Goal: Task Accomplishment & Management: Complete application form

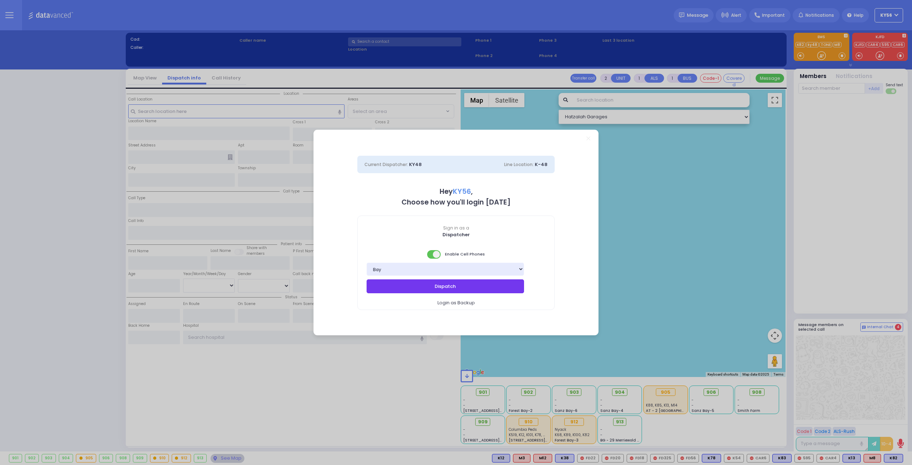
click at [460, 282] on button "Dispatch" at bounding box center [445, 286] width 157 height 14
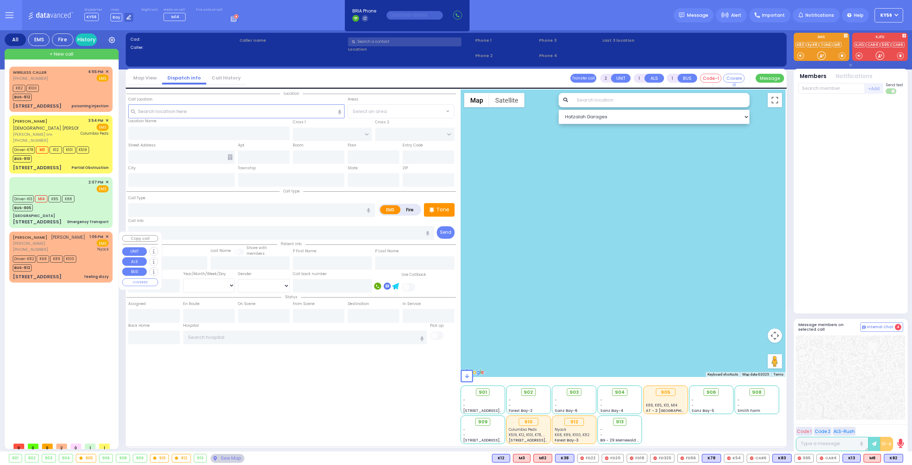
click at [70, 241] on div "SHMIEL DUVID MARKOWITZ מרדכי יצחק - ר' יודא טאמבור" at bounding box center [49, 237] width 72 height 7
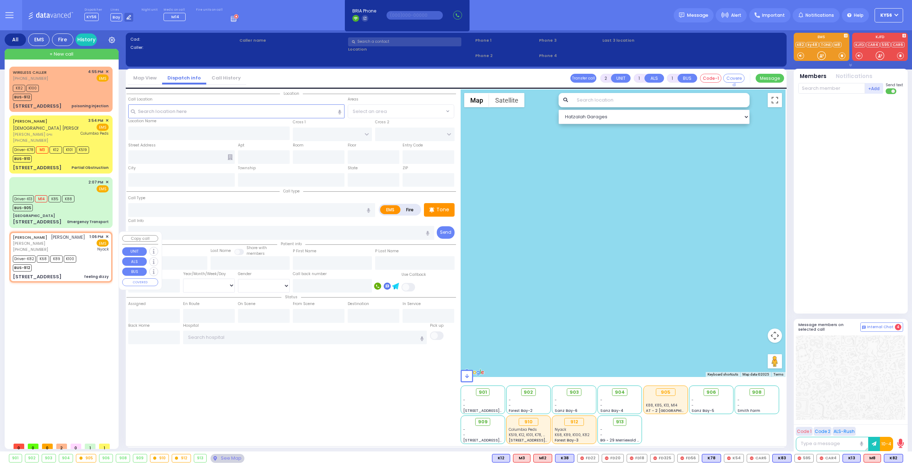
type input "6"
select select
type input "feeling dizzy"
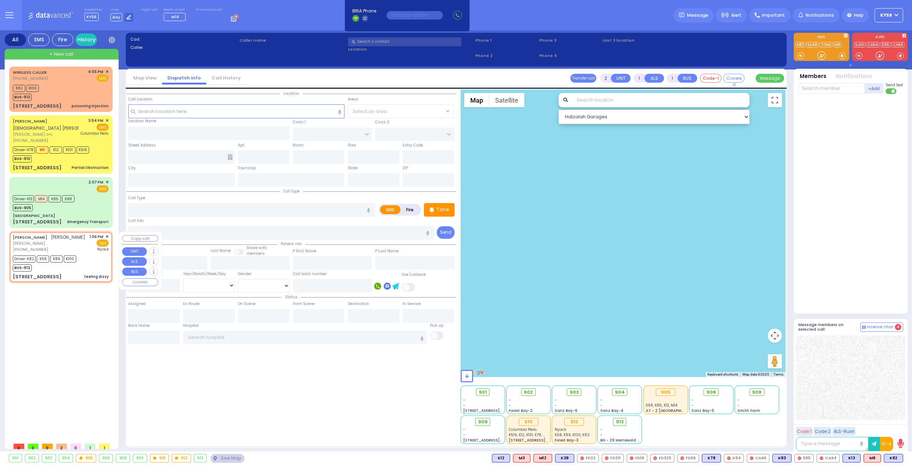
radio input "true"
type input "SHMIEL DUVID"
type input "MARKOWITZ"
type input "Miriam"
type input "Weiss"
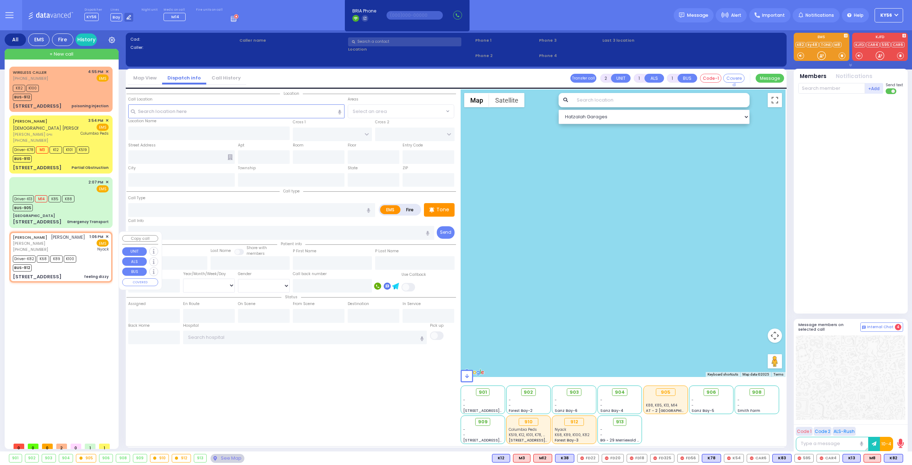
type input "52"
select select "Year"
select select "[DEMOGRAPHIC_DATA]"
type input "13:06"
type input "13:08"
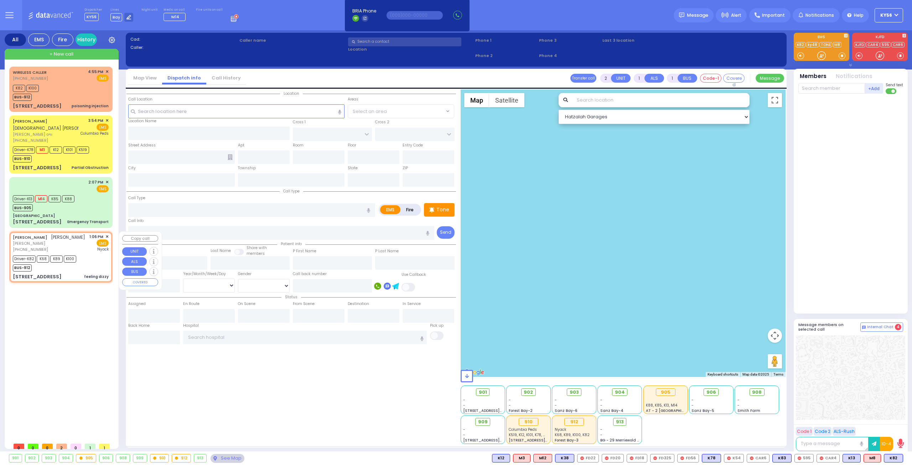
type input "Montefiore Nyack Hospital"
select select "Hatzalah Garages"
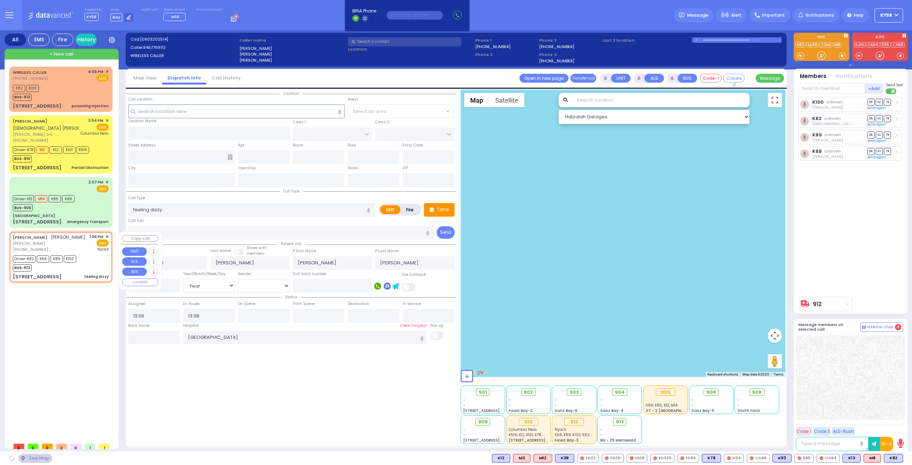
type input "YOEL KLEIN BLVD"
type input "MERON DR"
type input "22 PRAG BLVD"
type input "103"
type input "Monroe"
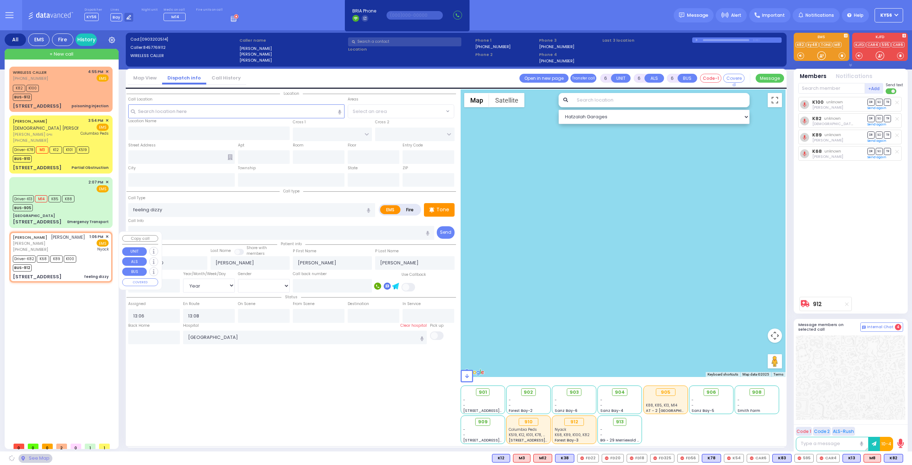
type input "[US_STATE]"
type input "10950"
select select "SECTION 6"
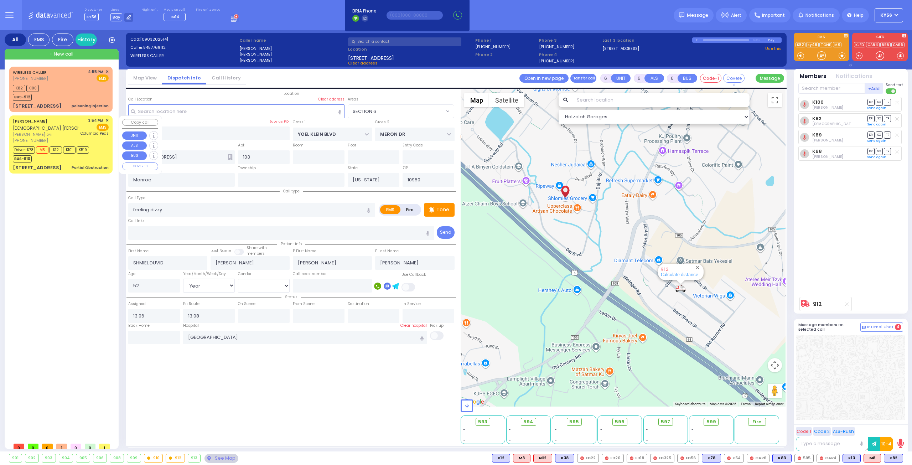
click at [51, 133] on span "[PERSON_NAME] ווייס" at bounding box center [46, 134] width 66 height 6
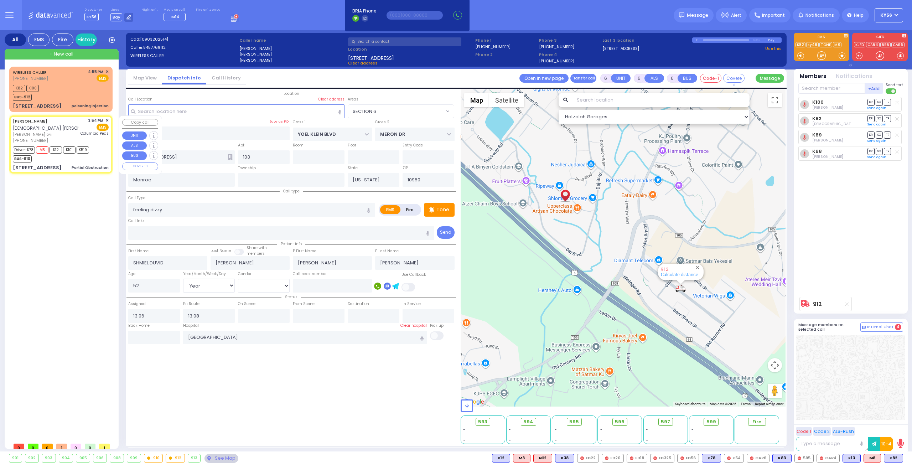
select select
type input "Partial Obstruction"
radio input "true"
type input "MORDCHE HERSH"
type input "WEISS"
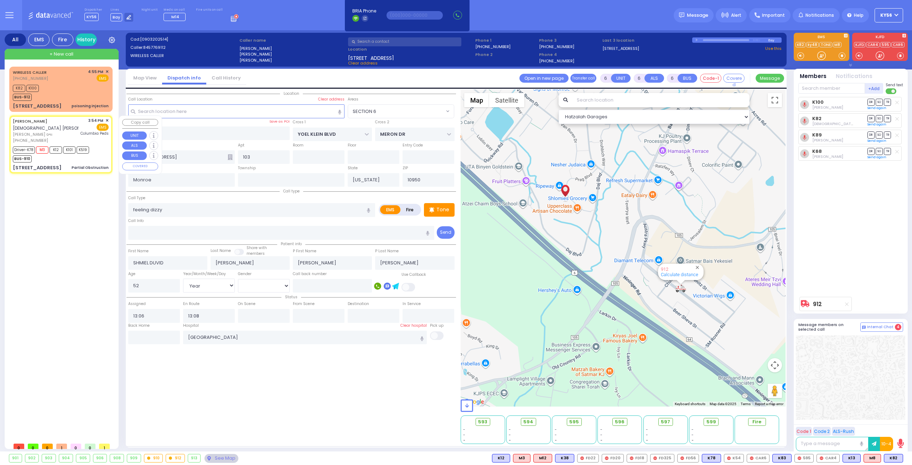
type input "Shimon"
type input "3"
select select "Year"
select select "[DEMOGRAPHIC_DATA]"
type input "15:54"
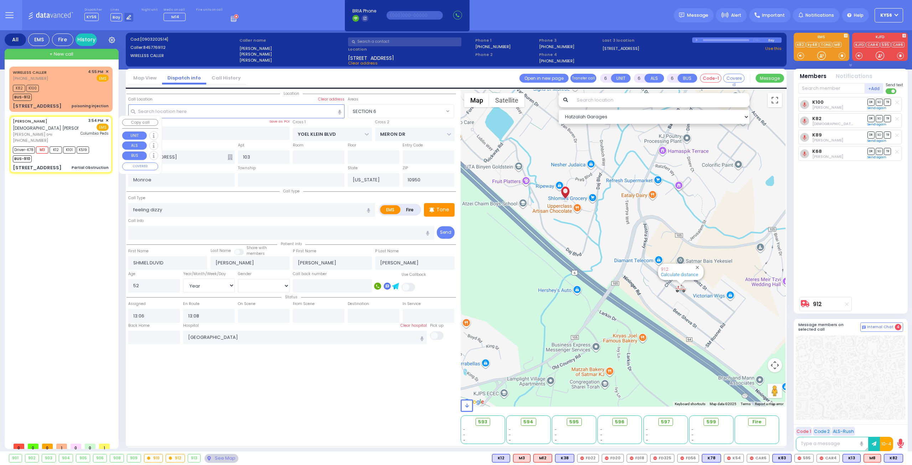
type input "15:55"
type input "15:56"
type input "16:31"
type input "Columbia Children's Hospital"
type input "[PERSON_NAME] DR"
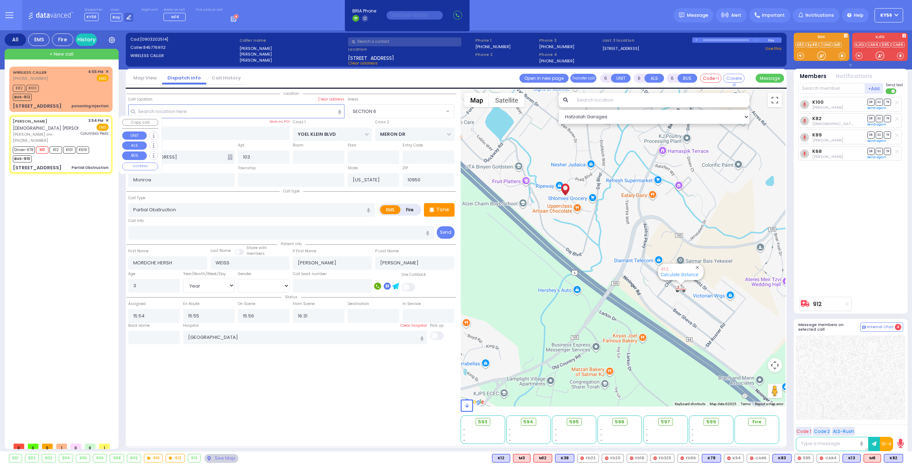
type input "SATMAR DR"
type input "137 ACRES RD"
type input "204"
type input "[PERSON_NAME]"
select select "Hatzalah Garages"
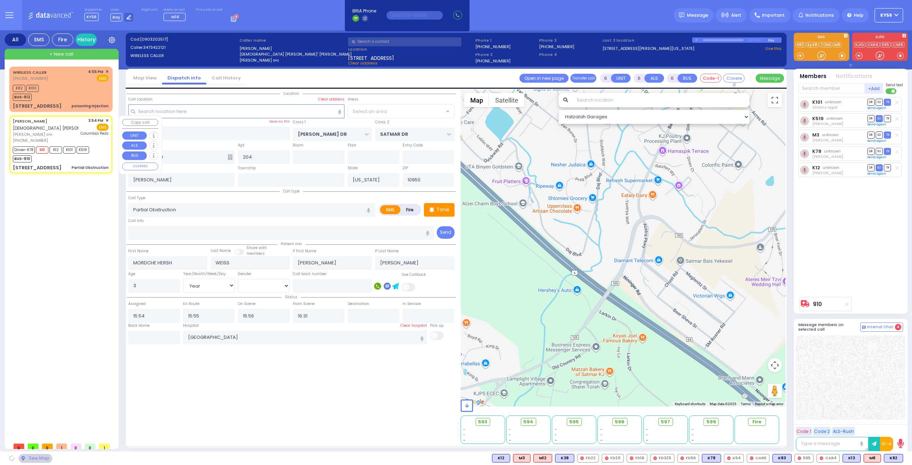
select select "SECTION 4"
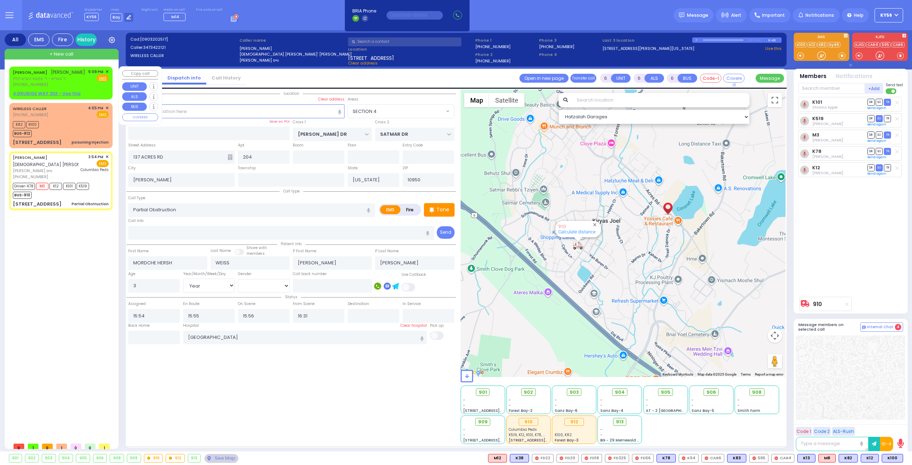
click at [27, 90] on div "ISRAEL CHAIM GLUCK ישראל חיים גליק ר' בעריש - ר' עקיבא הערש קליין (845) 275-794…" at bounding box center [61, 83] width 100 height 30
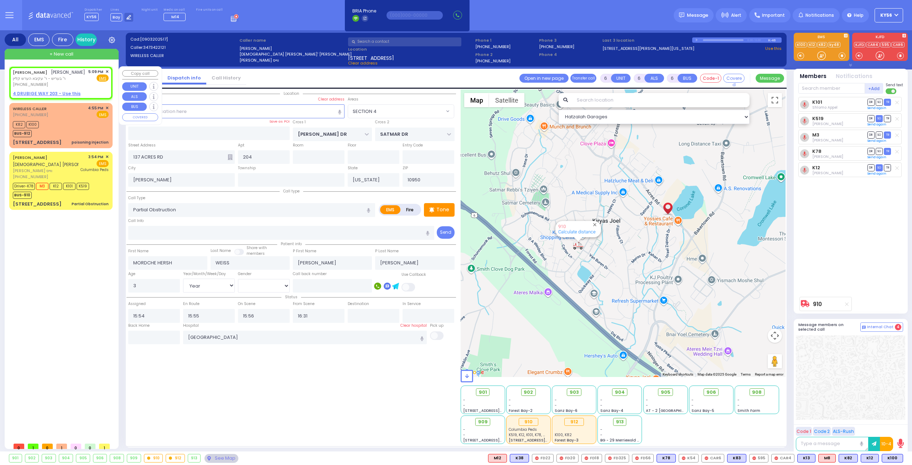
type input "2"
type input "1"
select select
radio input "true"
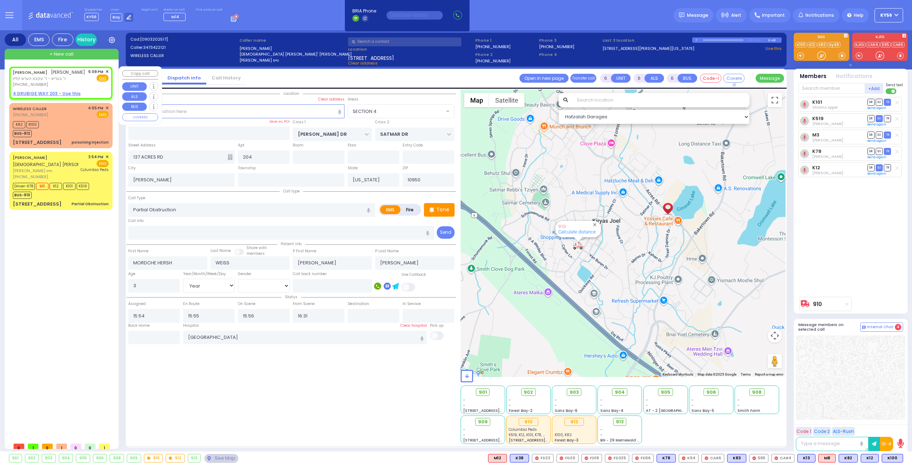
type input "ISRAEL CHAIM"
type input "GLUCK"
select select
type input "17:09"
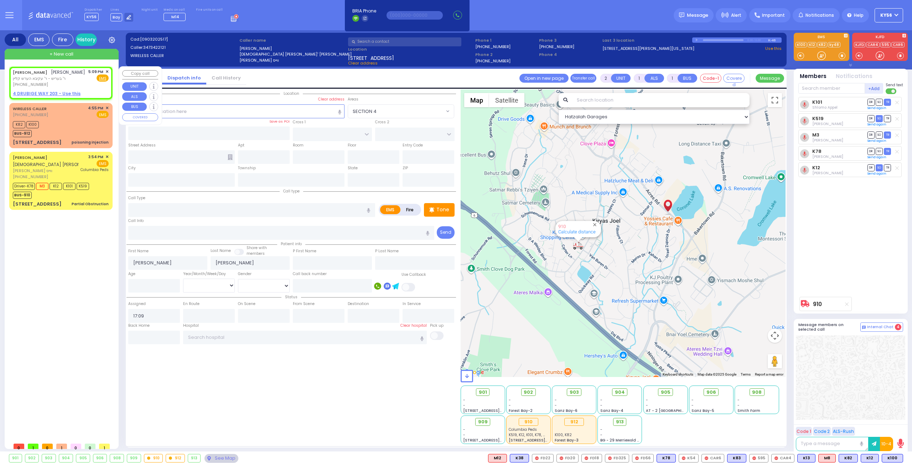
select select "Hatzalah Garages"
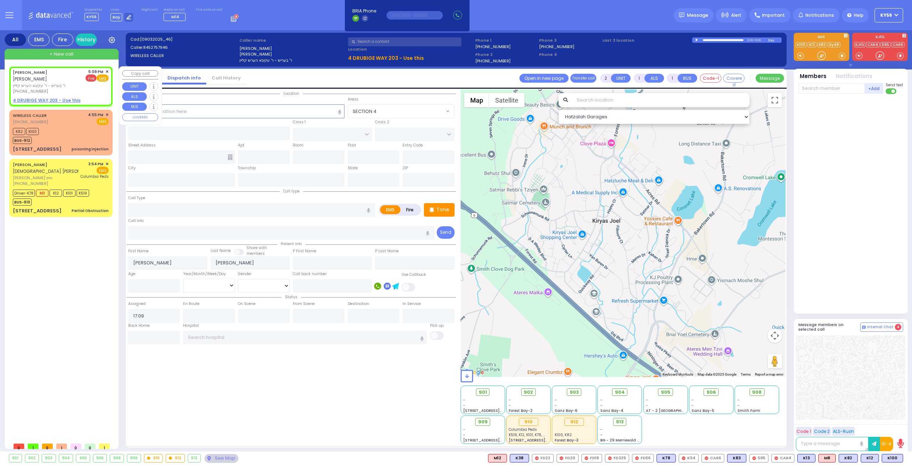
click at [90, 80] on span "Fire" at bounding box center [90, 77] width 11 height 7
select select
radio input "false"
radio input "true"
select select
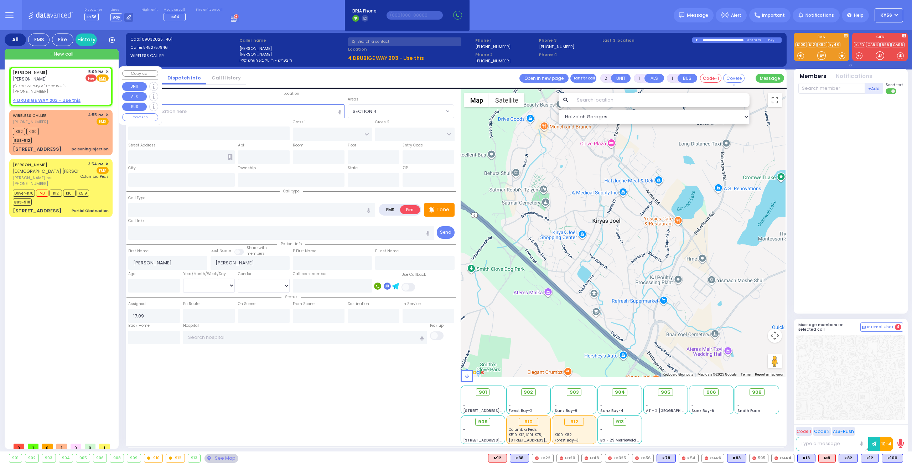
select select "Hatzalah Garages"
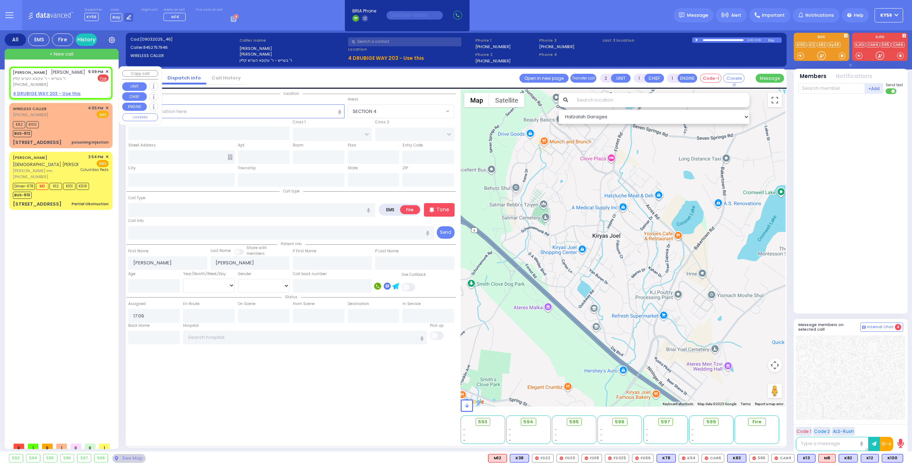
click at [48, 93] on u "4 DRUBIGE WAY 203 - Use this" at bounding box center [47, 93] width 68 height 6
select select
radio input "true"
select select
select select "Hatzalah Garages"
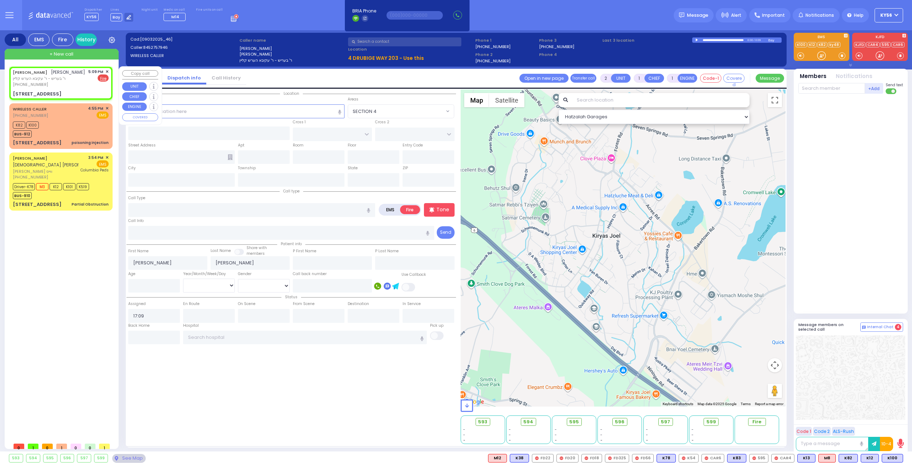
select select
radio input "true"
select select
select select "Hatzalah Garages"
type input "INTERLOCHEN PARKWAY"
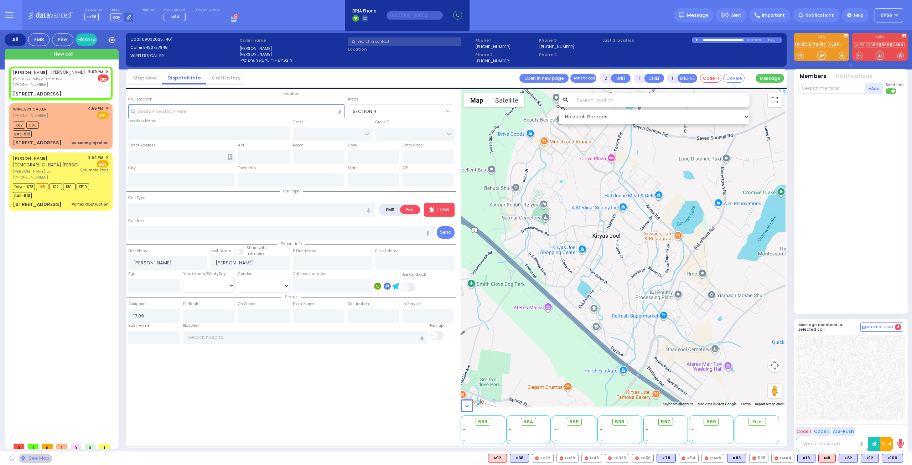
type input "4 DRUBIGE WAY"
type input "203"
type input "Monroe"
type input "[US_STATE]"
type input "10950"
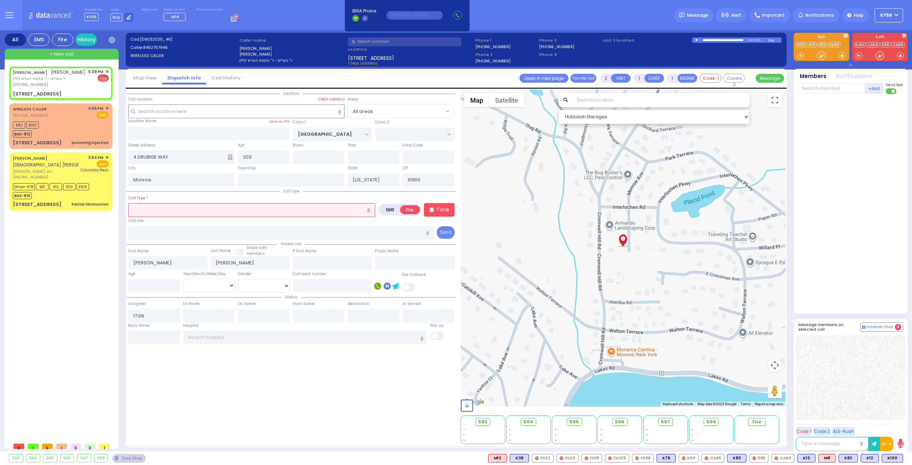
click at [338, 211] on input "text" at bounding box center [251, 210] width 247 height 14
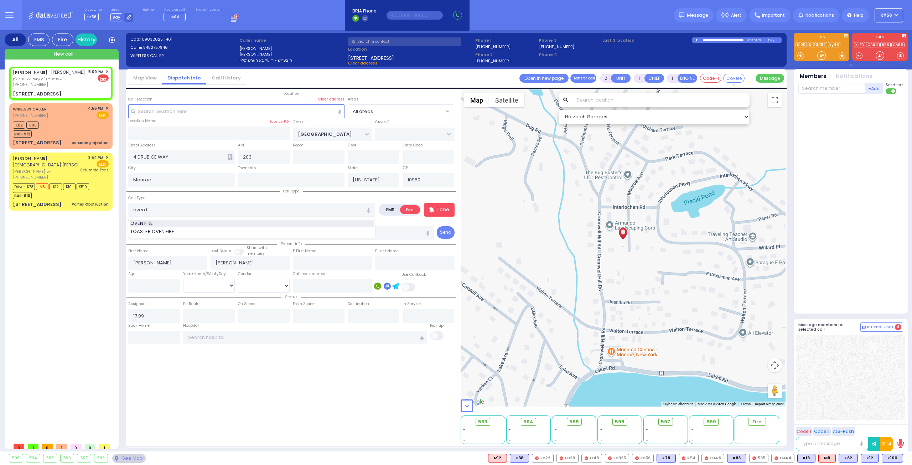
click at [307, 220] on div "OVEN FIRE" at bounding box center [251, 223] width 243 height 7
type input "OVEN FIRE"
click at [443, 206] on p "Tone" at bounding box center [442, 209] width 13 height 7
select select
radio input "true"
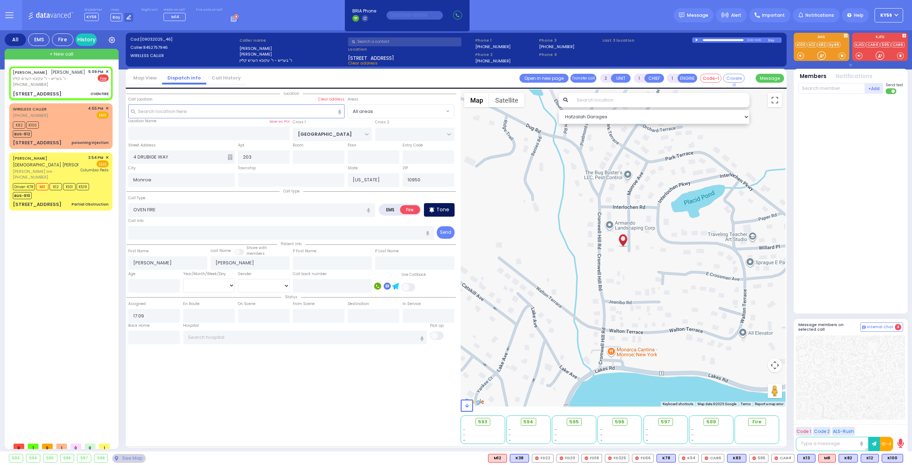
select select
select select "Hatzalah Garages"
click at [873, 456] on span "FD67" at bounding box center [867, 458] width 21 height 8
click at [893, 457] on span "FD69" at bounding box center [892, 458] width 21 height 8
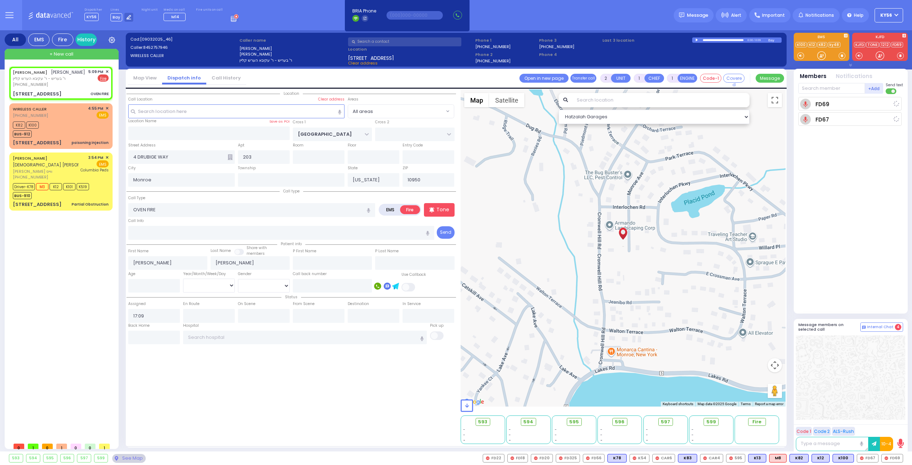
select select
radio input "true"
select select
type input "17:11"
select select "Hatzalah Garages"
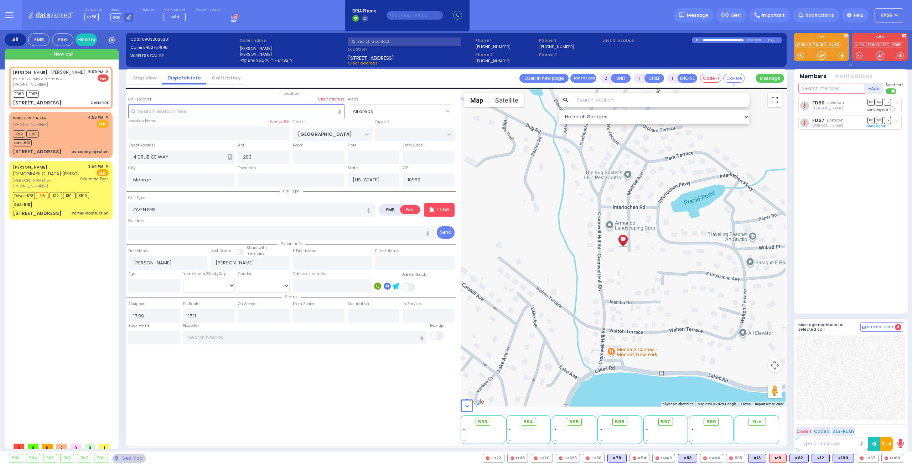
click at [824, 87] on input "text" at bounding box center [831, 88] width 67 height 11
select select
radio input "true"
select select
select select "Hatzalah Garages"
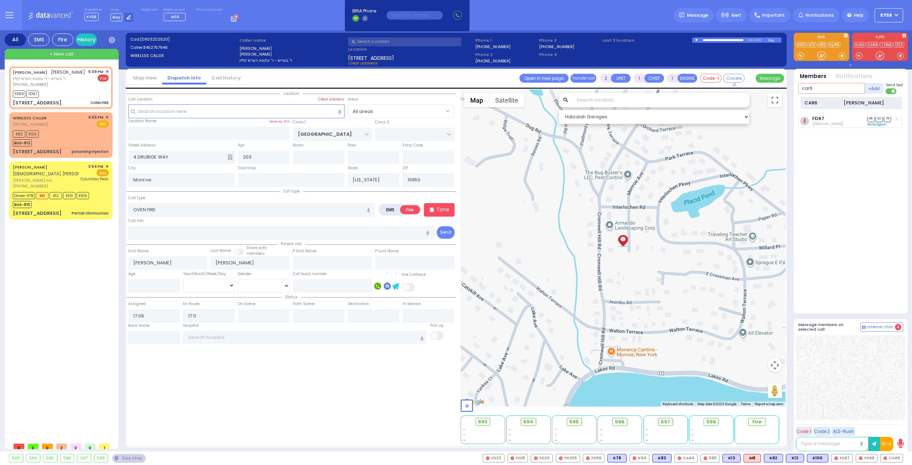
type input "car6"
click at [819, 103] on div "CAR6" at bounding box center [822, 102] width 36 height 7
select select
radio input "true"
select select
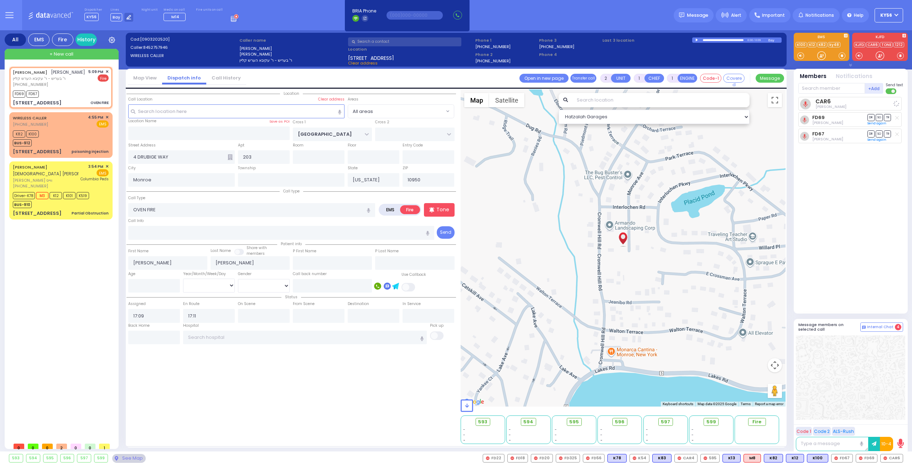
select select "Hatzalah Garages"
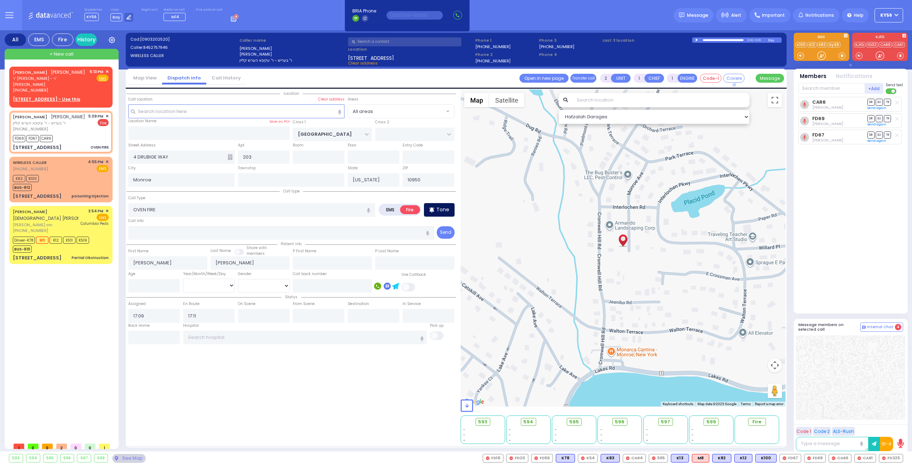
click at [452, 213] on div "Tone" at bounding box center [439, 210] width 31 height 14
click at [56, 81] on div "ELYA WIEDER אלי' ווידער ר' יואל יצחק - ר' ראובן ראטטער (845) 325-5141" at bounding box center [50, 81] width 74 height 25
select select
radio input "true"
type input "ELYA"
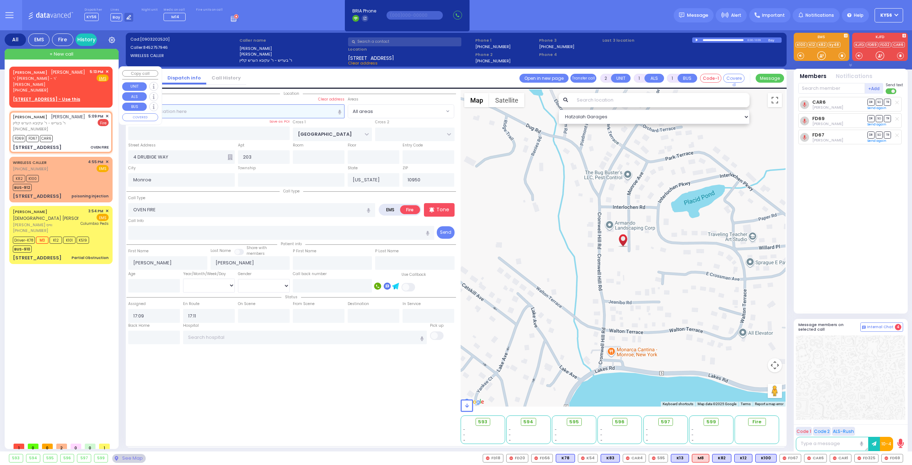
type input "WIEDER"
select select
type input "17:13"
select select "Hatzalah Garages"
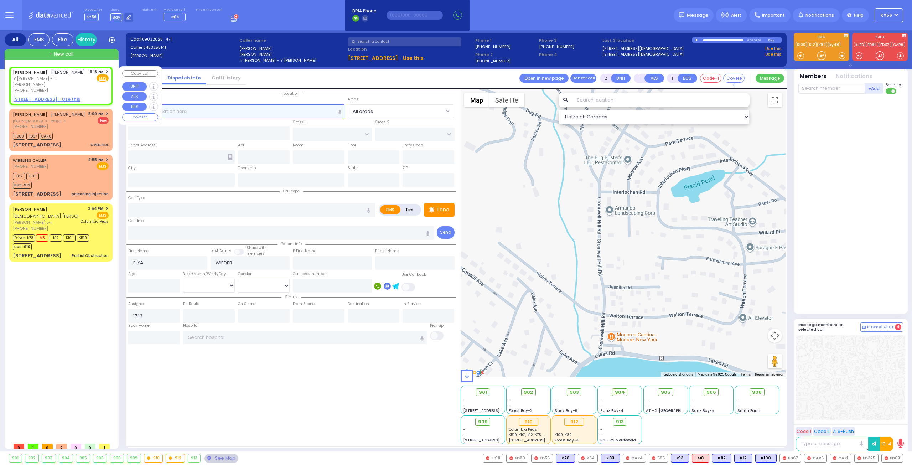
select select
radio input "true"
select select
select select "Hatzalah Garages"
click at [55, 96] on u "6 PRESHBURG BLVD 102 - Use this" at bounding box center [46, 99] width 67 height 6
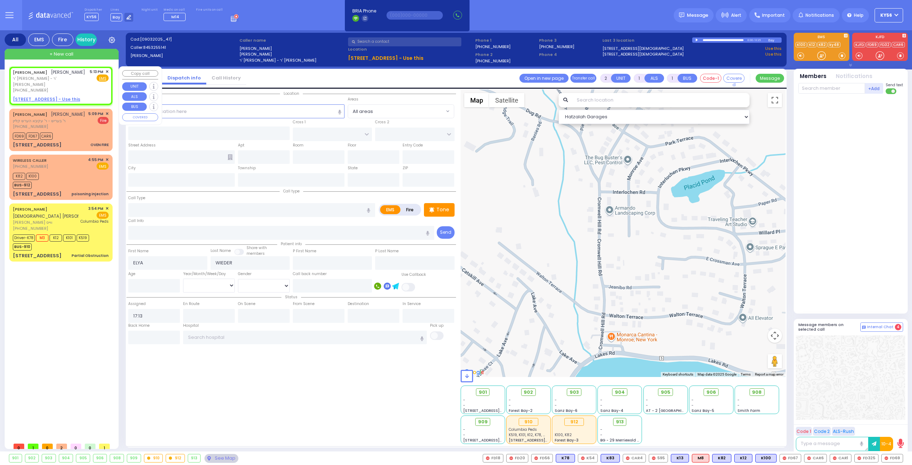
select select
radio input "true"
select select
select select "Hatzalah Garages"
select select
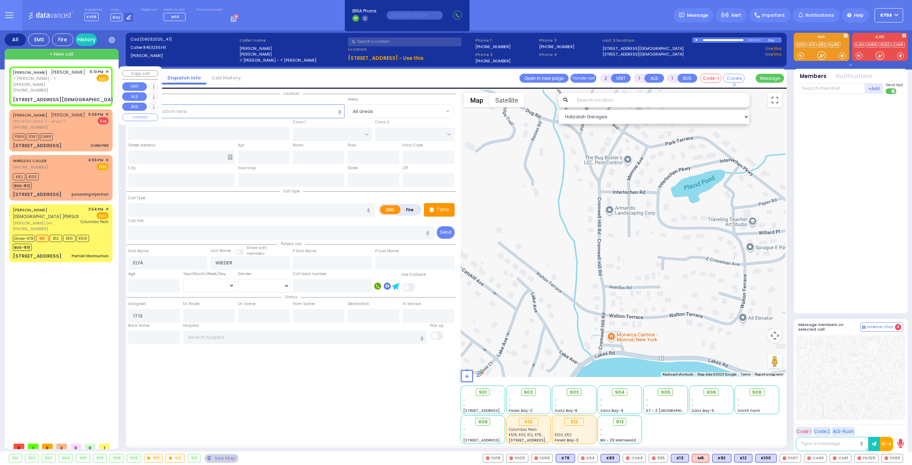
radio input "true"
select select
select select "Hatzalah Garages"
type input "ZLOTCHEV WAY"
type input "FOREST RD"
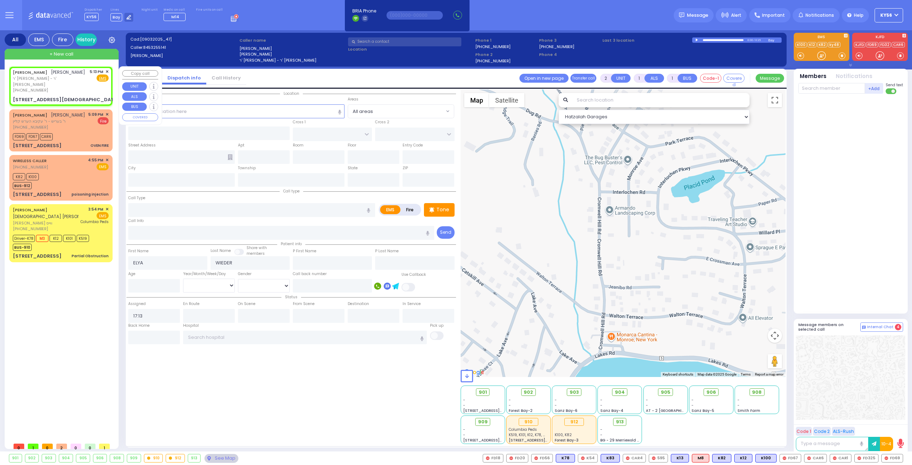
type input "[STREET_ADDRESS][DEMOGRAPHIC_DATA]"
type input "102"
type input "Monroe"
type input "[US_STATE]"
type input "10950"
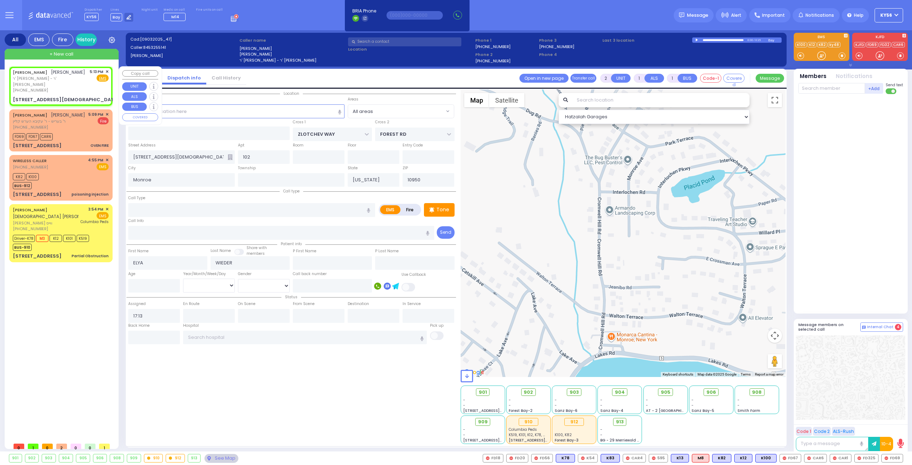
select select "SECTION 2"
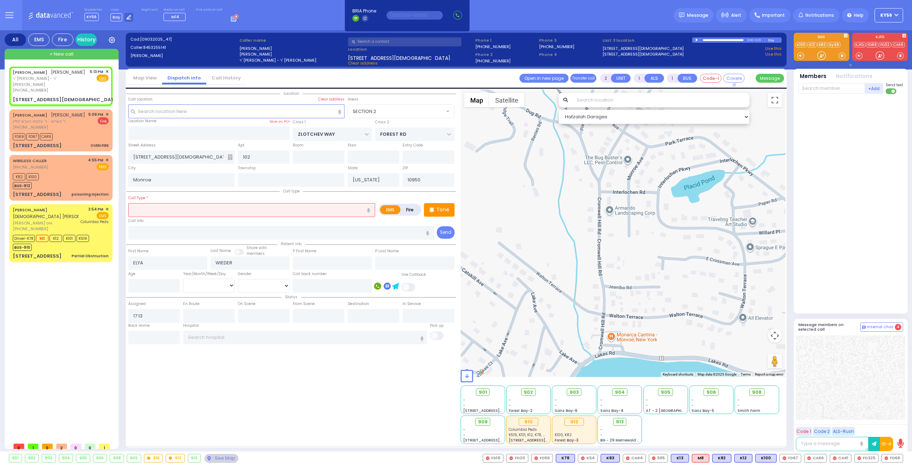
click at [411, 209] on label "Fire" at bounding box center [410, 209] width 20 height 9
radio input "true"
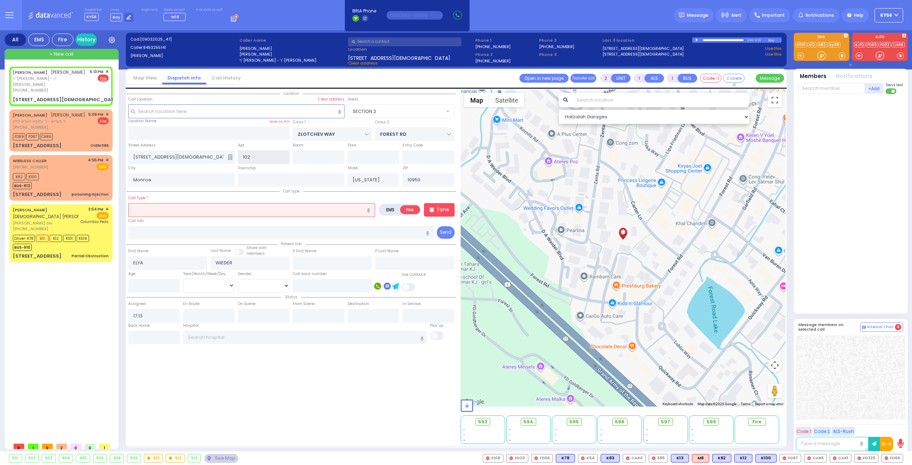
click at [264, 156] on input "102" at bounding box center [264, 157] width 52 height 14
type input "303"
click at [247, 208] on input "text" at bounding box center [251, 210] width 247 height 14
select select
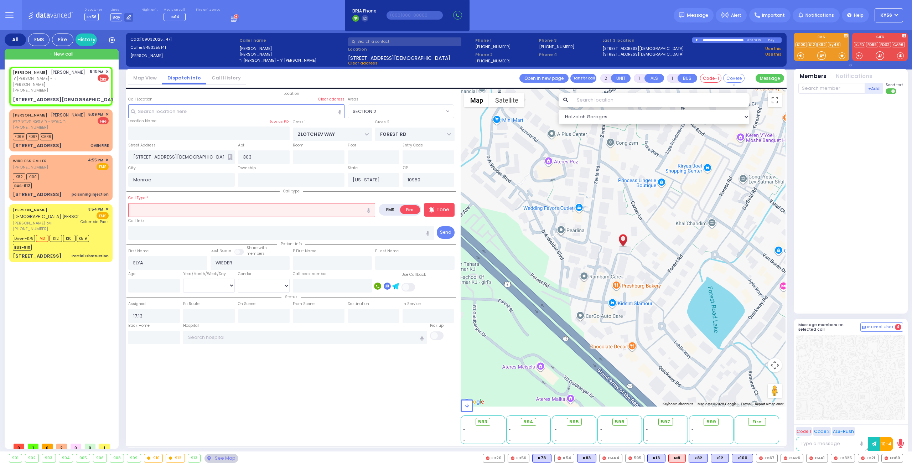
radio input "true"
select select
select select "Hatzalah Garages"
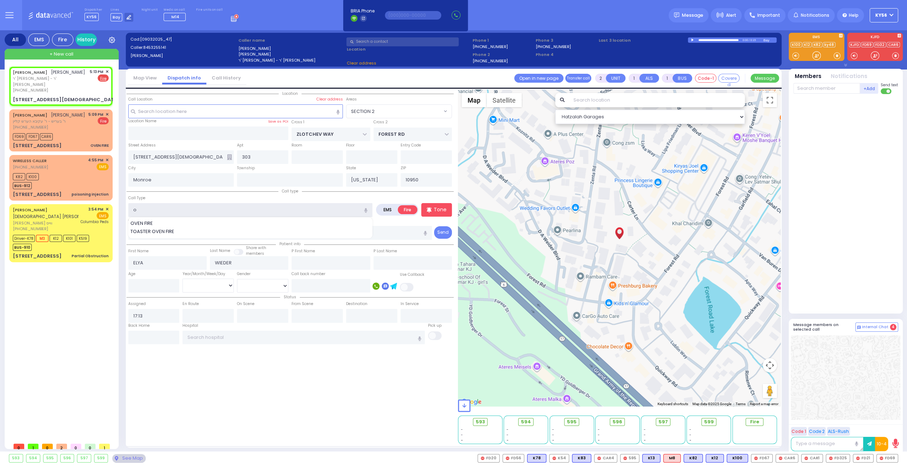
type input "ov"
select select "SECTION 2"
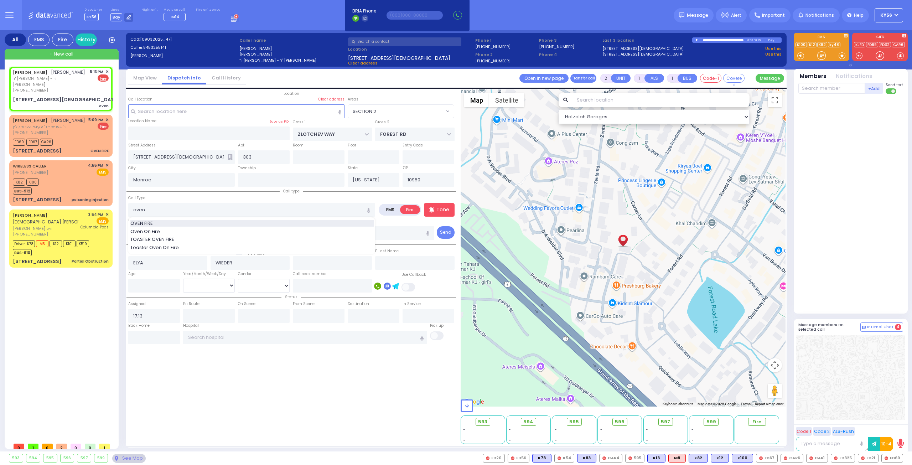
click at [212, 220] on div "OVEN FIRE" at bounding box center [251, 223] width 243 height 7
type input "OVEN FIRE"
select select
radio input "true"
select select
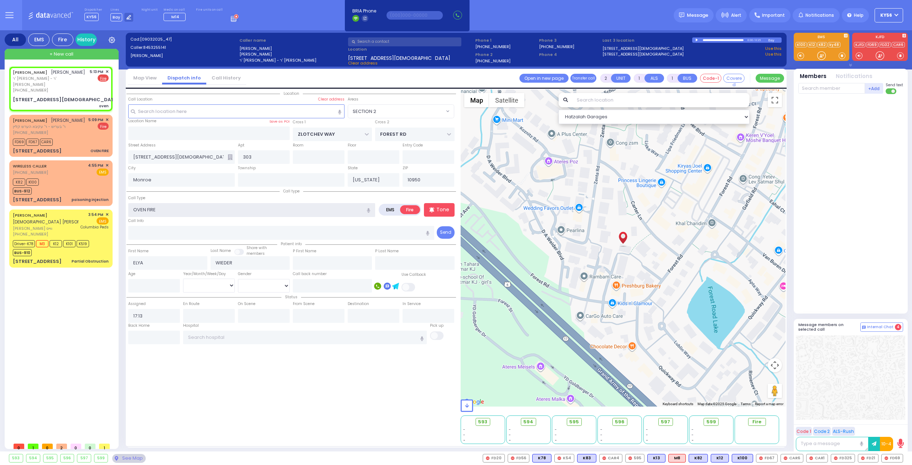
select select "Hatzalah Garages"
select select "SECTION 2"
select select
radio input "true"
select select
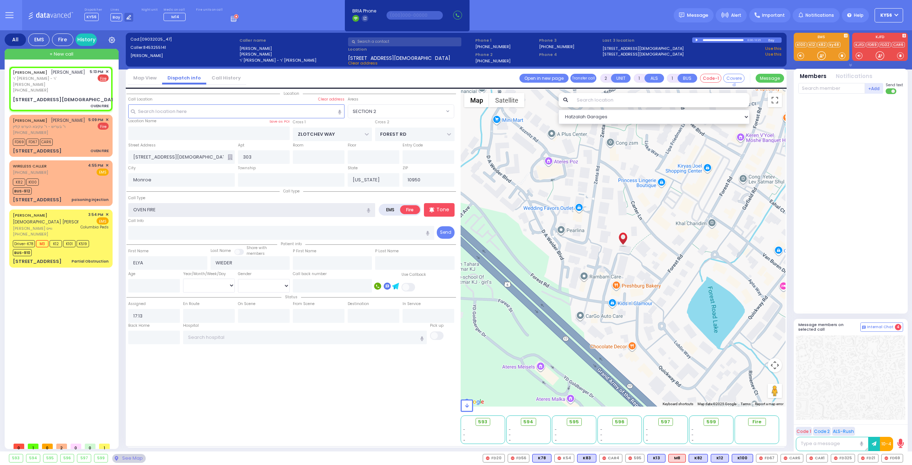
select select "Hatzalah Garages"
select select "SECTION 2"
click at [831, 89] on input "text" at bounding box center [831, 88] width 67 height 11
select select
radio input "true"
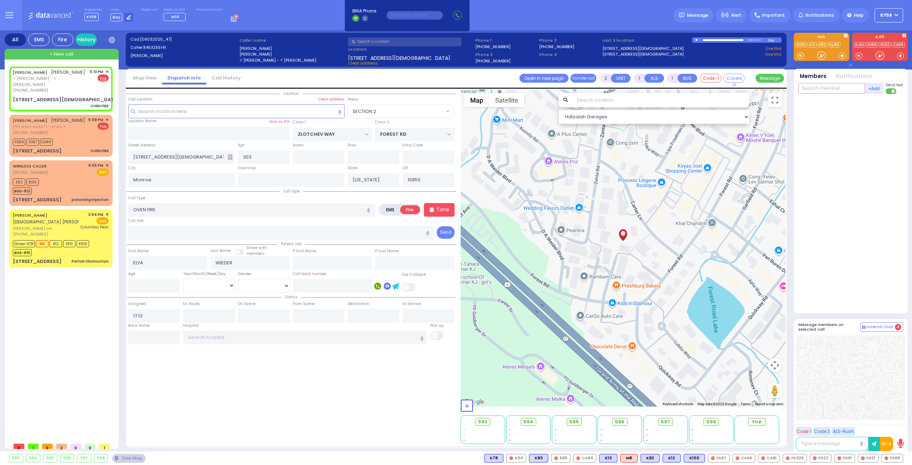
select select
type input "3"
select select "Hatzalah Garages"
type input "32"
select select "SECTION 2"
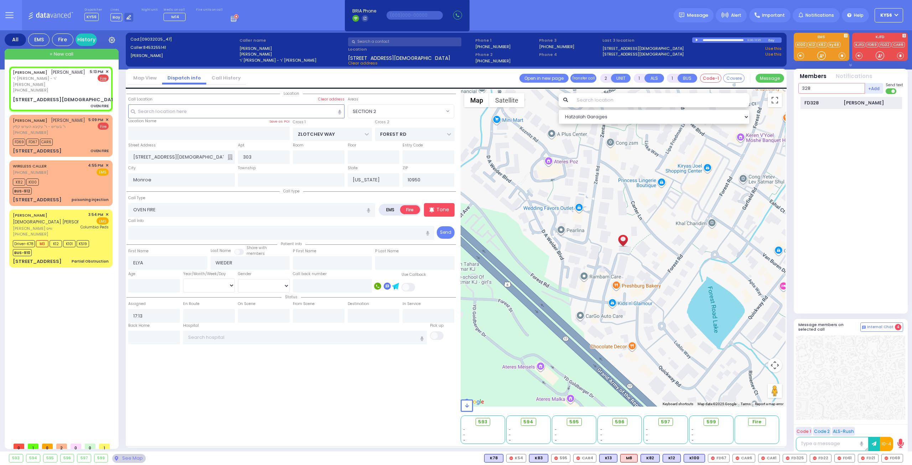
type input "328"
click at [807, 99] on div "FD328" at bounding box center [822, 102] width 36 height 7
select select
radio input "true"
select select
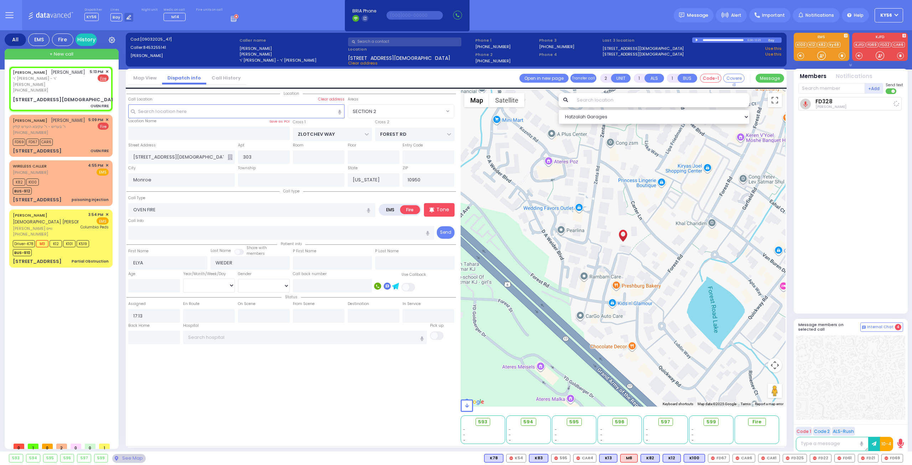
type input "17:14"
select select "Hatzalah Garages"
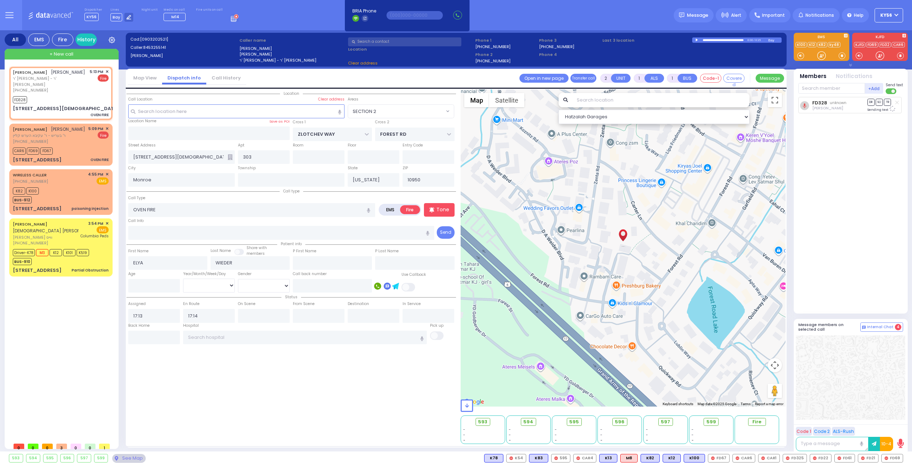
select select "SECTION 2"
click at [813, 89] on input "text" at bounding box center [831, 88] width 67 height 11
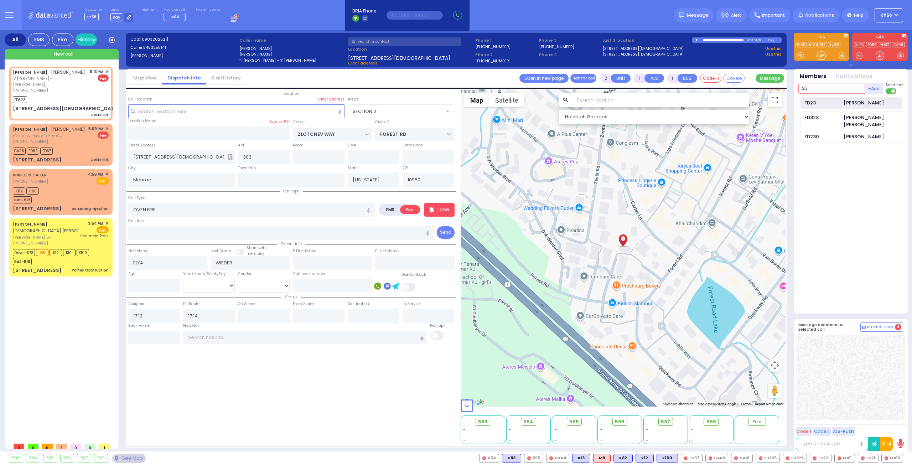
type input "23"
click at [815, 104] on div "FD23" at bounding box center [822, 102] width 36 height 7
click at [815, 87] on input "text" at bounding box center [831, 88] width 67 height 11
select select
radio input "true"
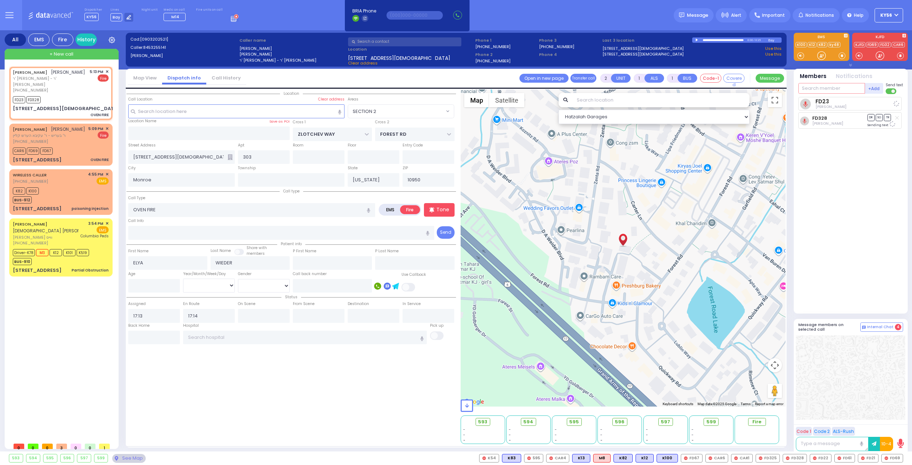
select select
select select "SECTION 2"
select select "Hatzalah Garages"
type input "car4"
click at [807, 102] on div "CAR4" at bounding box center [822, 102] width 36 height 7
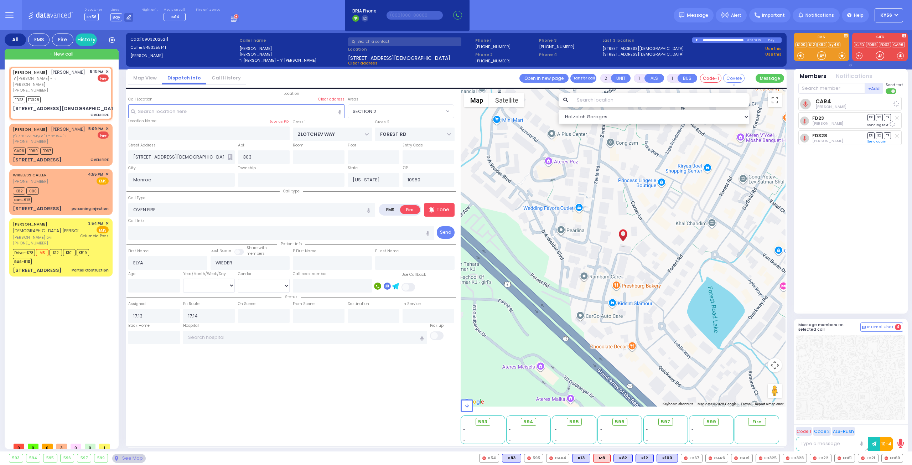
select select
radio input "true"
select select
select select "Hatzalah Garages"
select select "SECTION 2"
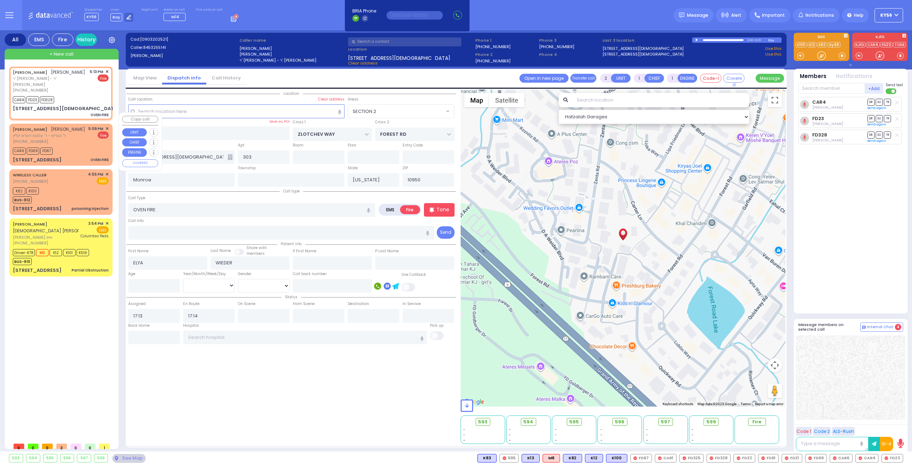
drag, startPoint x: 68, startPoint y: 129, endPoint x: 73, endPoint y: 128, distance: 5.3
click at [73, 139] on div "(845) 275-7946" at bounding box center [49, 142] width 72 height 6
select select
radio input "true"
type input "ISRAEL CHAIM"
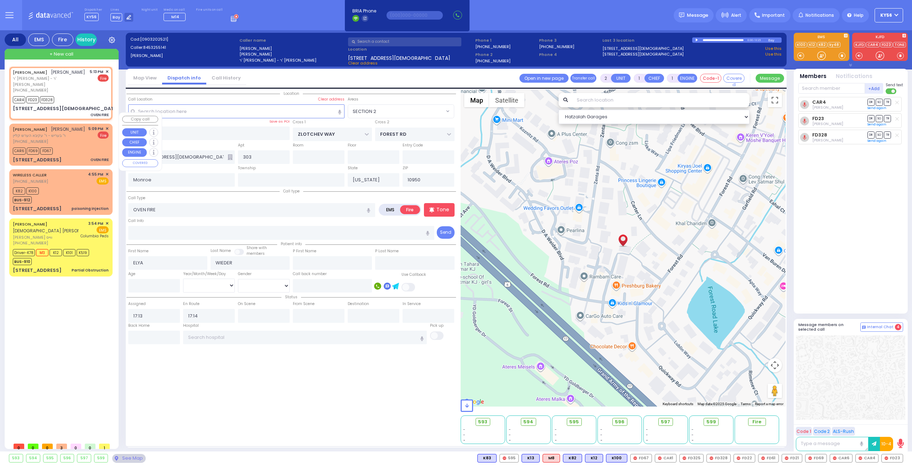
type input "GLUCK"
select select
type input "17:09"
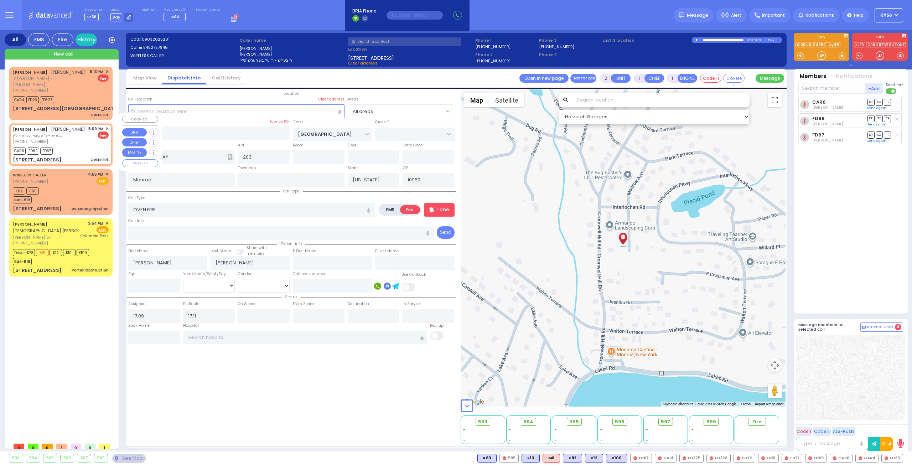
click at [107, 126] on span "✕" at bounding box center [106, 129] width 3 height 6
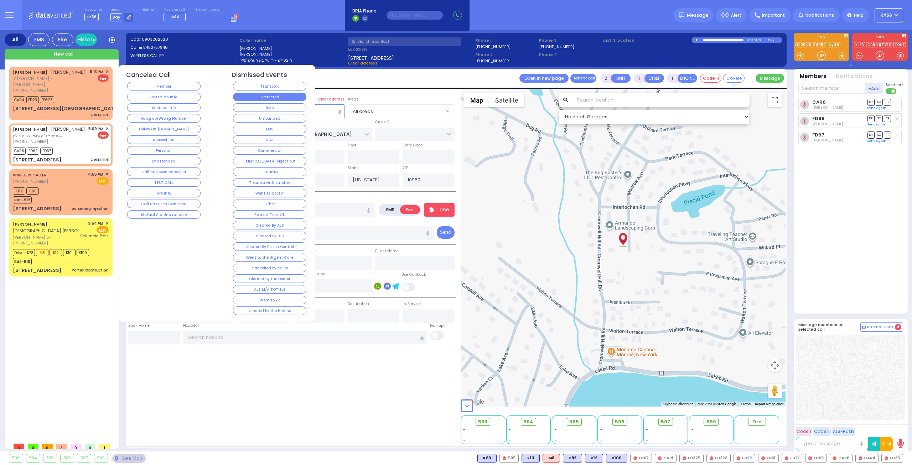
click at [263, 98] on button "Corrected" at bounding box center [269, 97] width 73 height 9
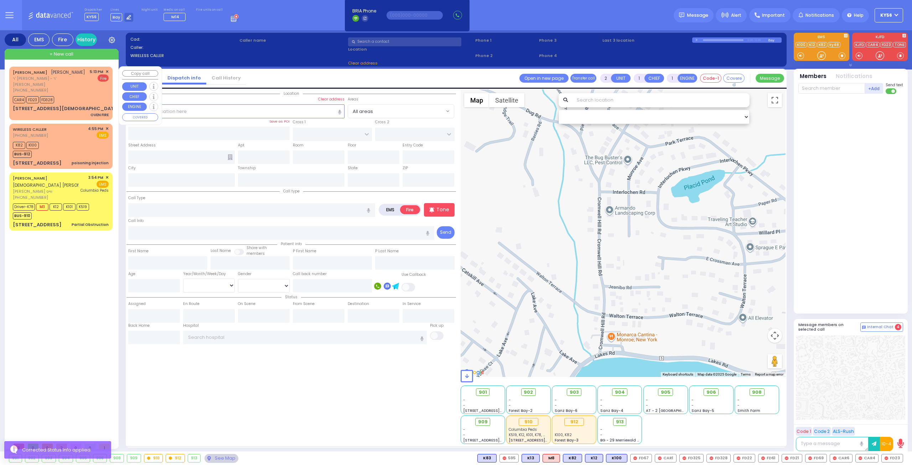
click at [63, 86] on div "[PERSON_NAME] אלי' ווידער [PERSON_NAME] - ר' [PERSON_NAME] [PHONE_NUMBER] 5:13 …" at bounding box center [61, 81] width 96 height 25
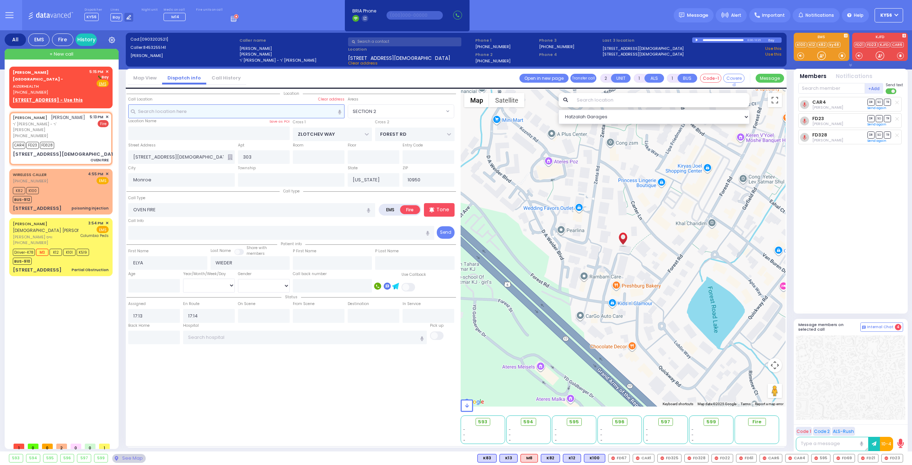
click at [229, 110] on input "text" at bounding box center [236, 111] width 217 height 14
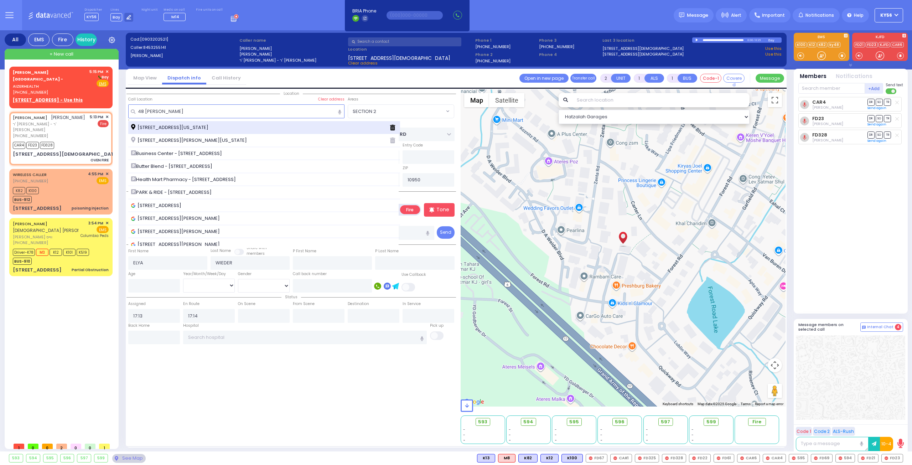
click at [211, 124] on span "[STREET_ADDRESS][US_STATE]" at bounding box center [171, 127] width 80 height 7
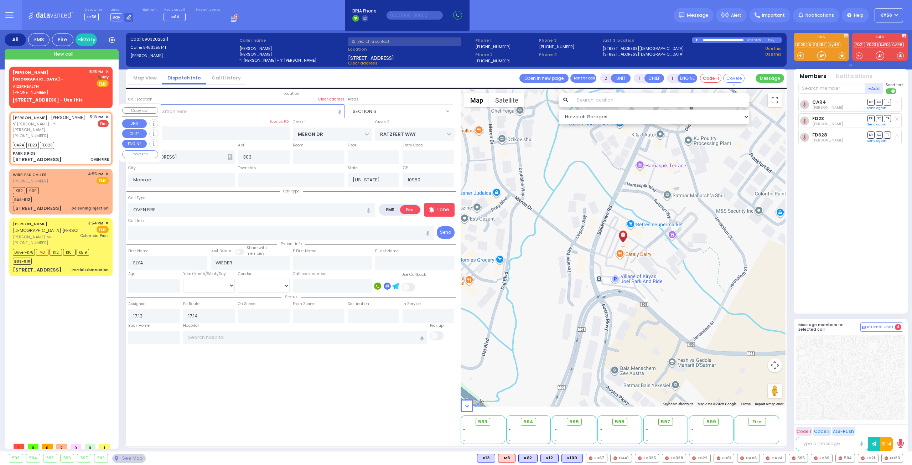
click at [77, 124] on div "[PERSON_NAME] אלי' ווידער [PERSON_NAME] - ר' [PERSON_NAME] [PHONE_NUMBER] 5:13 …" at bounding box center [61, 126] width 96 height 25
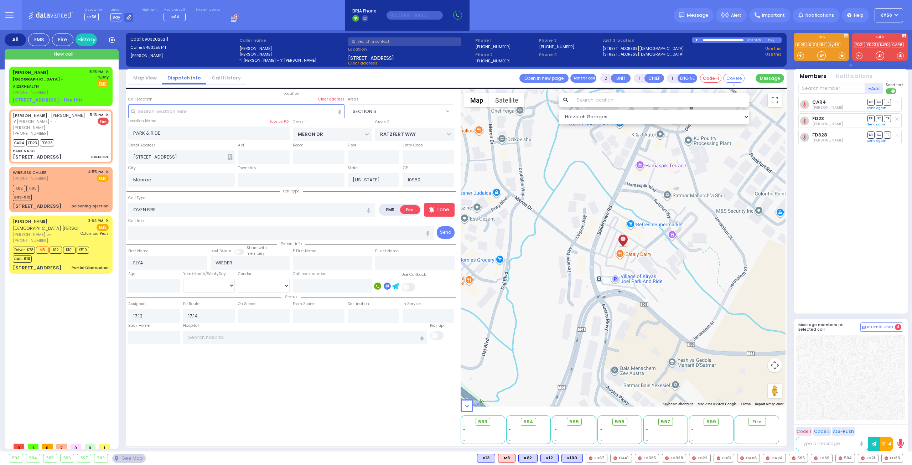
click at [363, 62] on span "Clear address" at bounding box center [363, 63] width 30 height 6
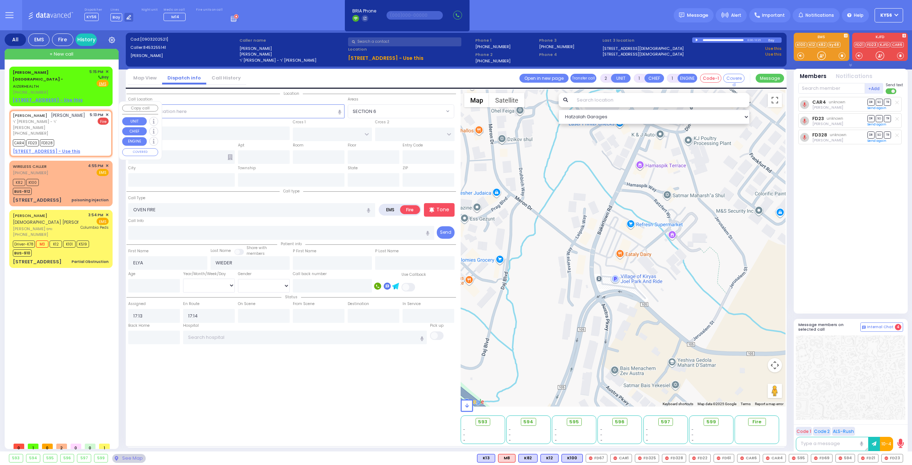
click at [72, 148] on u "6 PRESHBURG BLVD 102 - Use this" at bounding box center [46, 151] width 67 height 6
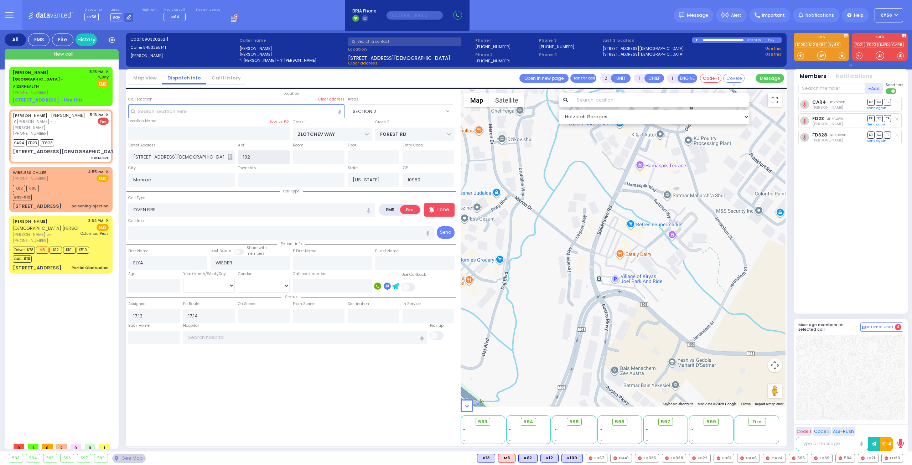
click at [260, 156] on input "102" at bounding box center [264, 157] width 52 height 14
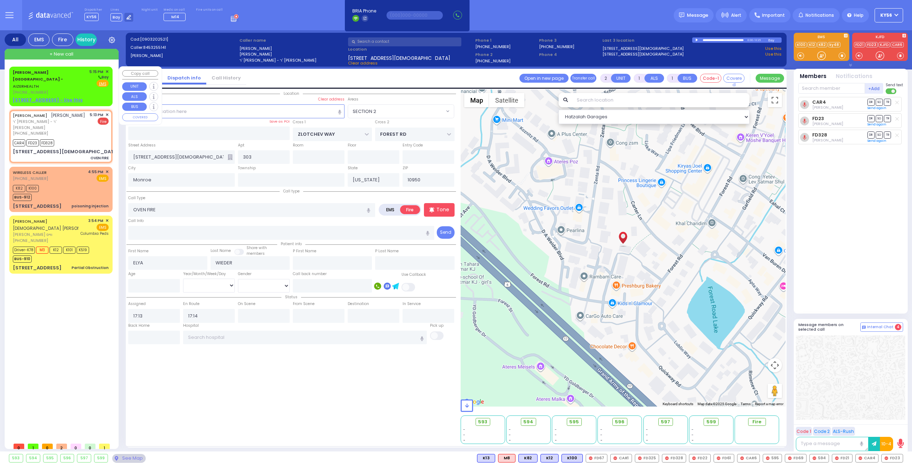
click at [35, 89] on span "[PHONE_NUMBER]" at bounding box center [30, 92] width 35 height 6
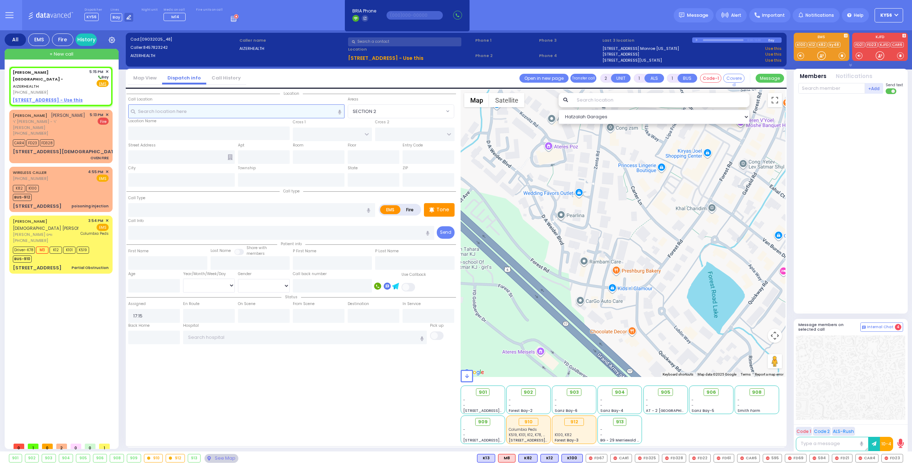
click at [244, 112] on input "text" at bounding box center [236, 111] width 217 height 14
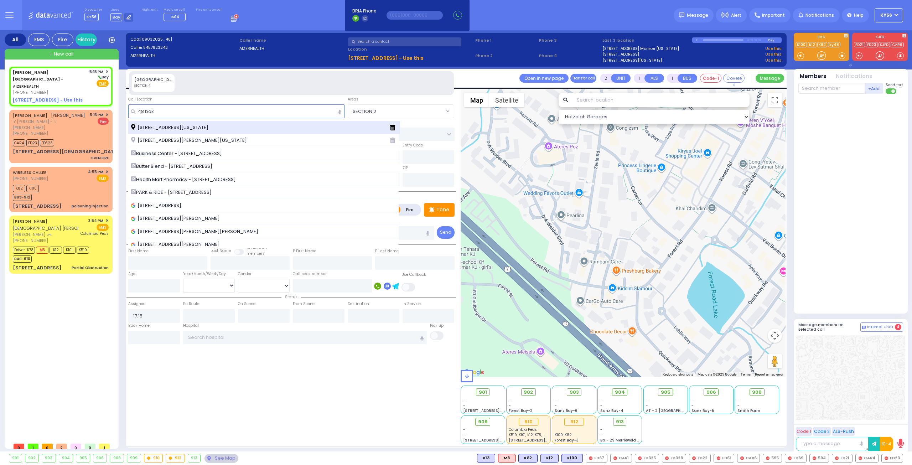
click at [211, 124] on span "[STREET_ADDRESS][US_STATE]" at bounding box center [171, 127] width 80 height 7
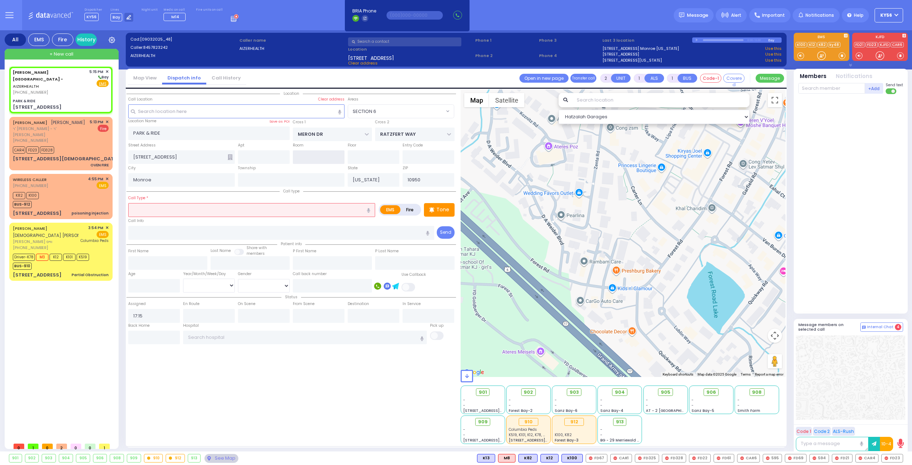
click at [304, 157] on input "text" at bounding box center [319, 157] width 52 height 14
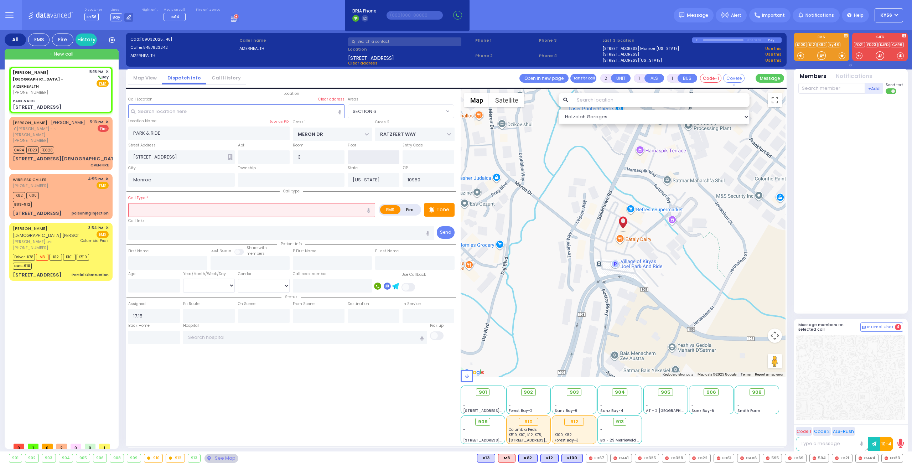
click at [353, 157] on input "text" at bounding box center [374, 157] width 52 height 14
click at [270, 204] on input "text" at bounding box center [251, 210] width 247 height 14
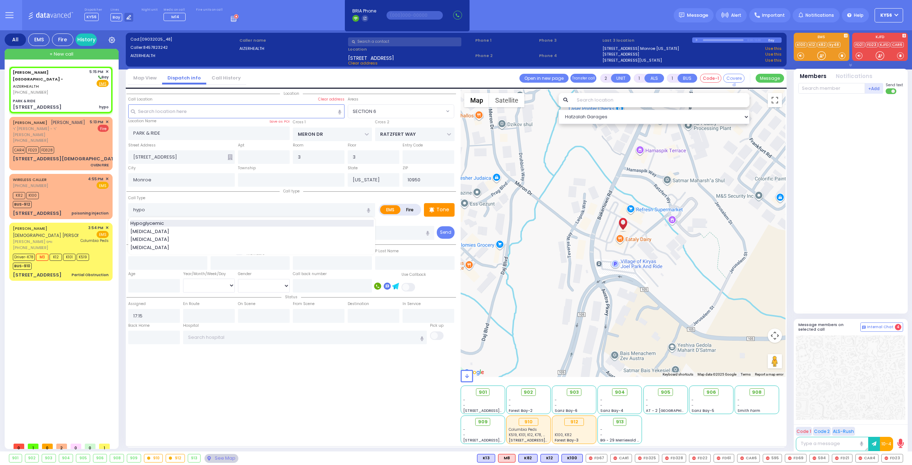
click at [164, 222] on span "Hypoglycemic" at bounding box center [148, 223] width 36 height 7
click at [249, 194] on div "Call Type Hypoglycemic Hypoglycemic" at bounding box center [251, 205] width 247 height 23
click at [210, 139] on input "PARK & RIDE" at bounding box center [209, 133] width 162 height 14
click at [209, 135] on input "PARK & RIDE" at bounding box center [209, 133] width 162 height 14
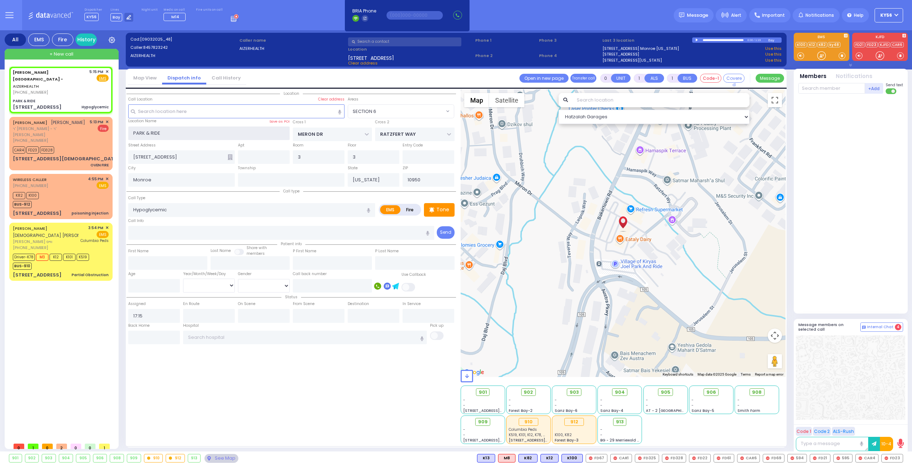
click at [209, 135] on input "PARK & RIDE" at bounding box center [209, 133] width 162 height 14
click at [183, 111] on input "text" at bounding box center [236, 111] width 217 height 14
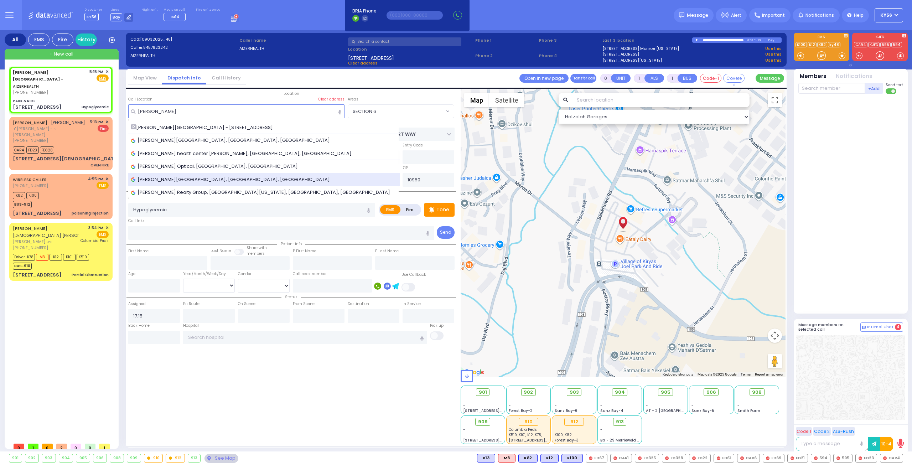
click at [188, 177] on span "[PERSON_NAME][GEOGRAPHIC_DATA], [GEOGRAPHIC_DATA], [GEOGRAPHIC_DATA]" at bounding box center [231, 179] width 201 height 7
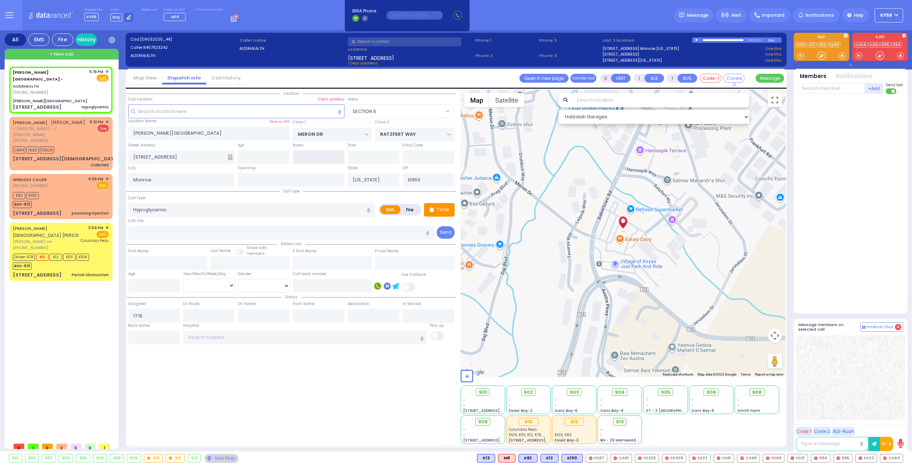
click at [296, 157] on input "text" at bounding box center [319, 157] width 52 height 14
click at [362, 157] on input "text" at bounding box center [374, 157] width 52 height 14
click at [259, 199] on div "Call Type Hypoglycemic Hypoglycemic" at bounding box center [251, 205] width 247 height 23
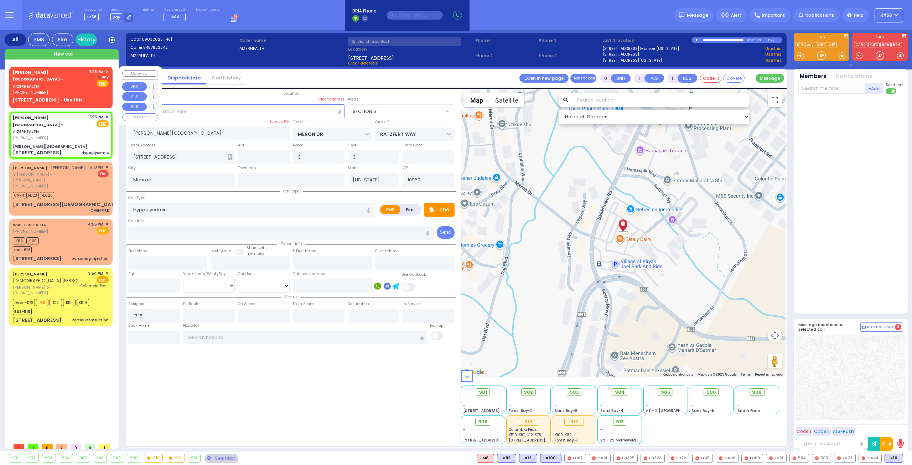
click at [53, 89] on div "[PHONE_NUMBER]" at bounding box center [50, 92] width 74 height 6
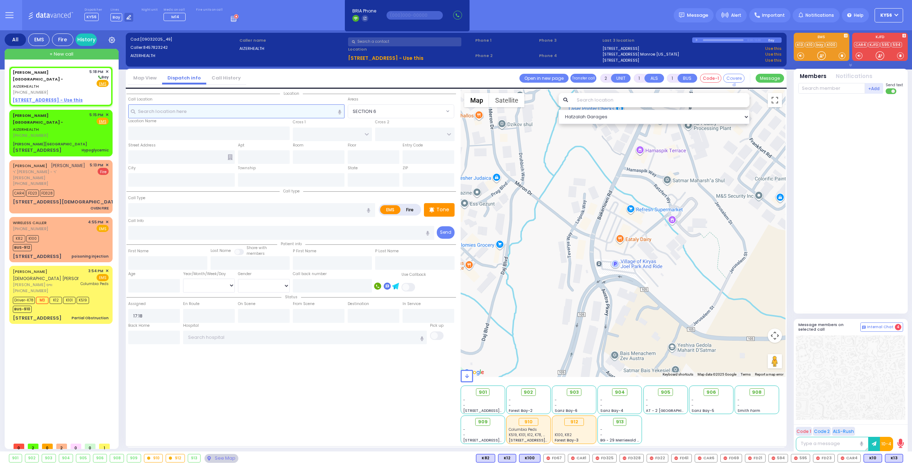
click at [242, 115] on input "text" at bounding box center [236, 111] width 217 height 14
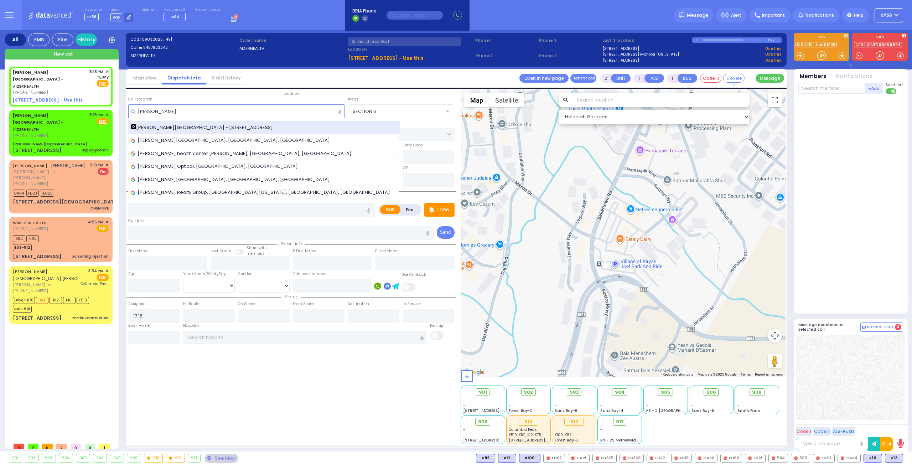
click at [219, 126] on span "[PERSON_NAME][GEOGRAPHIC_DATA] - [STREET_ADDRESS]" at bounding box center [203, 127] width 144 height 7
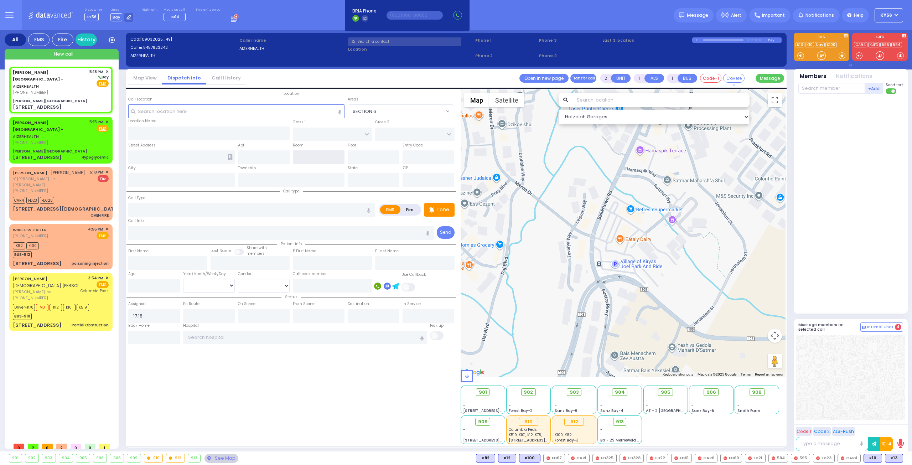
click at [324, 158] on input "text" at bounding box center [319, 157] width 52 height 14
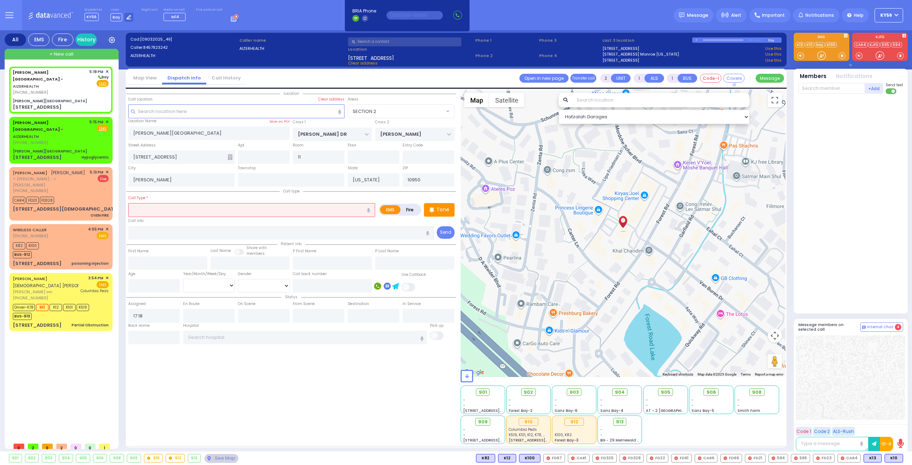
click at [271, 214] on input "text" at bounding box center [251, 210] width 247 height 14
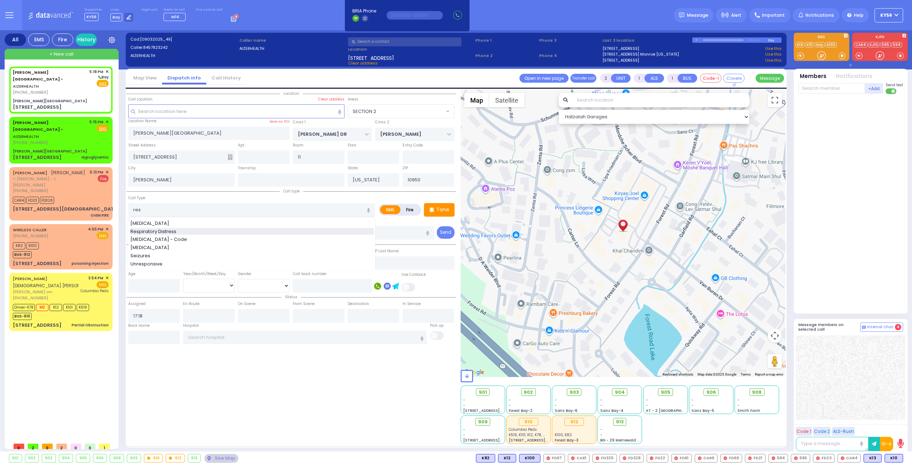
click at [189, 232] on div "Respiratory Distress" at bounding box center [251, 231] width 243 height 7
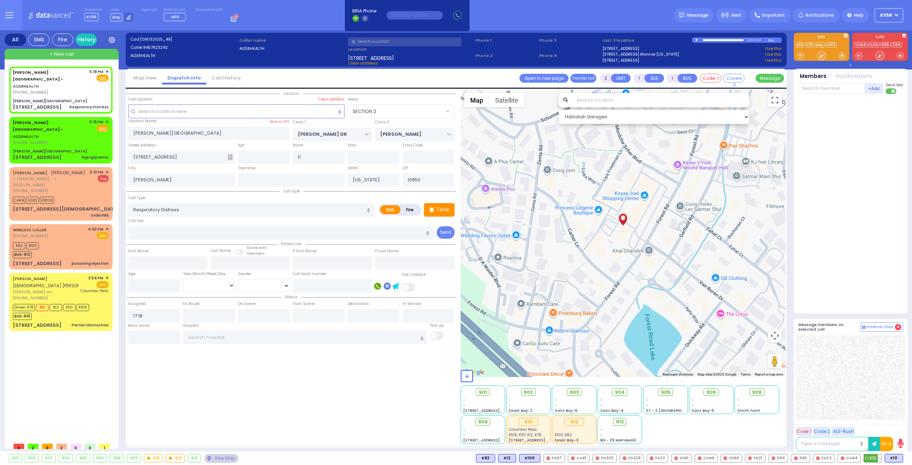
click at [881, 459] on button at bounding box center [880, 458] width 4 height 8
click at [873, 384] on div at bounding box center [850, 377] width 109 height 84
select select "SECTION 2"
select select
click at [881, 457] on button at bounding box center [880, 458] width 4 height 8
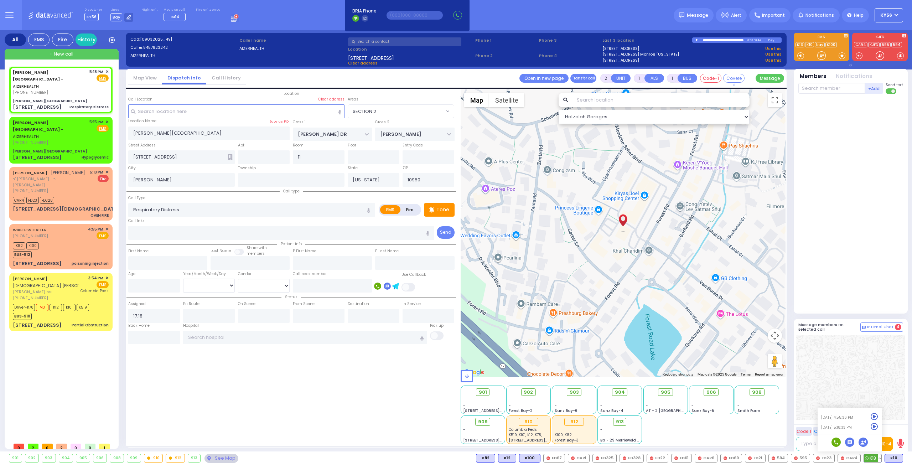
click at [875, 426] on icon at bounding box center [874, 426] width 7 height 7
click at [73, 140] on div "[PHONE_NUMBER]" at bounding box center [50, 143] width 74 height 6
type input "0"
select select
type input "Hypoglycemic"
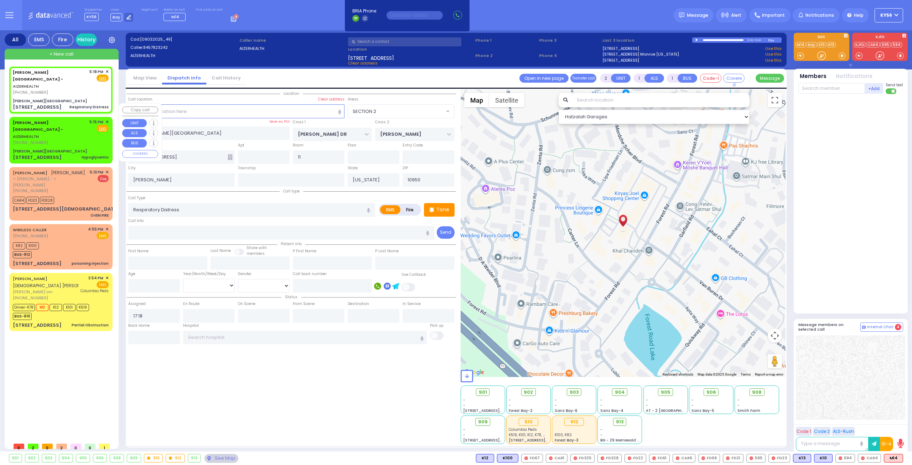
radio input "true"
select select
type input "17:15"
select select "Hatzalah Garages"
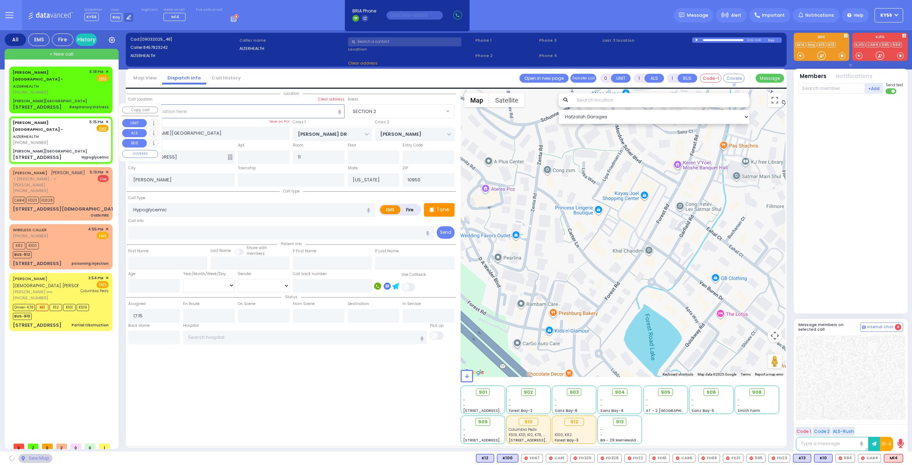
type input "MERON DR"
type input "RATZFERT WAY"
type input "[STREET_ADDRESS]"
type input "3"
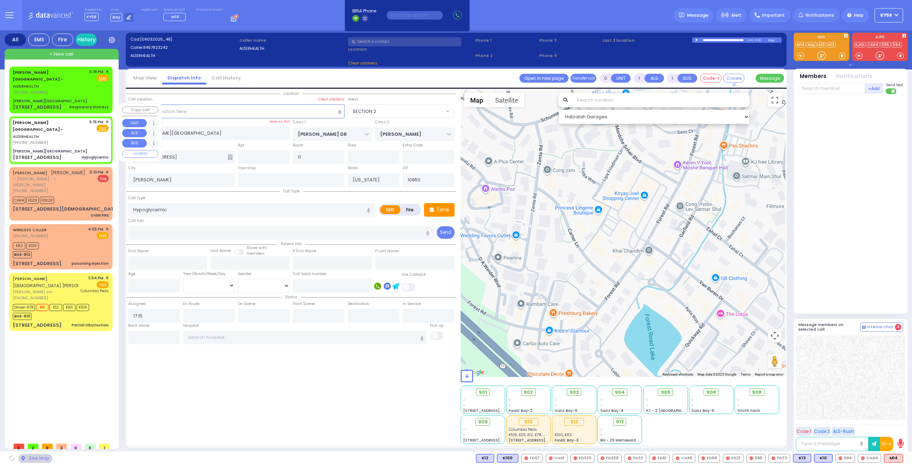
type input "Monroe"
select select "SECTION 6"
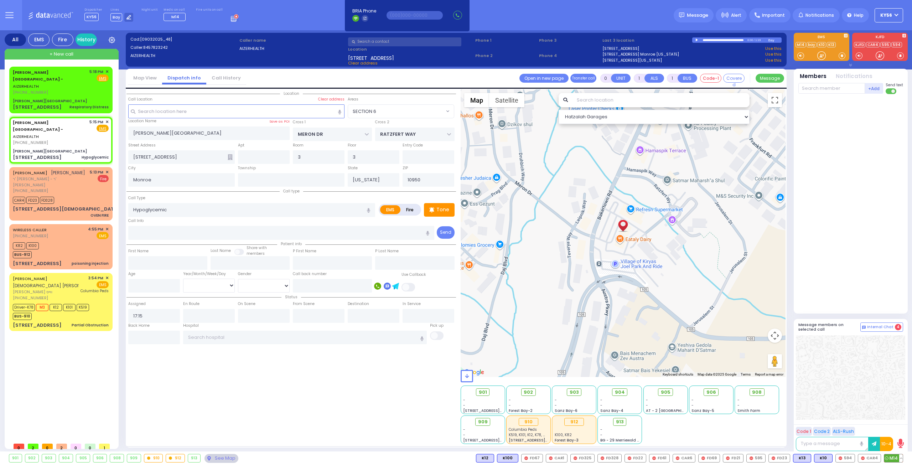
click at [892, 458] on span "M14" at bounding box center [893, 458] width 19 height 8
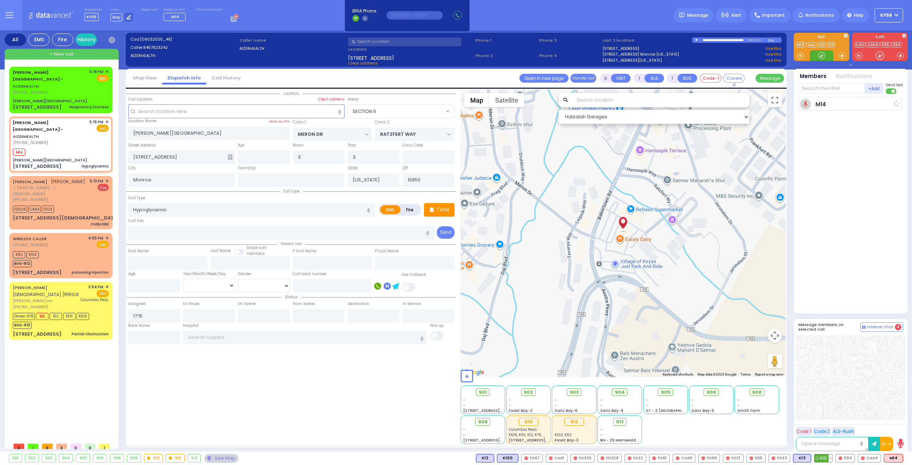
select select
radio input "true"
select select
type input "17:19"
select select "SECTION 6"
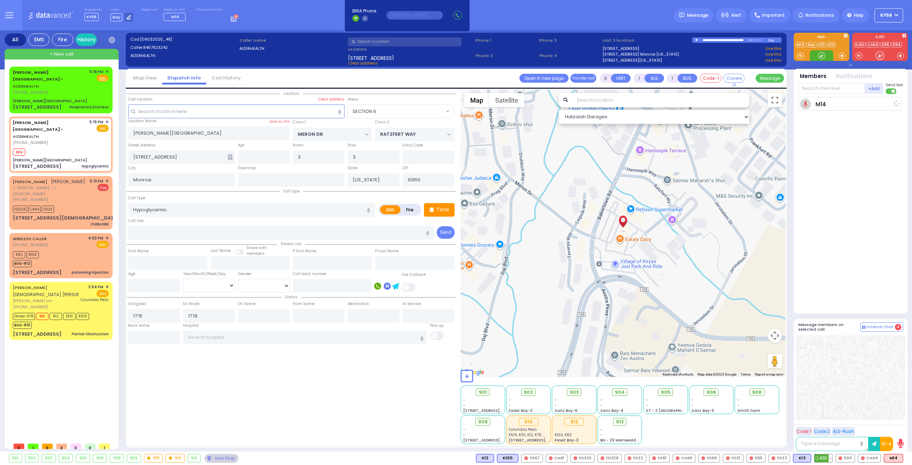
select select "Hatzalah Garages"
click at [826, 460] on span "K10" at bounding box center [823, 458] width 18 height 8
select select
radio input "true"
select select
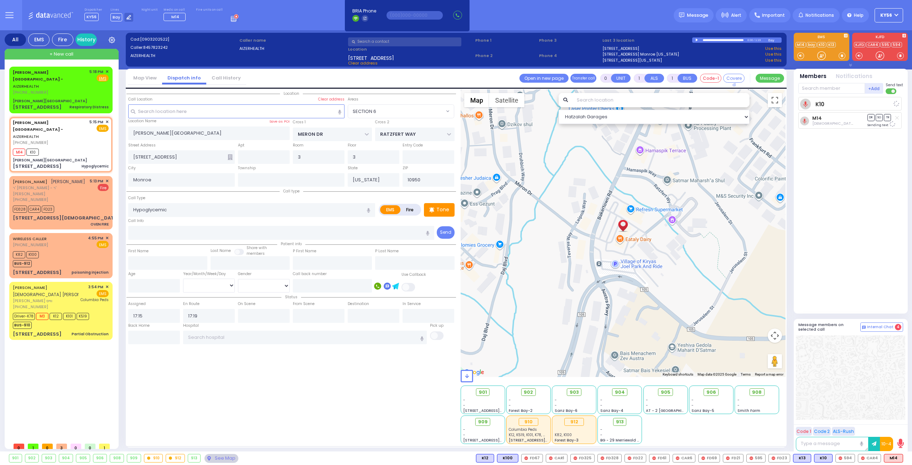
select select "Hatzalah Garages"
select select "SECTION 6"
click at [69, 98] on div "[PERSON_NAME][GEOGRAPHIC_DATA]" at bounding box center [61, 100] width 96 height 5
type input "2"
select select
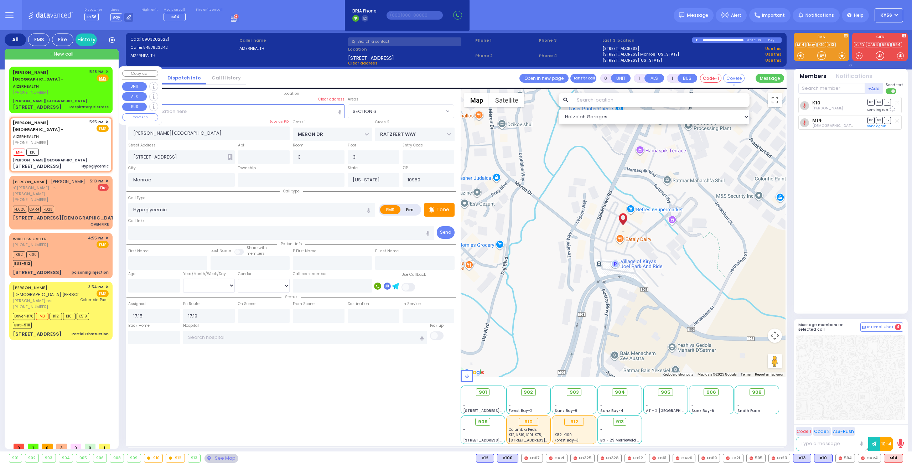
type input "Respiratory Distress"
radio input "true"
select select
type input "17:18"
select select "Hatzalah Garages"
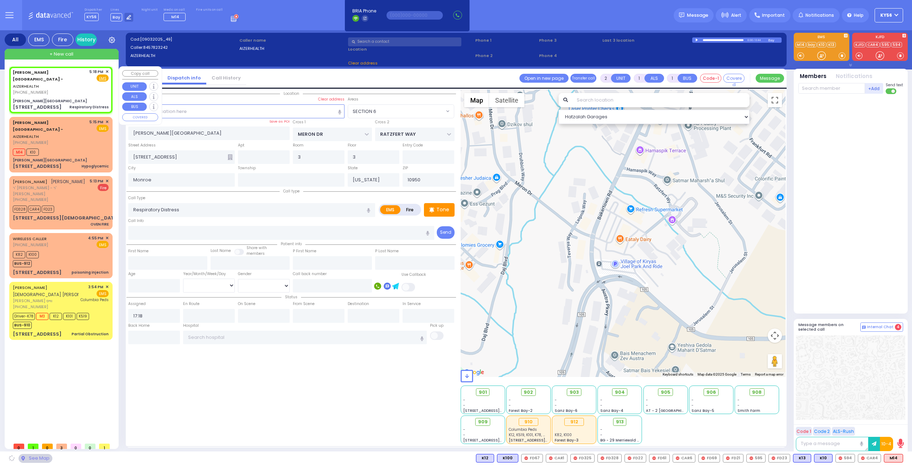
type input "[PERSON_NAME] DR"
type input "[PERSON_NAME]"
type input "[STREET_ADDRESS]"
type input "11"
type input "[PERSON_NAME]"
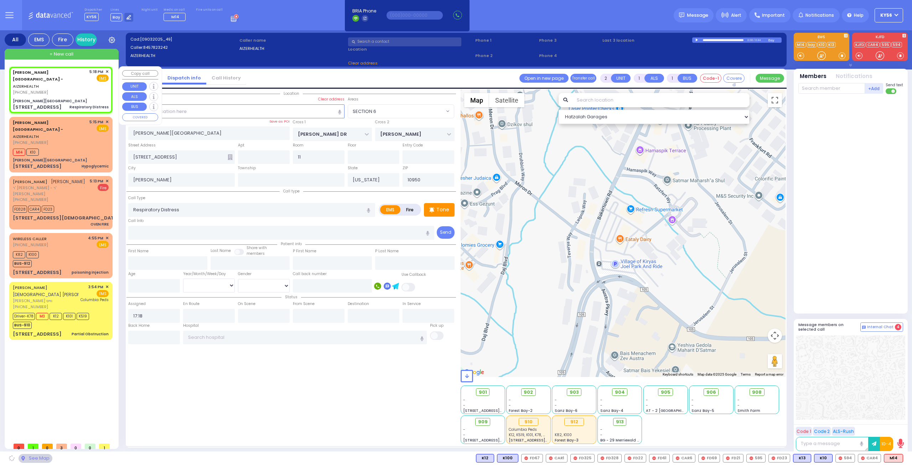
select select "SECTION 2"
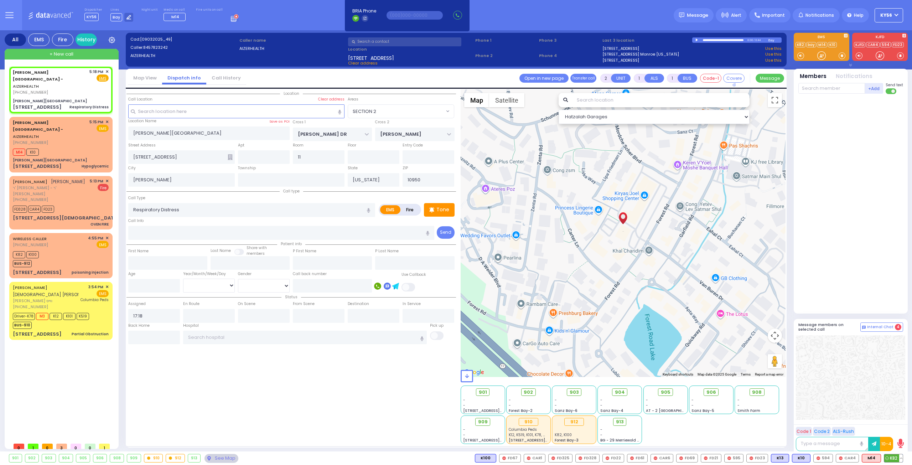
click at [897, 457] on span "K82" at bounding box center [893, 458] width 19 height 8
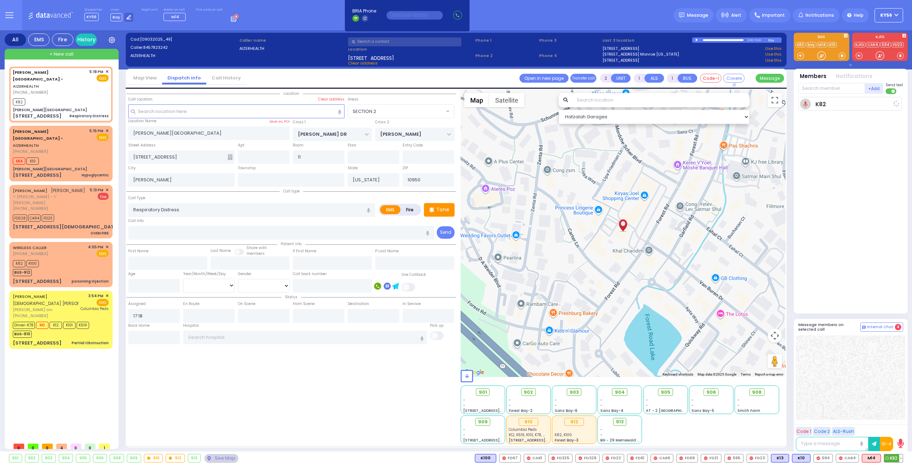
select select
radio input "true"
select select
type input "17:20"
select select "Hatzalah Garages"
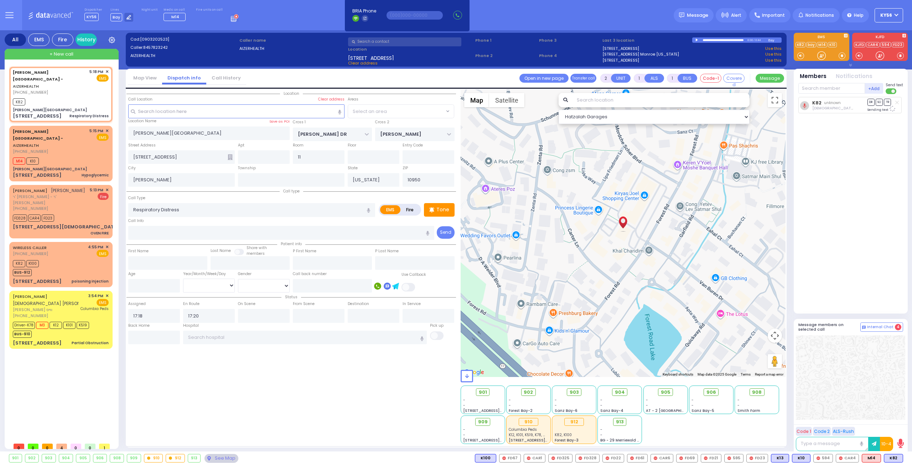
select select "SECTION 2"
click at [876, 456] on span "K4" at bounding box center [872, 458] width 16 height 8
select select
radio input "true"
select select
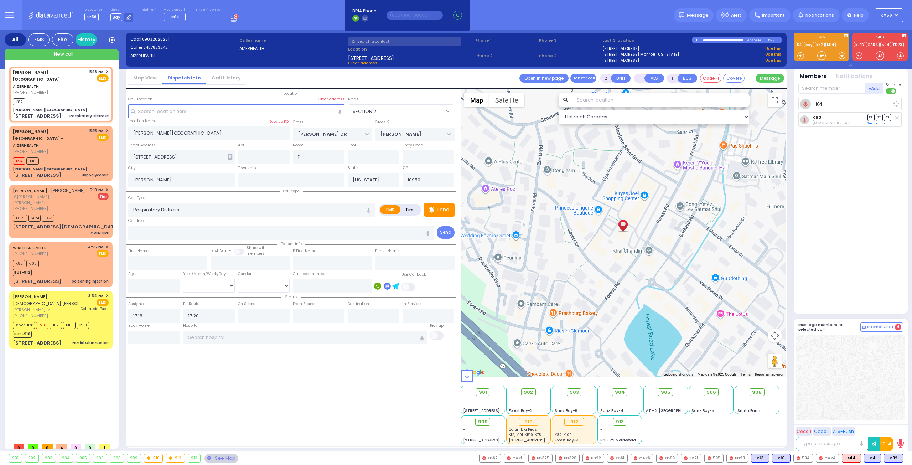
select select "Hatzalah Garages"
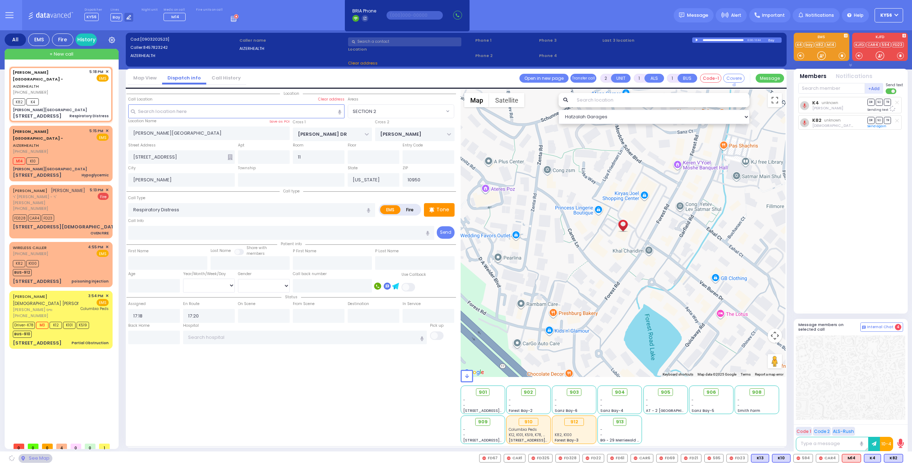
select select "SECTION 2"
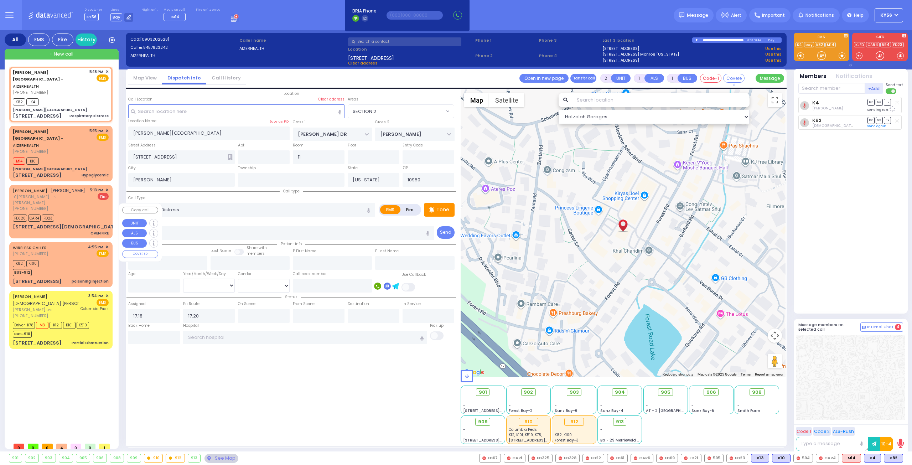
click at [107, 244] on span "✕" at bounding box center [106, 247] width 3 height 6
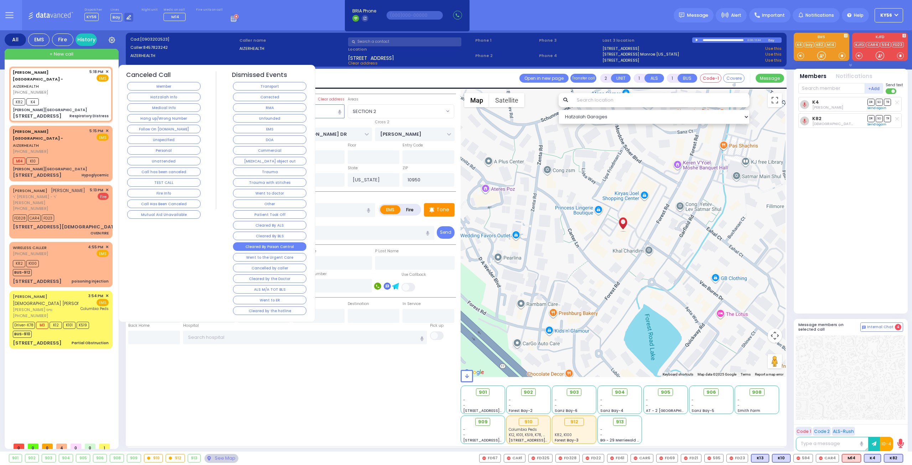
click at [258, 242] on button "Cleared By Poison Control" at bounding box center [269, 246] width 73 height 9
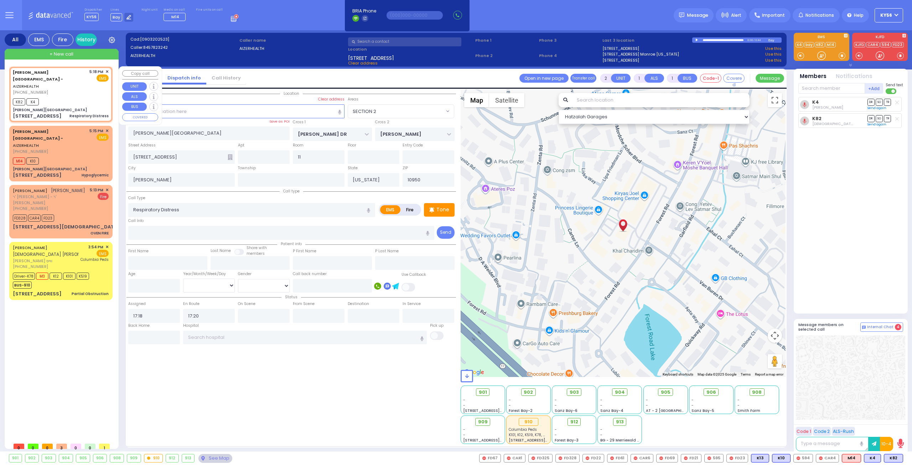
click at [82, 107] on div "[PERSON_NAME][GEOGRAPHIC_DATA]" at bounding box center [61, 109] width 96 height 5
select select
radio input "true"
select select
select select "Hatzalah Garages"
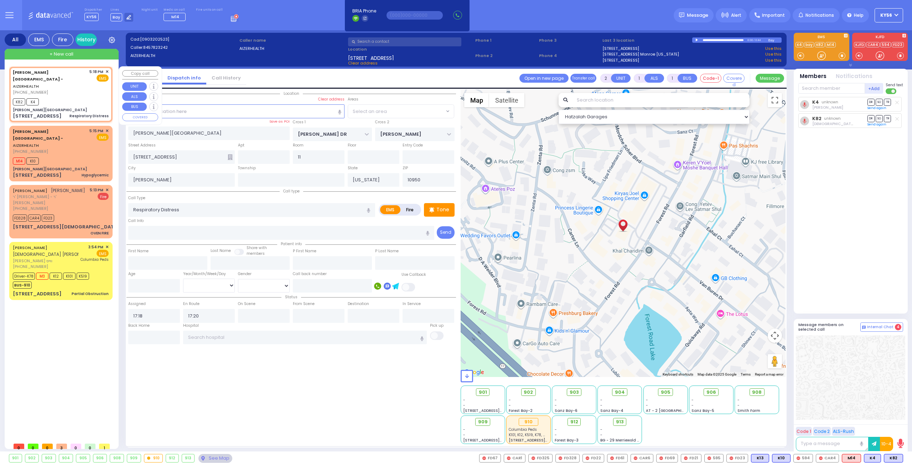
select select "SECTION 2"
click at [574, 422] on span "912" at bounding box center [577, 421] width 8 height 7
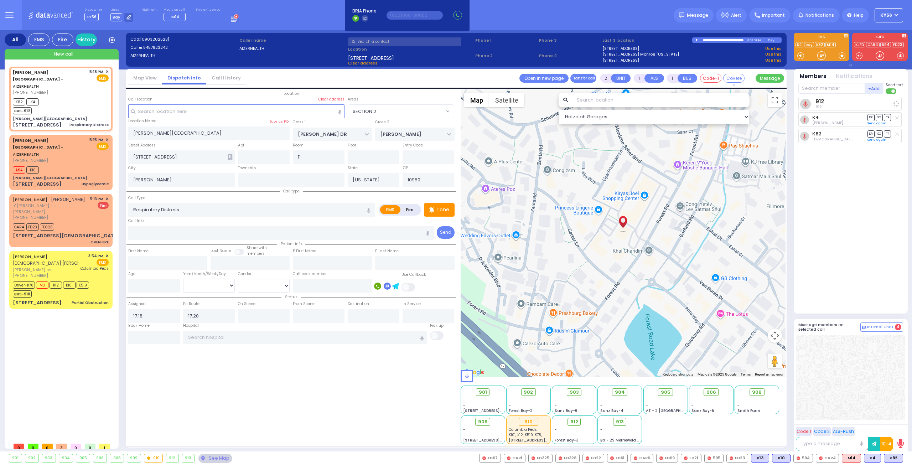
select select
radio input "true"
select select
select select "Hatzalah Garages"
select select "SECTION 2"
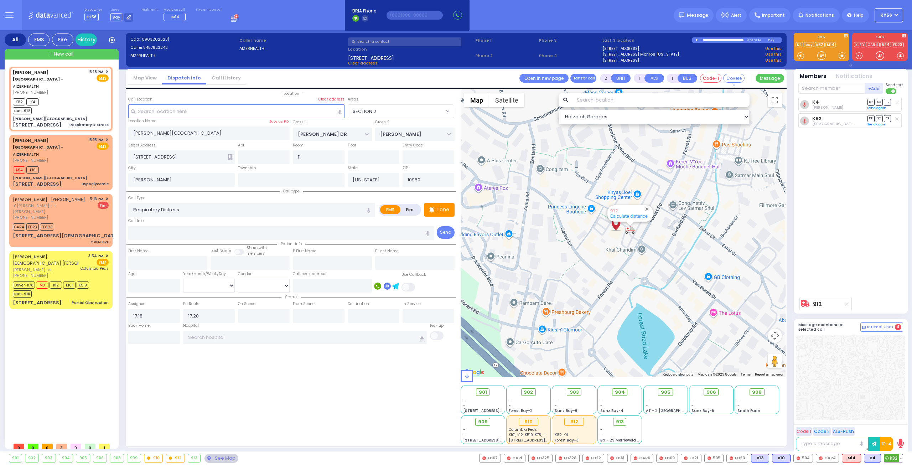
click at [901, 457] on button at bounding box center [901, 458] width 4 height 8
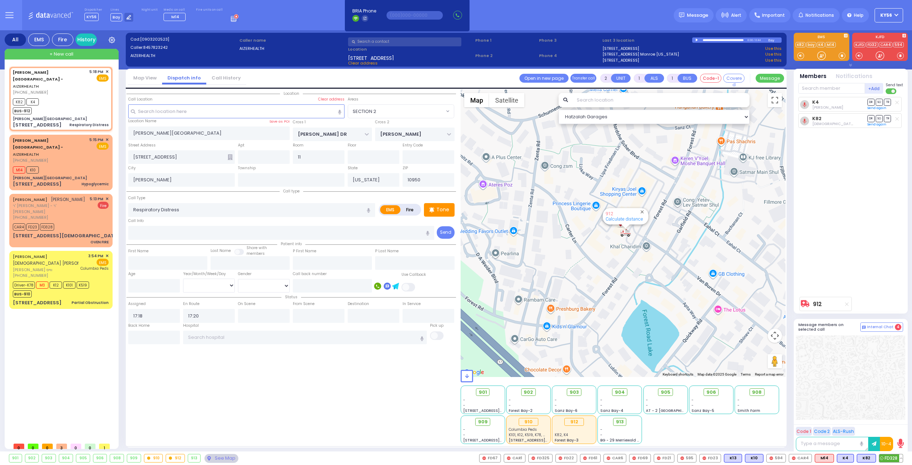
click at [902, 457] on button at bounding box center [901, 458] width 4 height 8
click at [898, 425] on icon at bounding box center [895, 426] width 7 height 7
click at [898, 417] on icon at bounding box center [895, 416] width 7 height 7
click at [812, 455] on button at bounding box center [810, 458] width 4 height 8
click at [812, 458] on button at bounding box center [810, 458] width 4 height 8
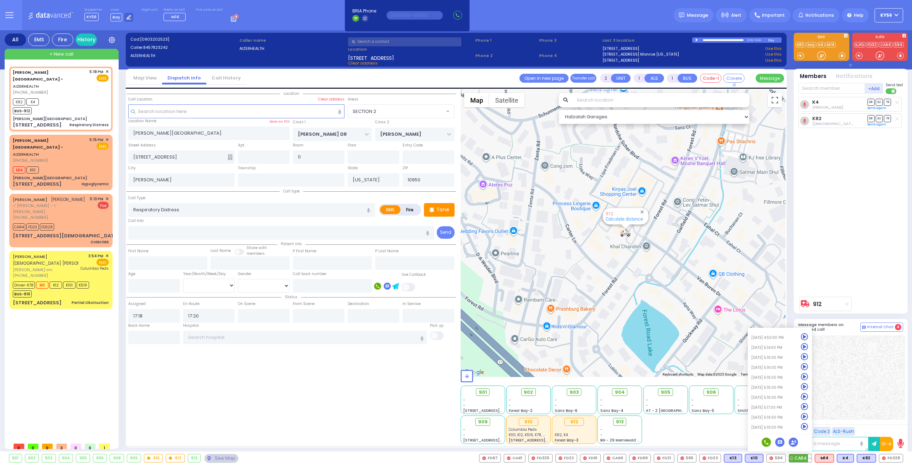
click at [805, 427] on icon at bounding box center [804, 426] width 7 height 7
click at [808, 415] on icon at bounding box center [804, 416] width 7 height 7
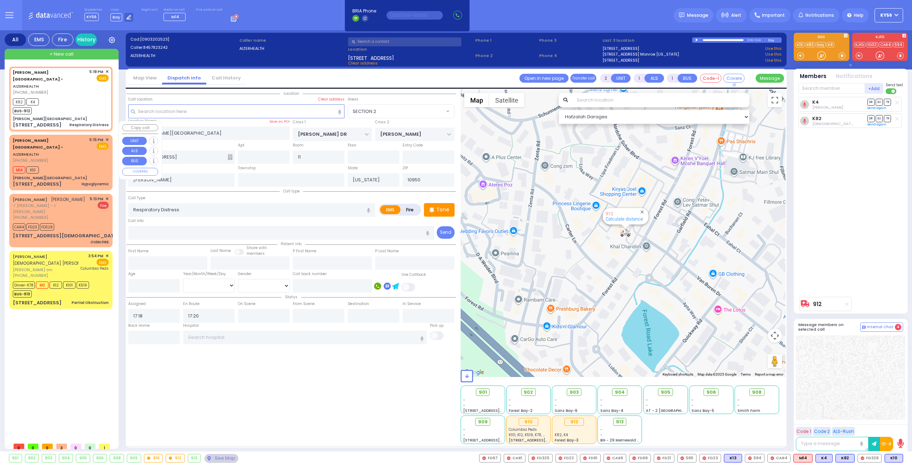
click at [67, 157] on div "[PHONE_NUMBER]" at bounding box center [50, 160] width 74 height 6
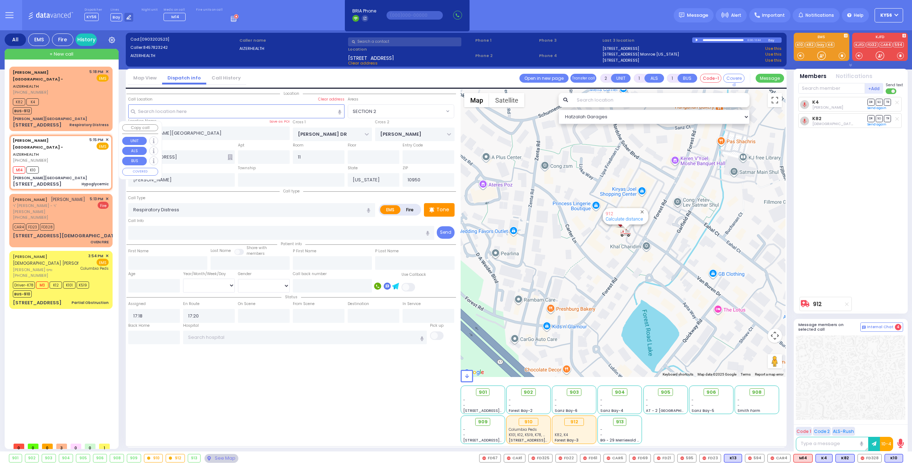
type input "0"
select select
type input "Hypoglycemic"
radio input "true"
select select
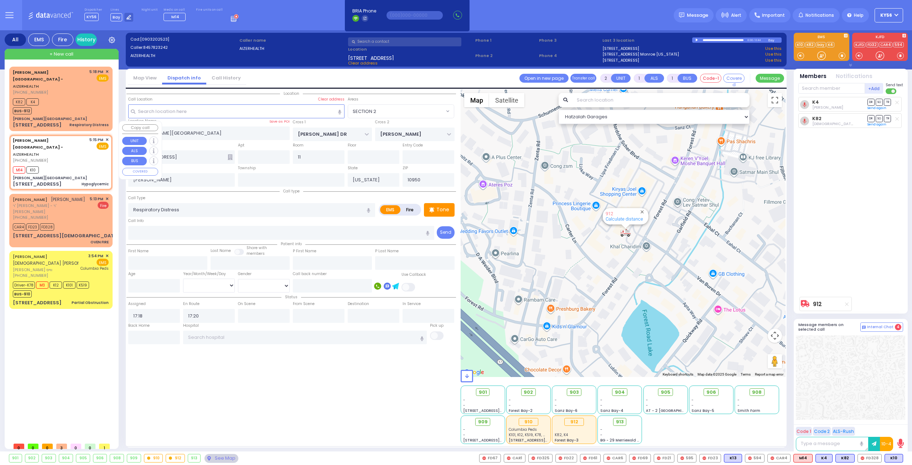
type input "17:15"
type input "17:19"
select select "Hatzalah Garages"
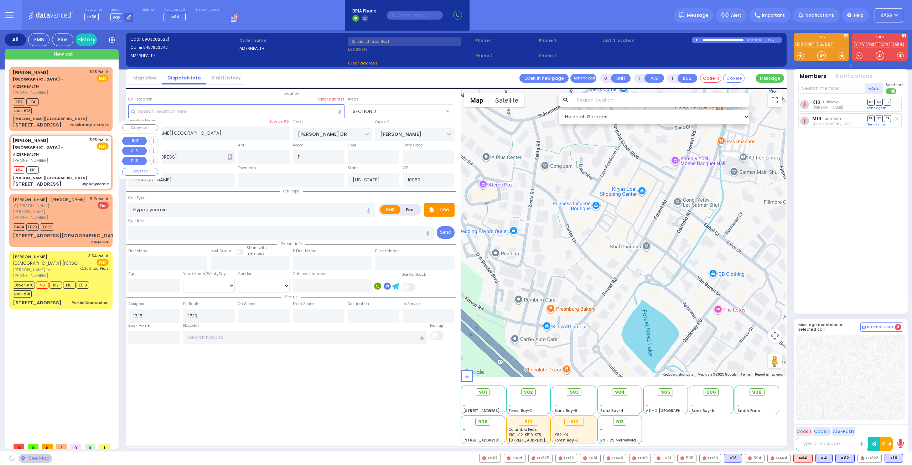
type input "MERON DR"
type input "RATZFERT WAY"
type input "[STREET_ADDRESS]"
type input "3"
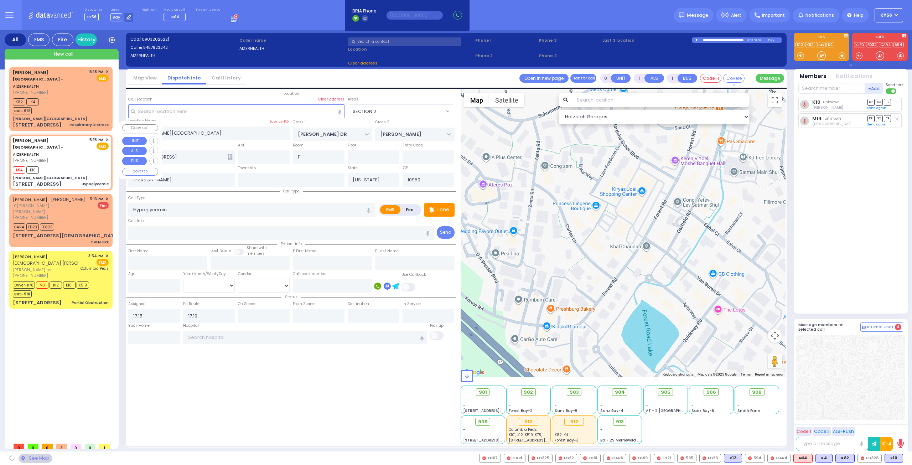
type input "Monroe"
select select "SECTION 6"
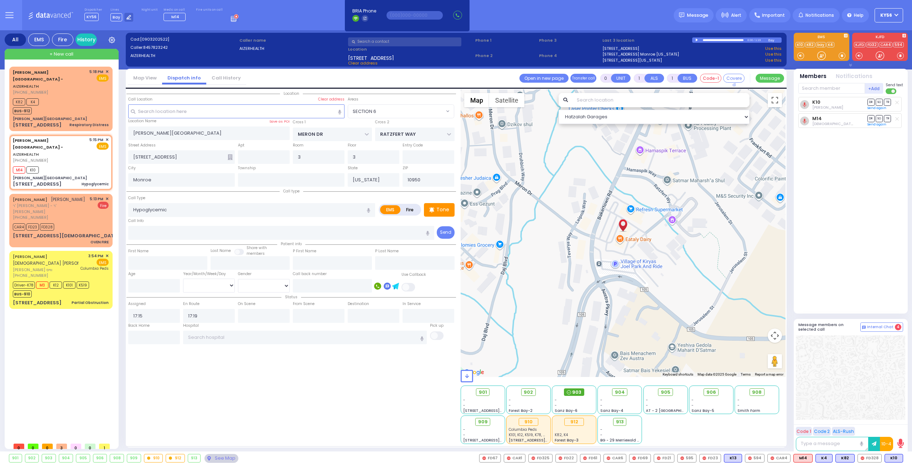
click at [570, 391] on icon at bounding box center [569, 392] width 4 height 4
select select
radio input "true"
select select
select select "Hatzalah Garages"
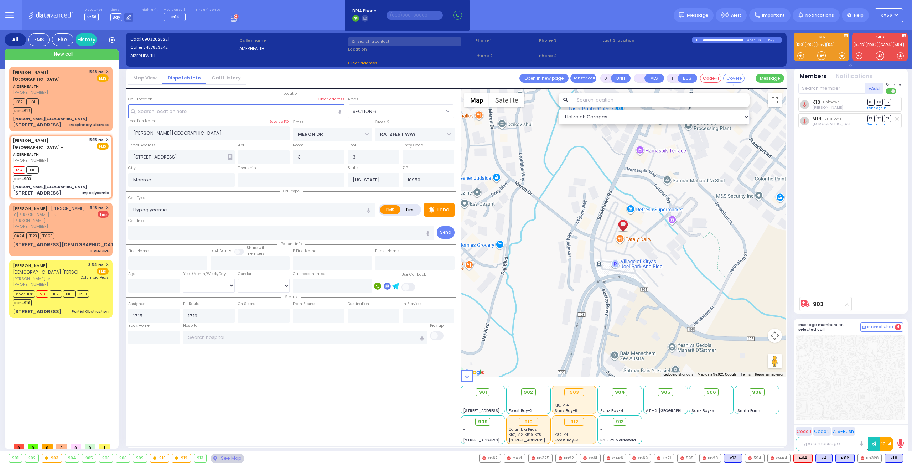
select select "SECTION 6"
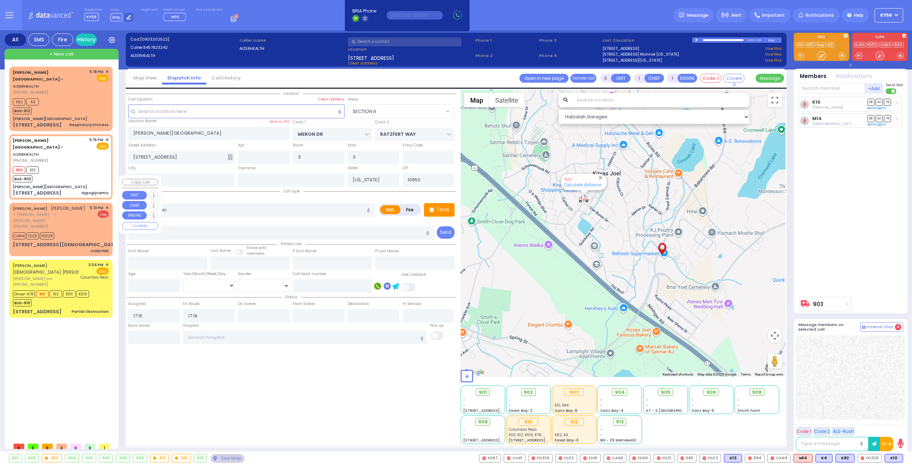
click at [75, 205] on div "[PERSON_NAME] אלי' ווידער [PERSON_NAME] - ר' [PERSON_NAME] [PHONE_NUMBER] 5:13 …" at bounding box center [61, 217] width 96 height 25
type input "2"
select select
type input "OVEN FIRE"
radio input "false"
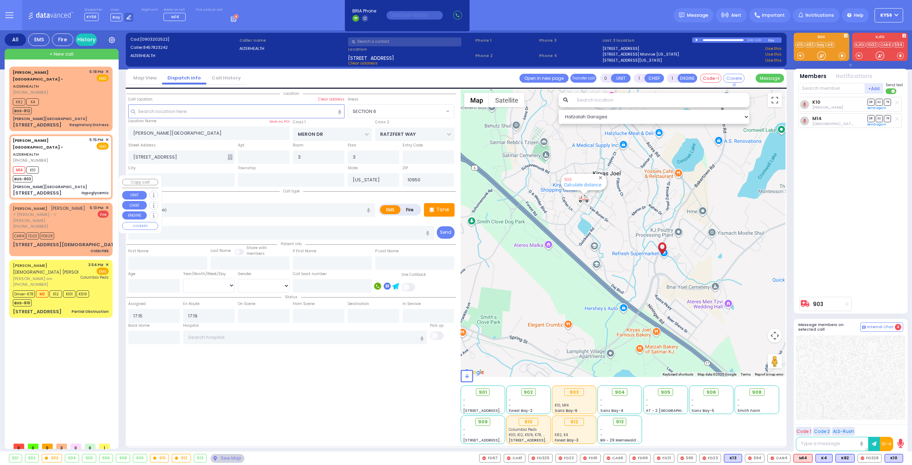
radio input "true"
type input "ELYA"
type input "WIEDER"
select select
type input "17:13"
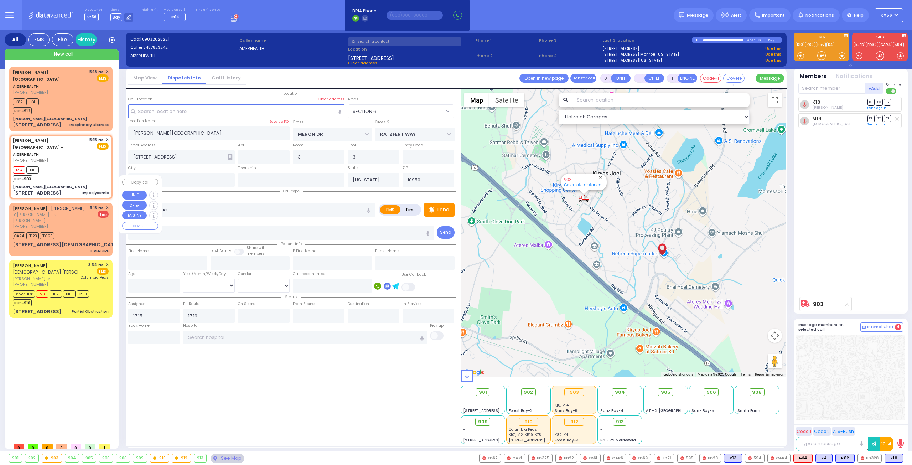
type input "17:14"
select select "Hatzalah Garages"
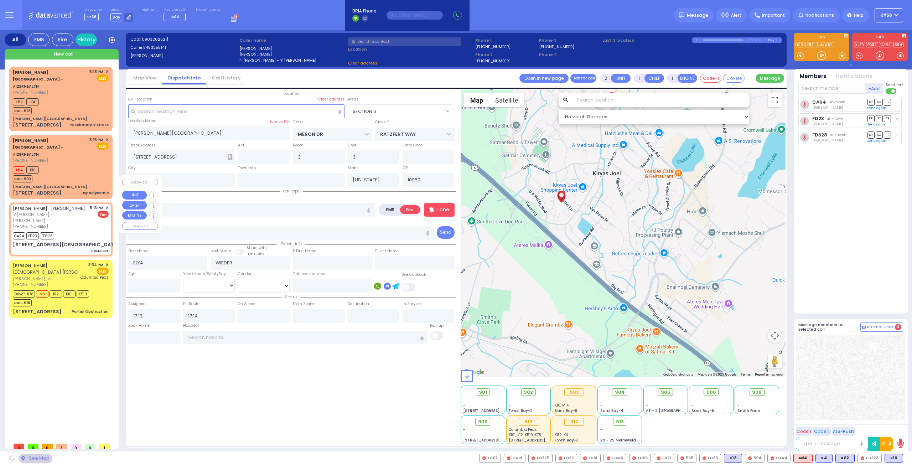
type input "ZLOTCHEV WAY"
type input "FOREST RD"
type input "[STREET_ADDRESS][DEMOGRAPHIC_DATA]"
type input "303"
select select "SECTION 2"
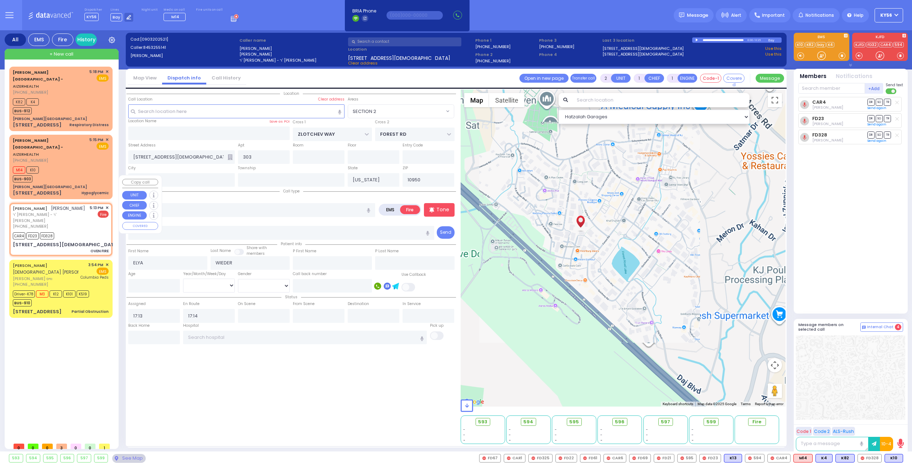
click at [106, 205] on span "✕" at bounding box center [106, 208] width 3 height 6
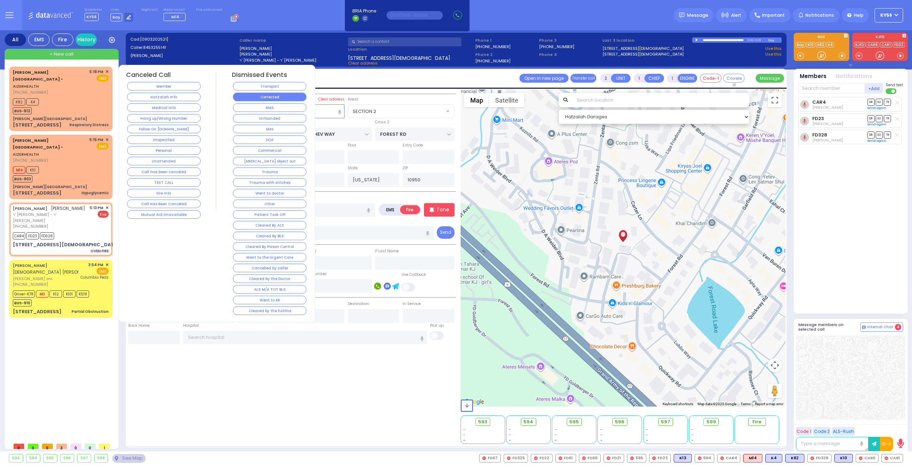
click at [266, 99] on button "Corrected" at bounding box center [269, 97] width 73 height 9
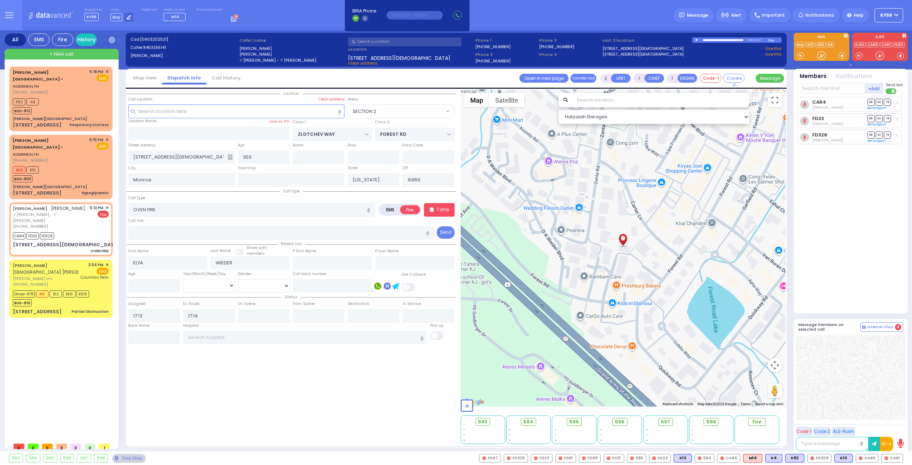
select select
radio input "true"
select select
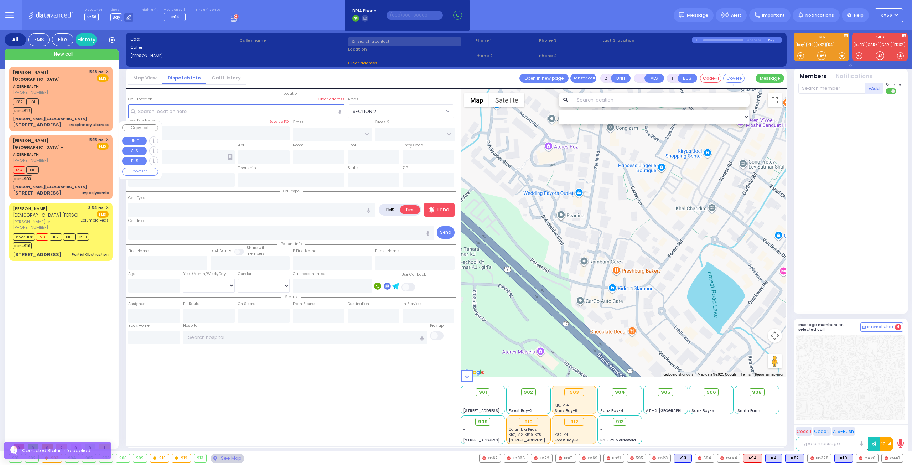
click at [75, 184] on div "[PERSON_NAME][GEOGRAPHIC_DATA]" at bounding box center [61, 186] width 96 height 5
type input "0"
select select
type input "Hypoglycemic"
radio input "true"
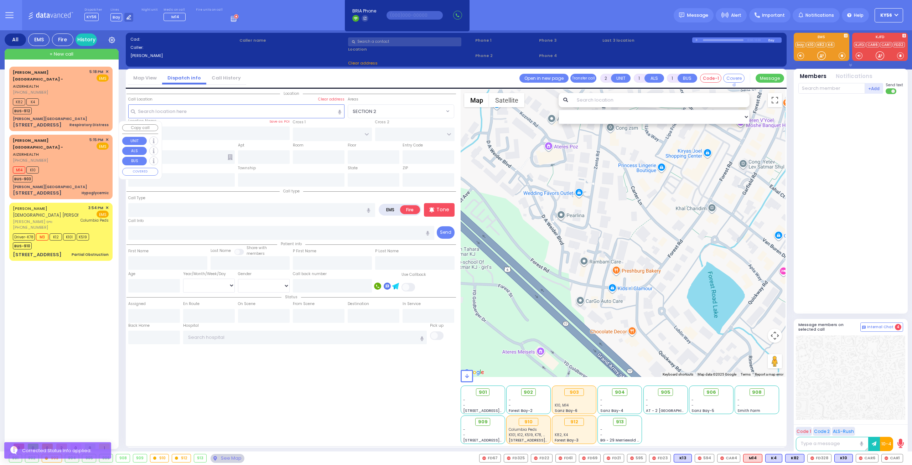
select select
type input "17:15"
type input "17:19"
select select "Hatzalah Garages"
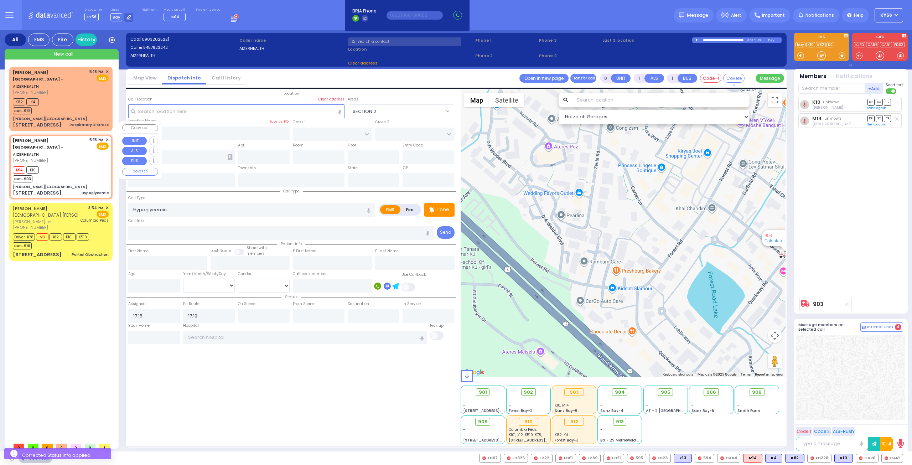
type input "[PERSON_NAME][GEOGRAPHIC_DATA]"
type input "MERON DR"
type input "RATZFERT WAY"
type input "[STREET_ADDRESS]"
type input "3"
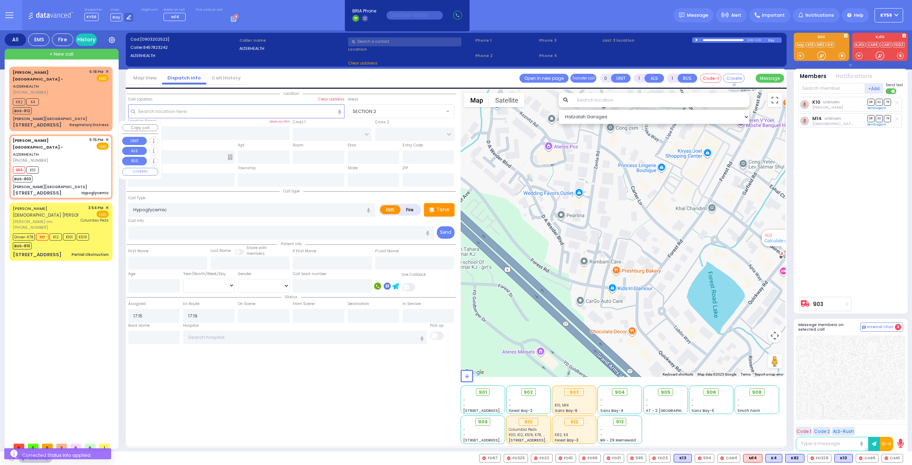
type input "3"
type input "Monroe"
type input "[US_STATE]"
type input "10950"
select select "SECTION 6"
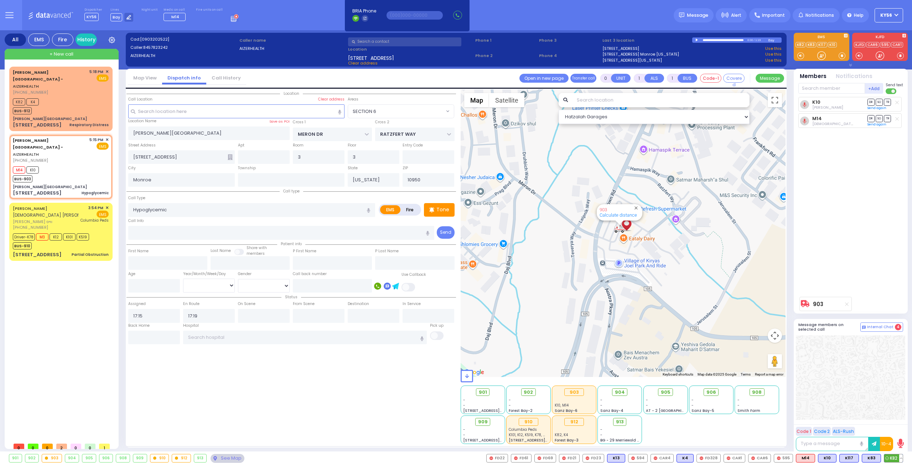
click at [901, 457] on button at bounding box center [901, 458] width 4 height 8
click at [896, 424] on icon at bounding box center [895, 426] width 7 height 7
click at [347, 379] on div "Location" at bounding box center [291, 266] width 330 height 354
click at [68, 100] on div "K82 K4 BUS-912" at bounding box center [61, 106] width 96 height 18
type input "2"
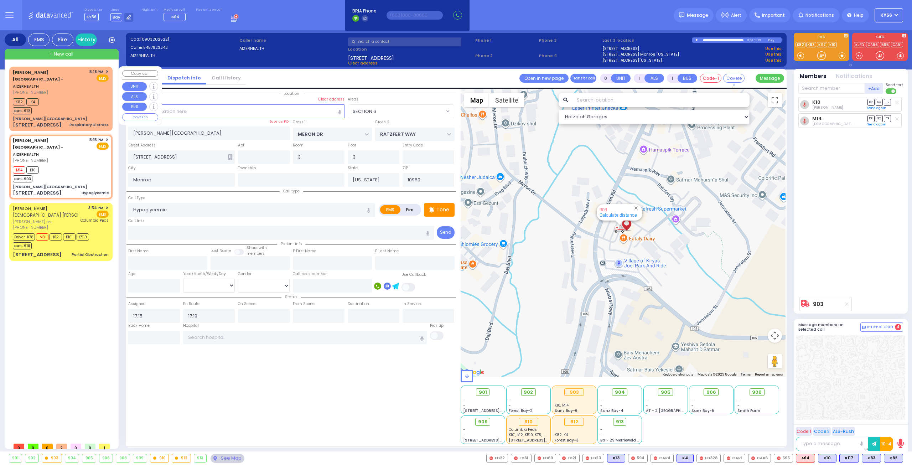
select select
type input "Respiratory Distress"
radio input "true"
select select
type input "17:18"
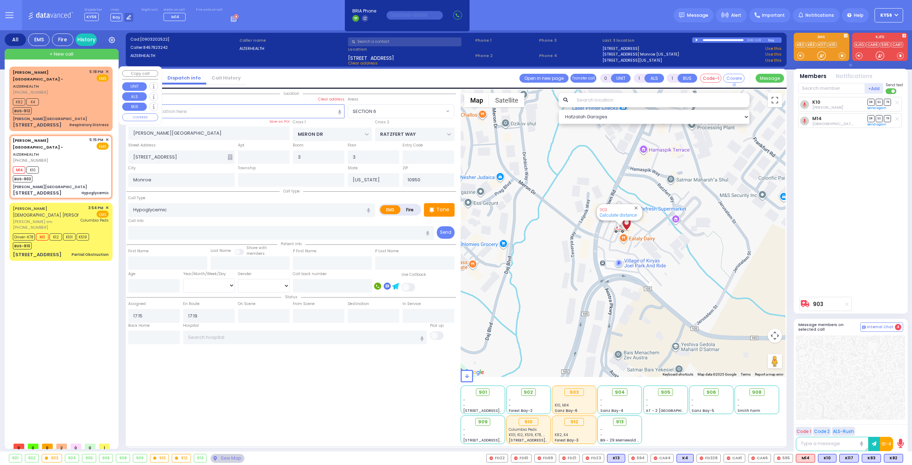
type input "17:20"
select select "Hatzalah Garages"
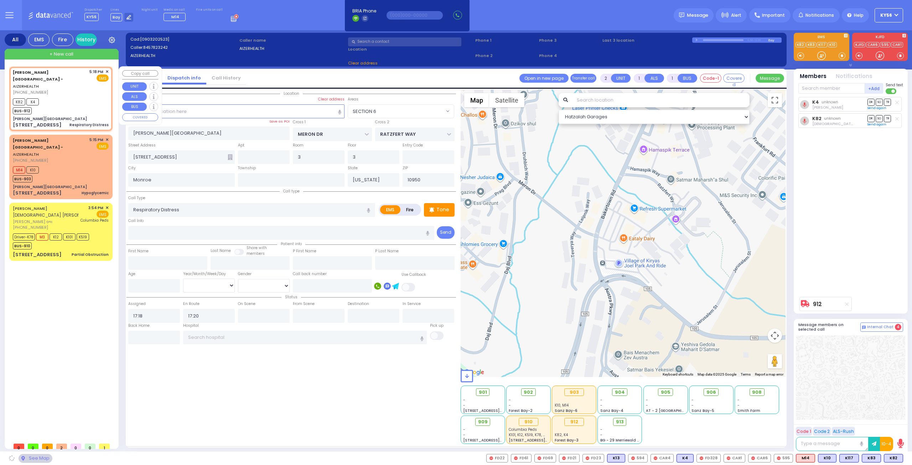
type input "[PERSON_NAME] DR"
type input "[PERSON_NAME]"
type input "[STREET_ADDRESS]"
type input "11"
type input "[PERSON_NAME]"
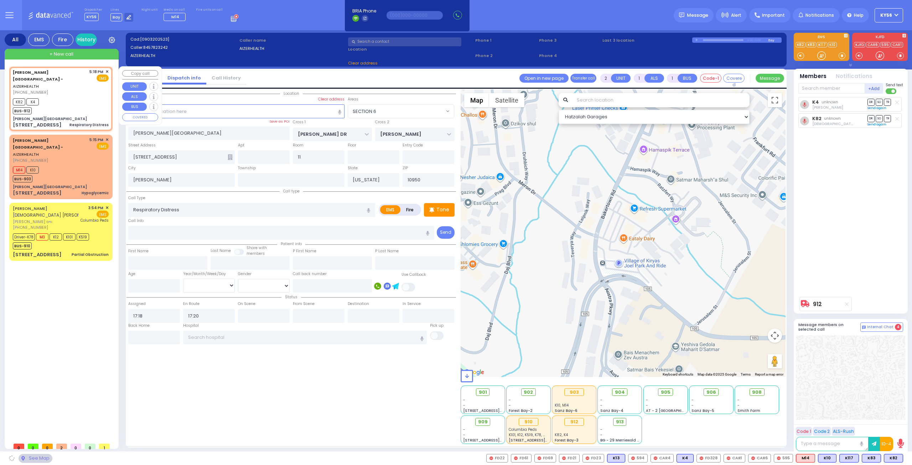
select select "SECTION 2"
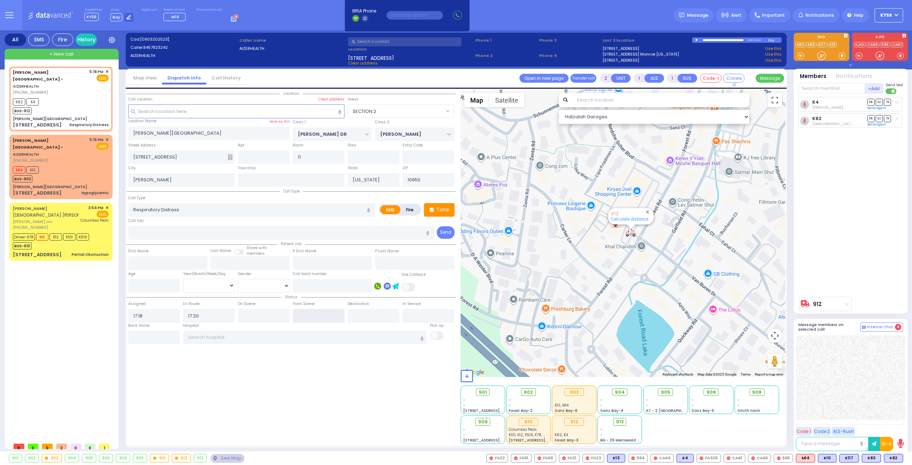
click at [311, 315] on input "text" at bounding box center [319, 316] width 52 height 14
type input "17:32"
click at [269, 336] on input "text" at bounding box center [305, 338] width 244 height 14
select select
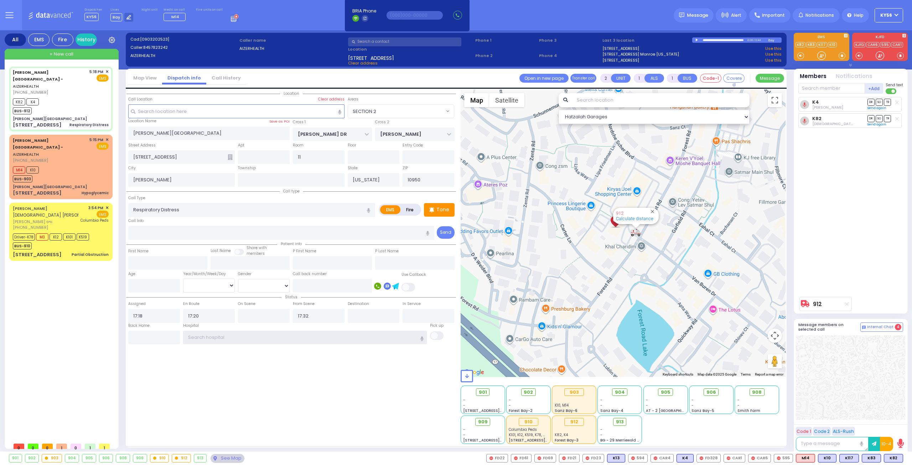
radio input "true"
select select
select select "SECTION 2"
select select "Hatzalah Garages"
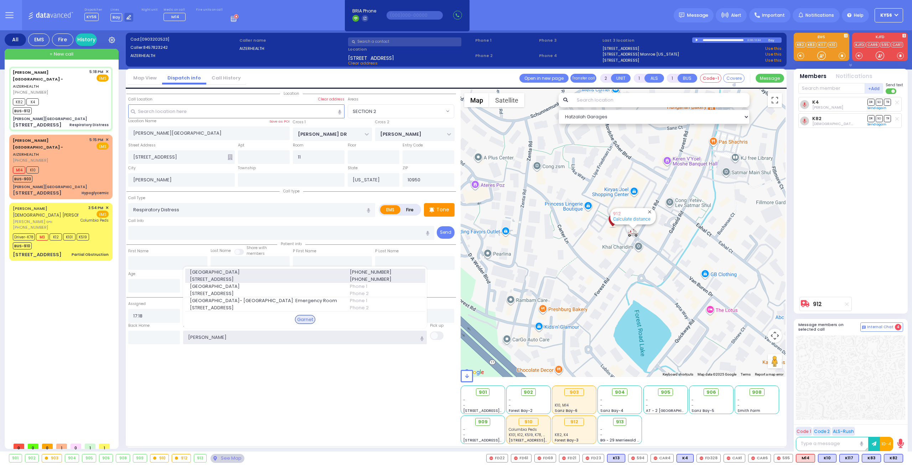
type input "[PERSON_NAME]"
click at [273, 279] on span "[STREET_ADDRESS]" at bounding box center [265, 279] width 151 height 7
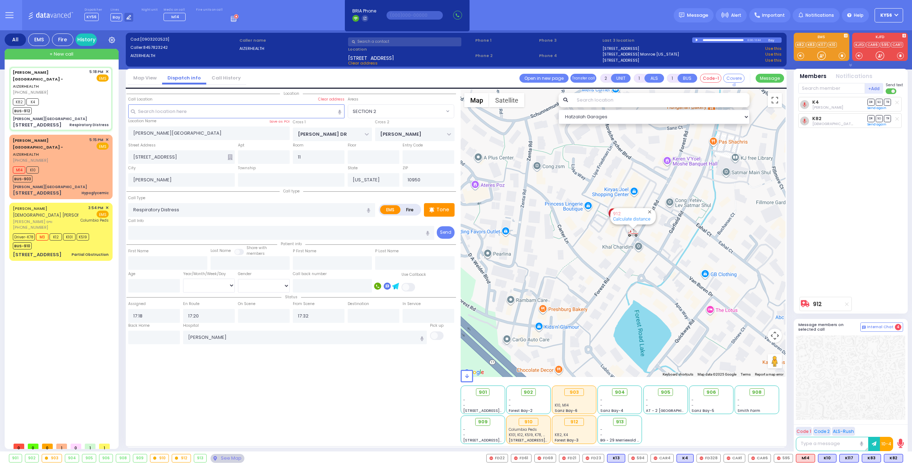
select select
radio input "true"
select select
type input "[GEOGRAPHIC_DATA]"
select select "Hatzalah Garages"
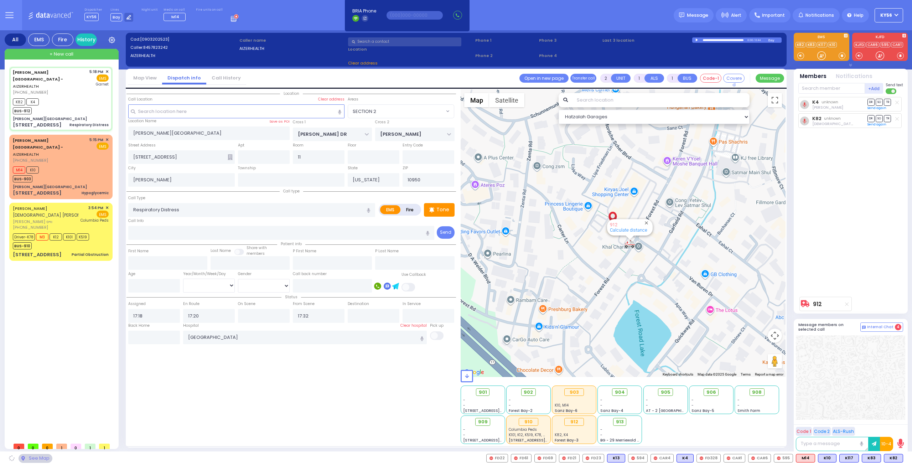
select select "SECTION 2"
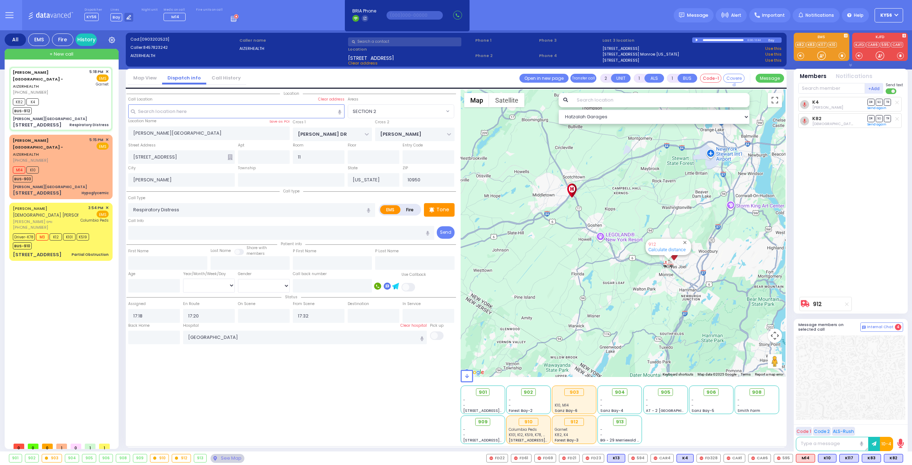
type input "6"
select select
radio input "true"
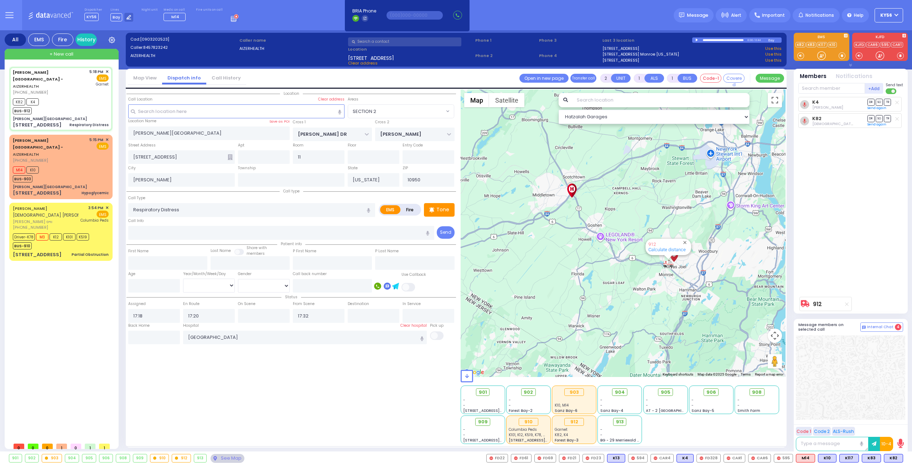
type input "Unknown"
select select "Year"
select select "Hatzalah Garages"
select select "SECTION 2"
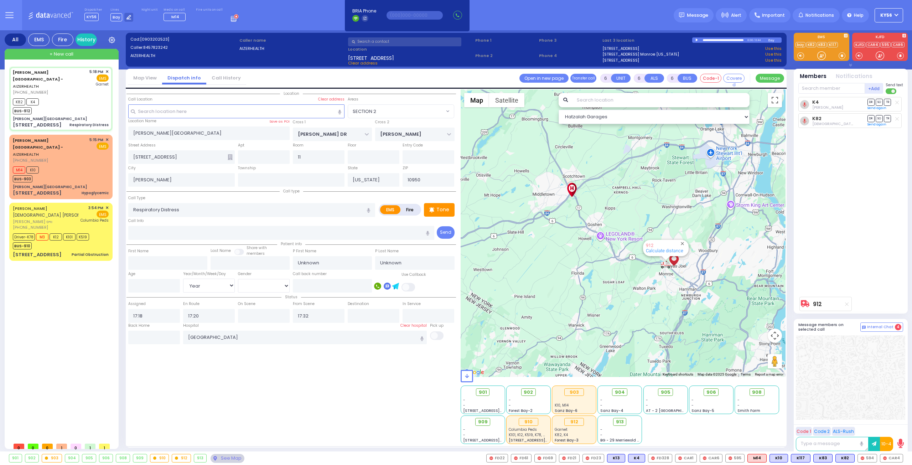
select select
radio input "true"
select select "Year"
type input "17:22"
select select "Hatzalah Garages"
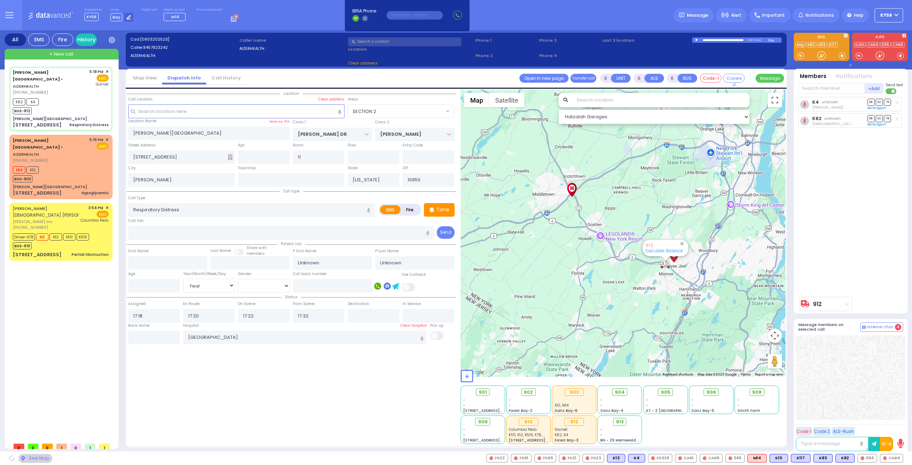
select select "SECTION 2"
select select
radio input "true"
select select "Year"
select select "Hatzalah Garages"
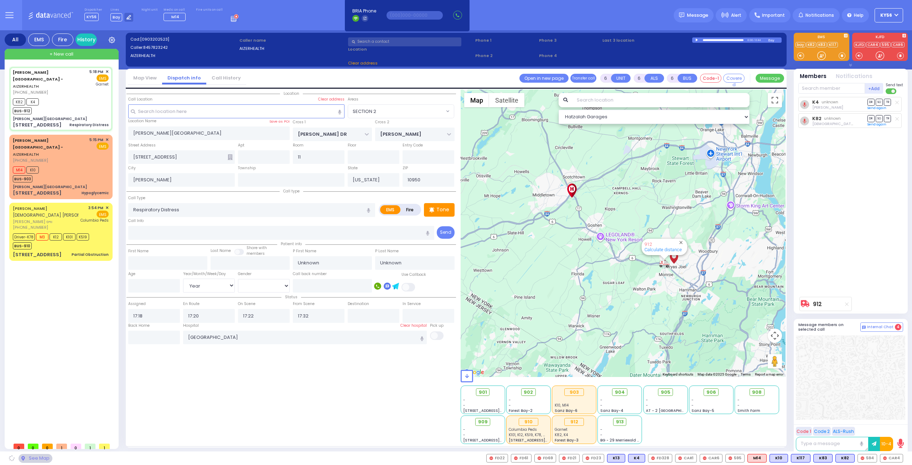
select select "SECTION 2"
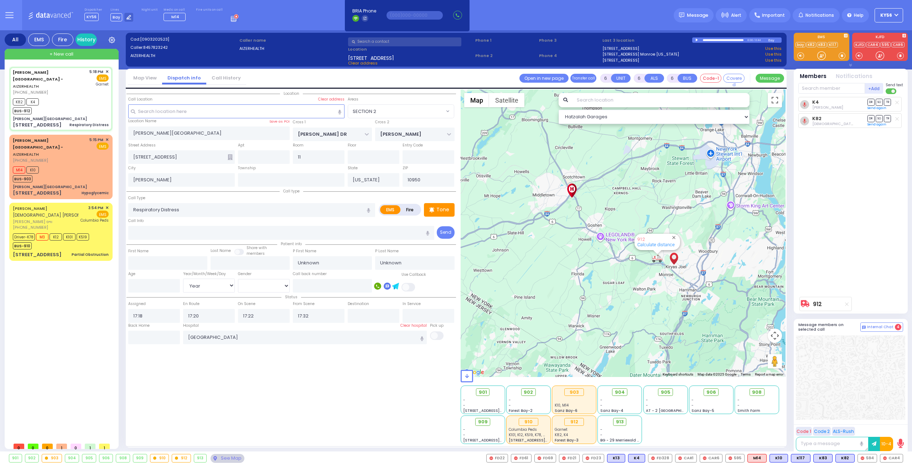
select select
radio input "true"
type input "[PERSON_NAME]"
type input "[PERSON_NAME] [PERSON_NAME]"
type input "1"
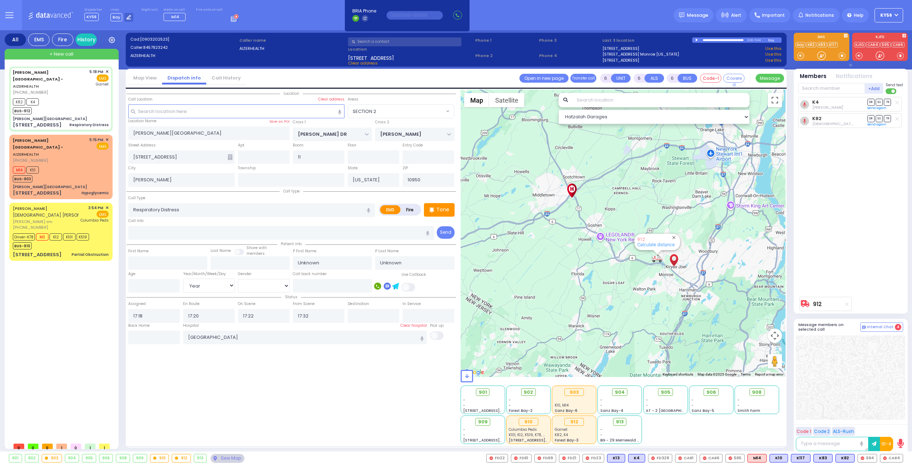
select select "Year"
select select "[DEMOGRAPHIC_DATA]"
select select "Hatzalah Garages"
select select "SECTION 2"
select select
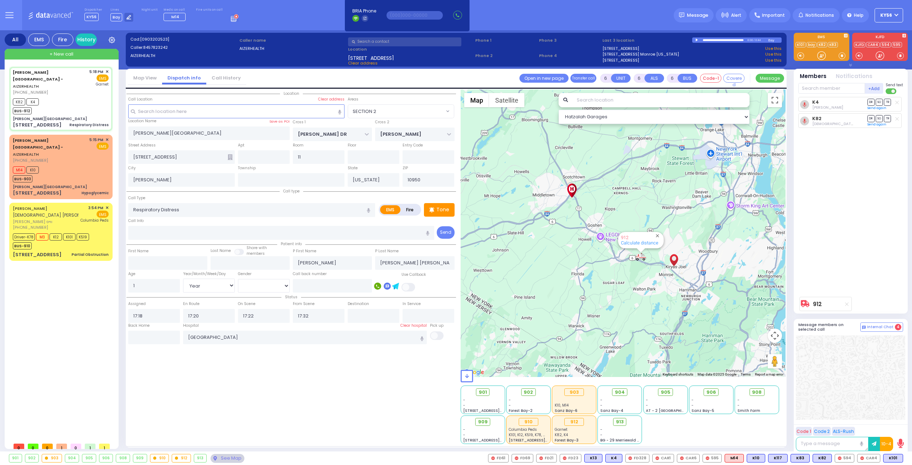
radio input "true"
select select "Year"
select select "[DEMOGRAPHIC_DATA]"
select select "Hatzalah Garages"
select select "SECTION 2"
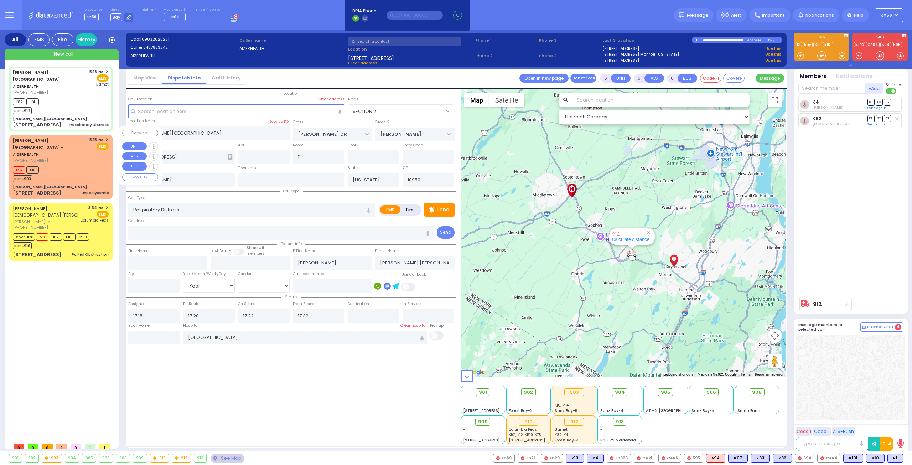
click at [86, 165] on div "M14 K10 BUS-903" at bounding box center [61, 174] width 96 height 18
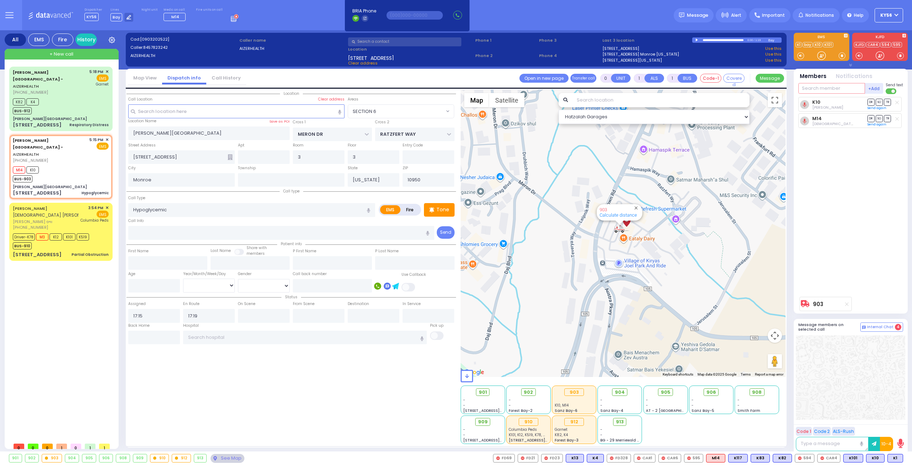
click at [823, 86] on input "text" at bounding box center [831, 88] width 67 height 11
click at [898, 456] on span "K1" at bounding box center [895, 458] width 15 height 8
select select "SECTION 6"
select select
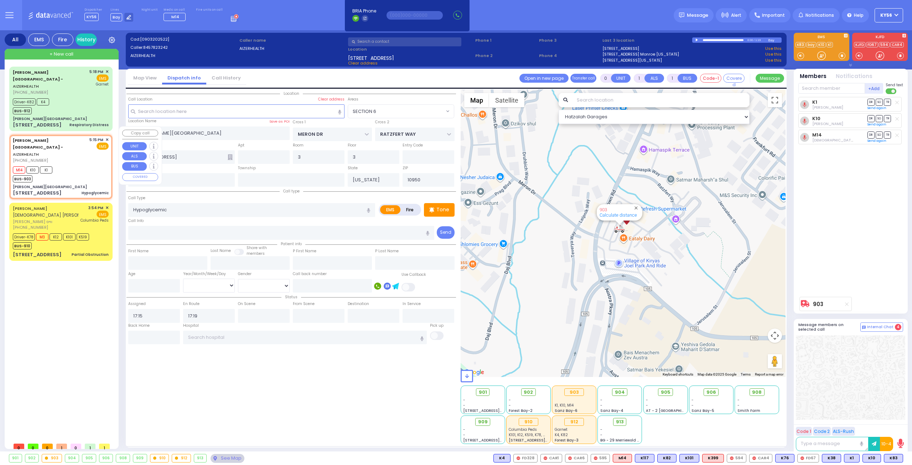
click at [75, 165] on div "M14 K10 K1 BUS-903" at bounding box center [61, 174] width 96 height 18
select select
radio input "true"
select select
select select "Hatzalah Garages"
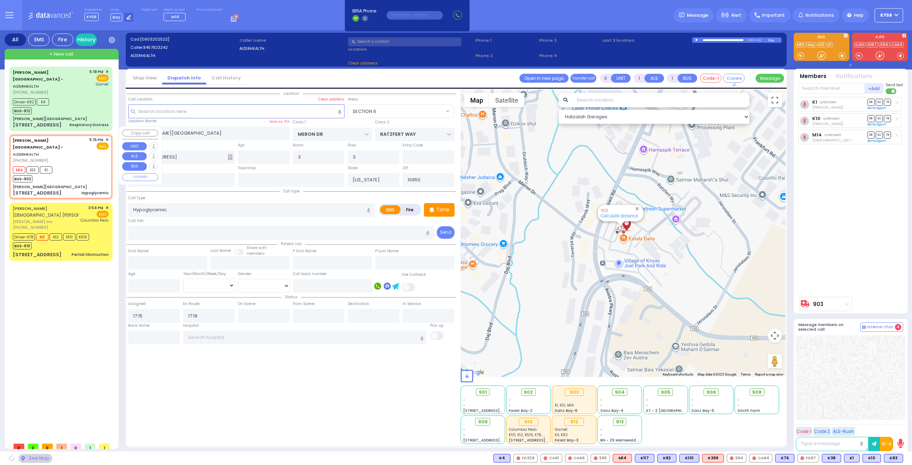
select select "SECTION 6"
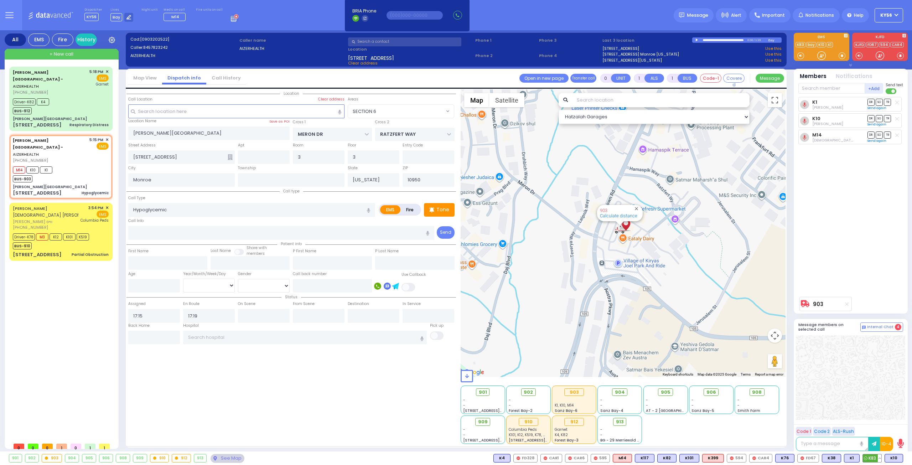
click at [874, 458] on span "K83" at bounding box center [872, 458] width 19 height 8
select select
radio input "true"
select select
select select "SECTION 6"
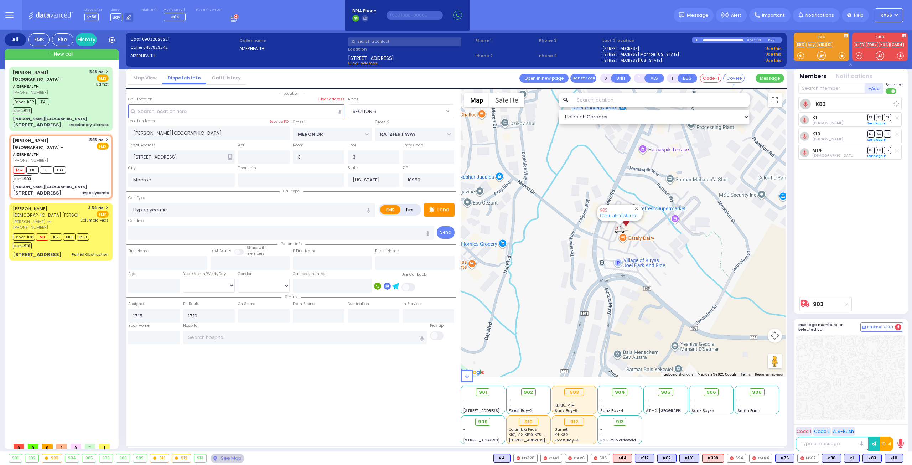
select select "Hatzalah Garages"
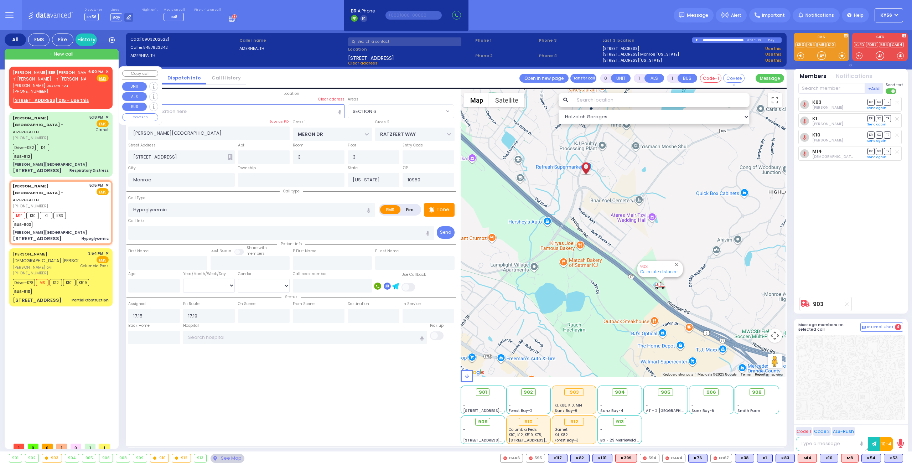
click at [108, 69] on span "✕" at bounding box center [106, 72] width 3 height 6
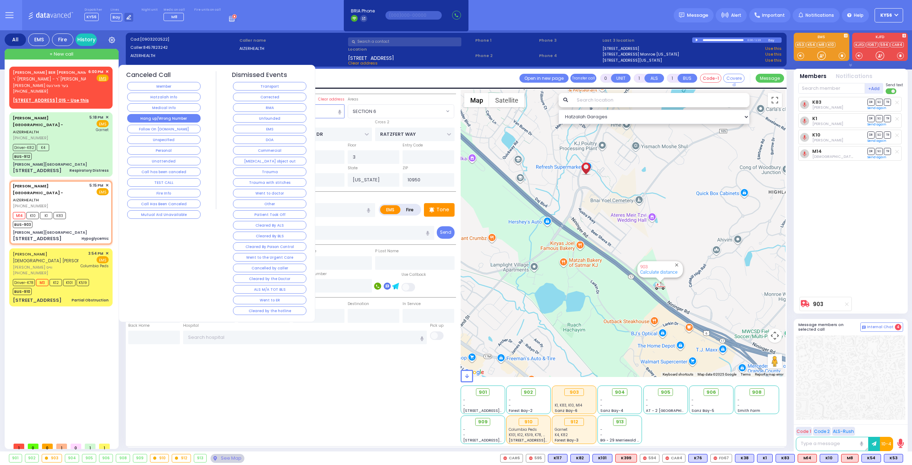
click at [175, 118] on button "Hang up/Wrong Number" at bounding box center [163, 118] width 73 height 9
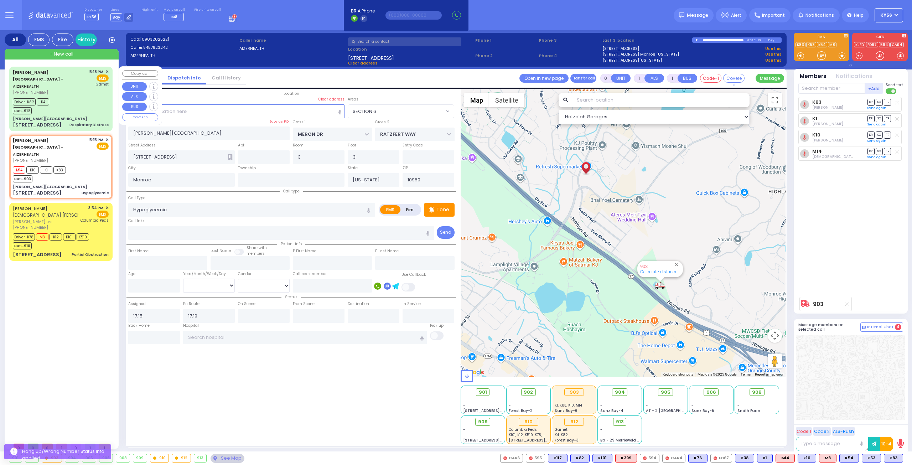
click at [70, 116] on div "[PERSON_NAME][GEOGRAPHIC_DATA]" at bounding box center [61, 118] width 96 height 5
type input "6"
select select
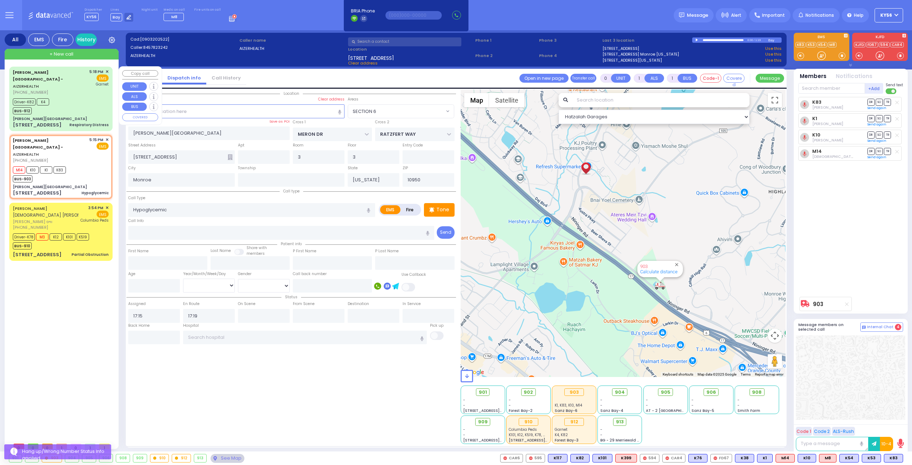
type input "Respiratory Distress"
radio input "true"
type input "[PERSON_NAME]"
type input "[PERSON_NAME] [PERSON_NAME]"
type input "1"
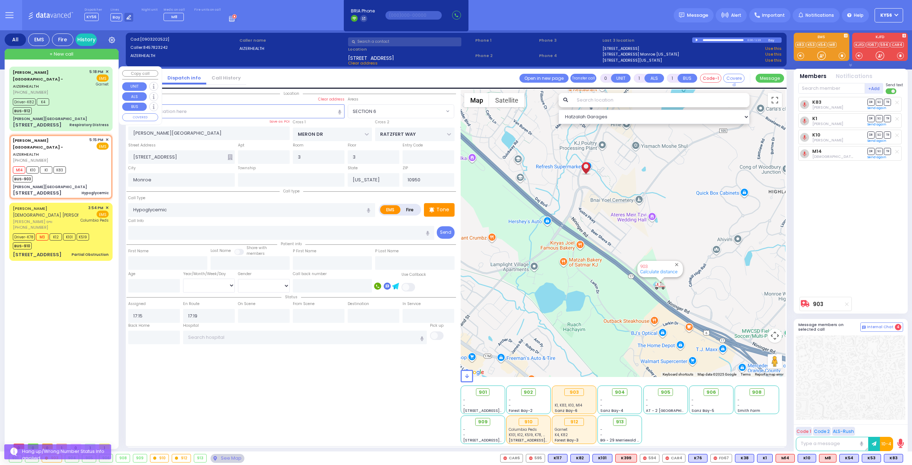
select select "Year"
select select "[DEMOGRAPHIC_DATA]"
type input "17:18"
type input "17:20"
type input "17:22"
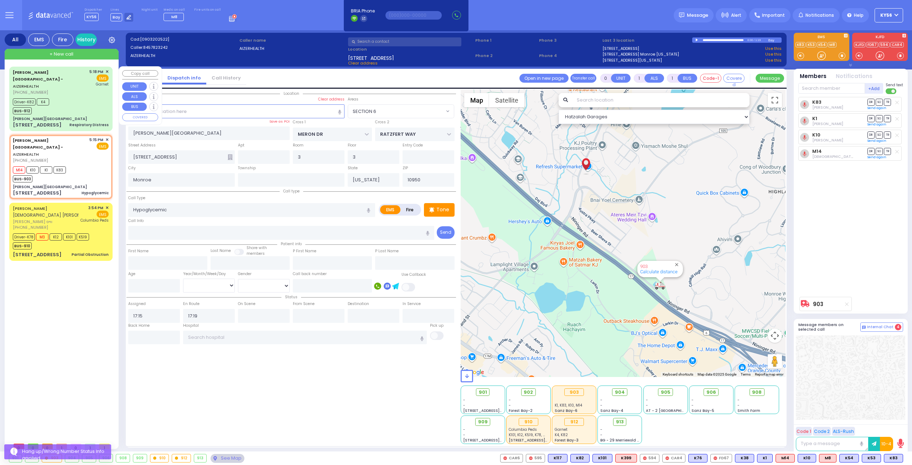
type input "17:32"
type input "17:49"
type input "[GEOGRAPHIC_DATA]"
select select "Hatzalah Garages"
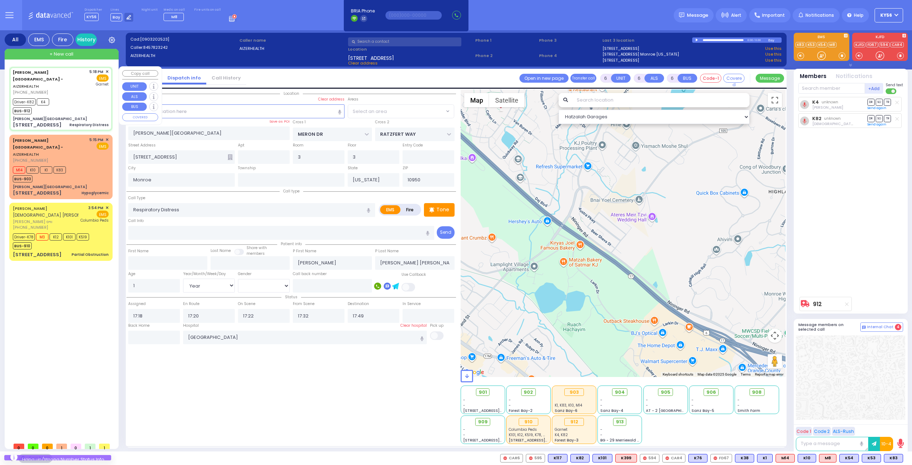
type input "[PERSON_NAME] DR"
type input "[PERSON_NAME]"
type input "[STREET_ADDRESS]"
type input "11"
type input "[PERSON_NAME]"
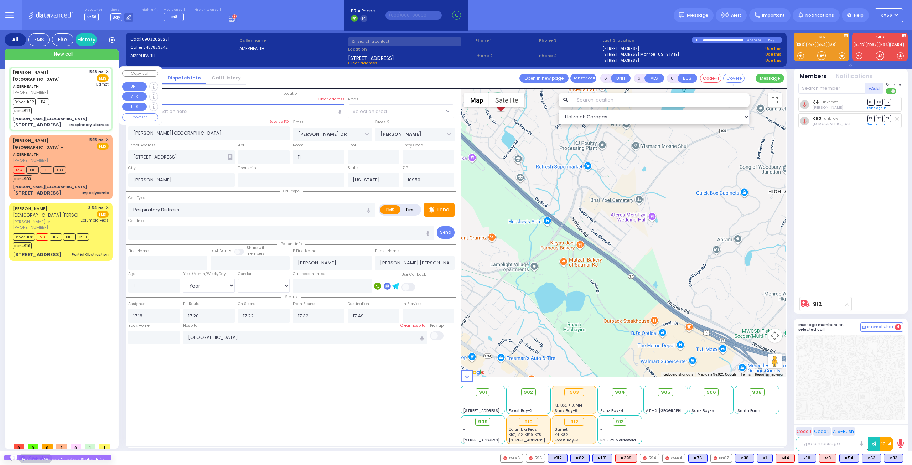
select select "SECTION 2"
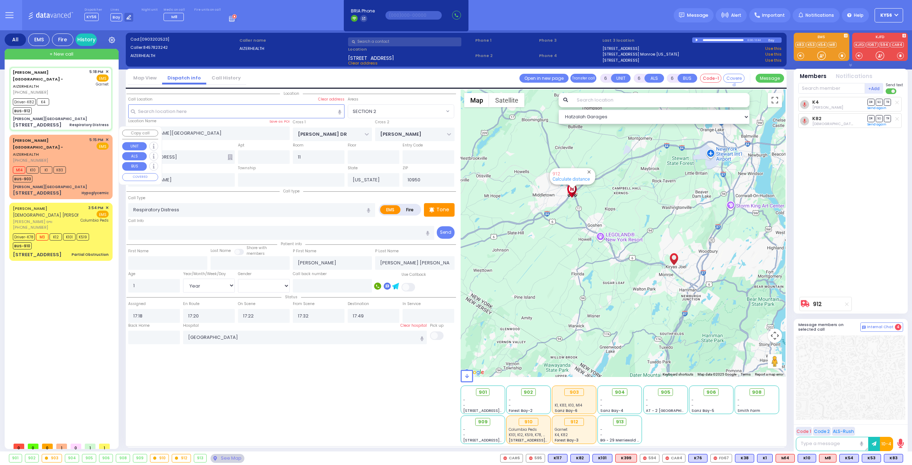
click at [86, 165] on div "M14 K10 K1 K83 BUS-903" at bounding box center [61, 174] width 96 height 18
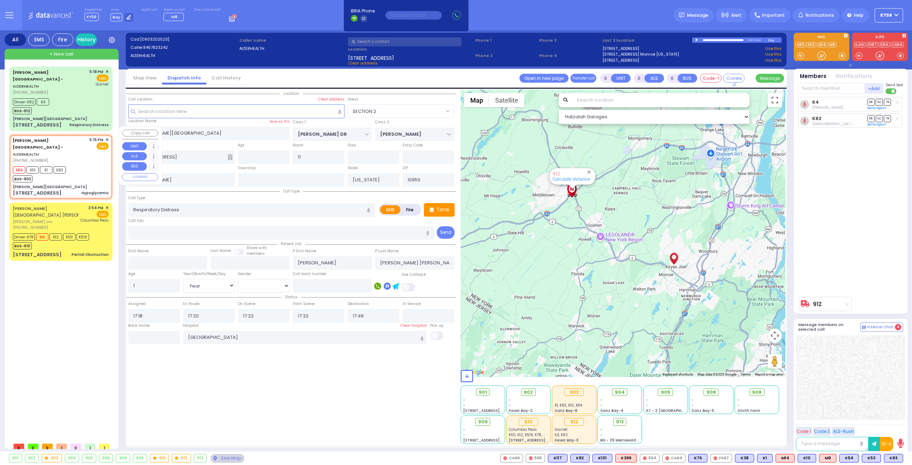
type input "0"
type input "1"
select select
type input "Hypoglycemic"
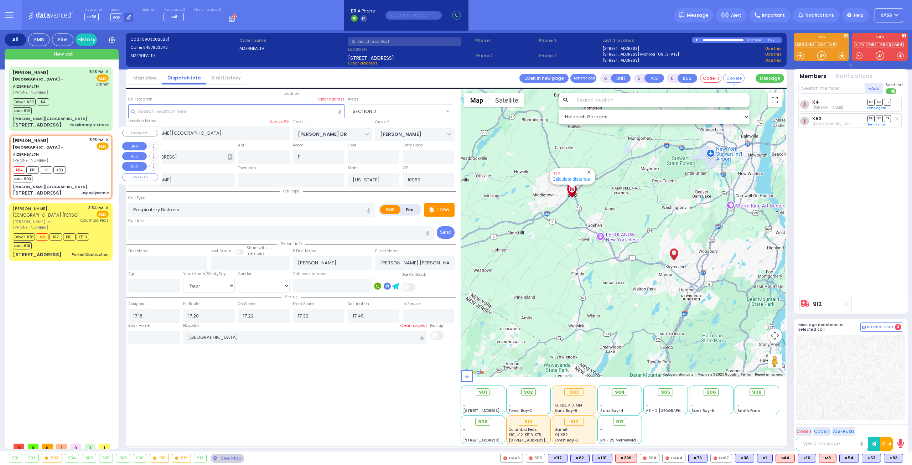
radio input "true"
select select
type input "17:15"
type input "17:19"
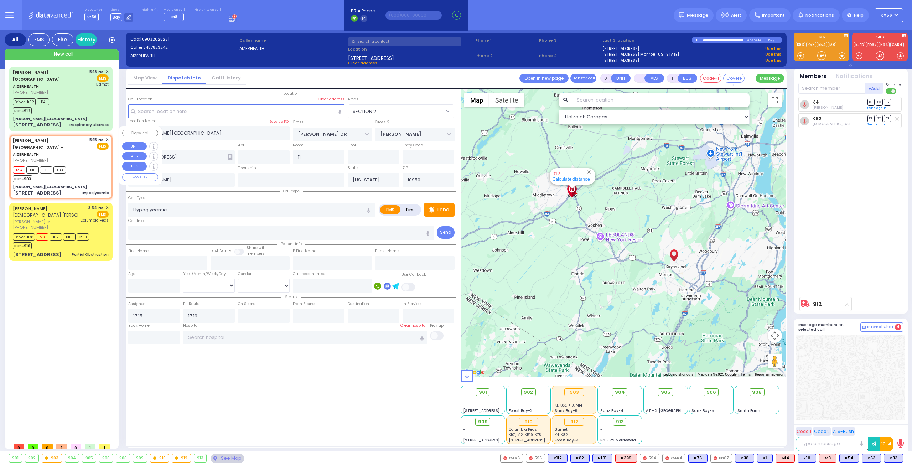
type input "MERON DR"
type input "RATZFERT WAY"
type input "[STREET_ADDRESS]"
type input "3"
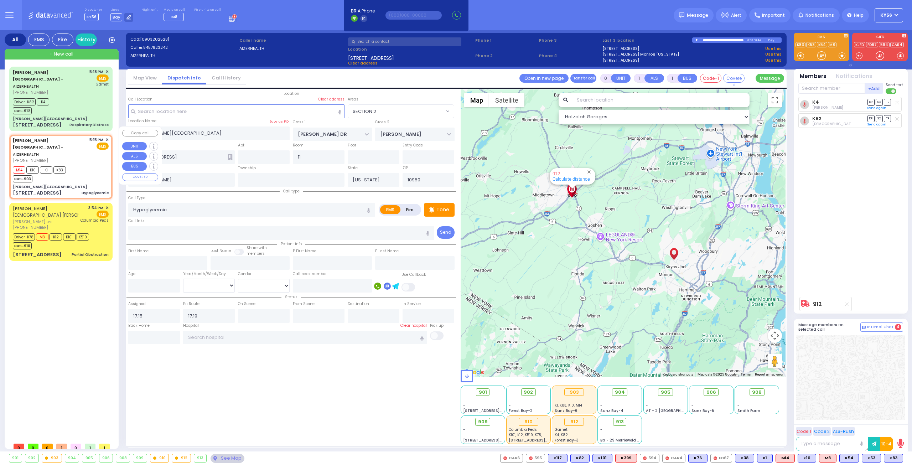
type input "Monroe"
select select "SECTION 6"
select select "Hatzalah Garages"
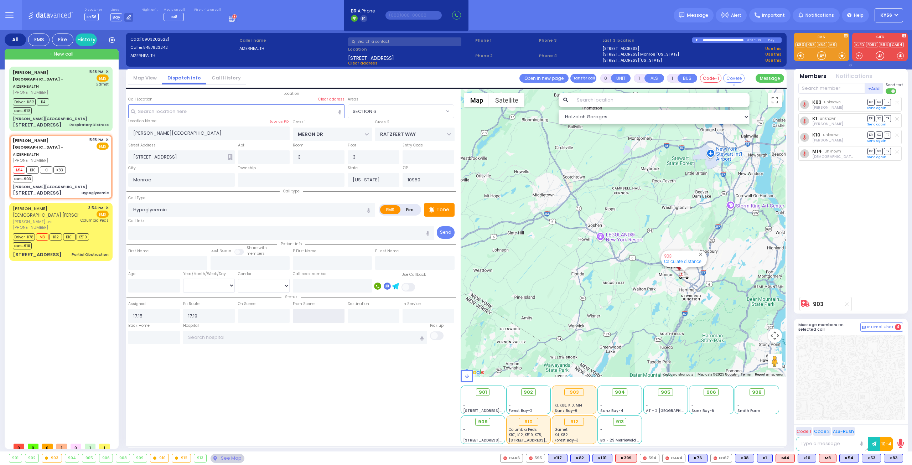
click at [316, 310] on input "text" at bounding box center [319, 316] width 52 height 14
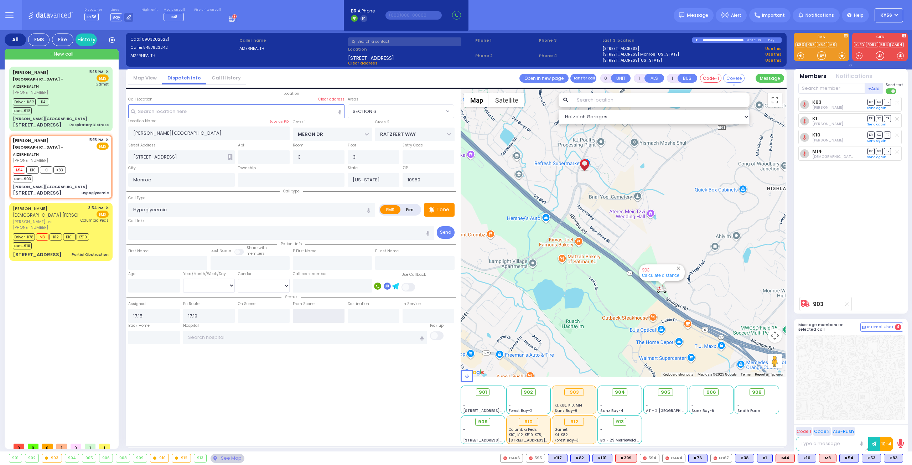
click at [316, 310] on input "text" at bounding box center [319, 316] width 52 height 14
type input "18:05"
select select
radio input "true"
select select
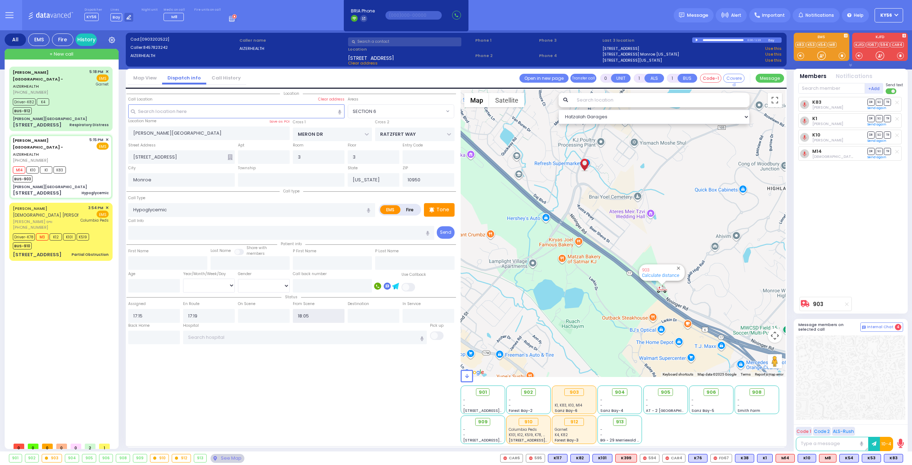
select select "Hatzalah Garages"
click at [269, 331] on input "text" at bounding box center [305, 338] width 244 height 14
select select "SECTION 6"
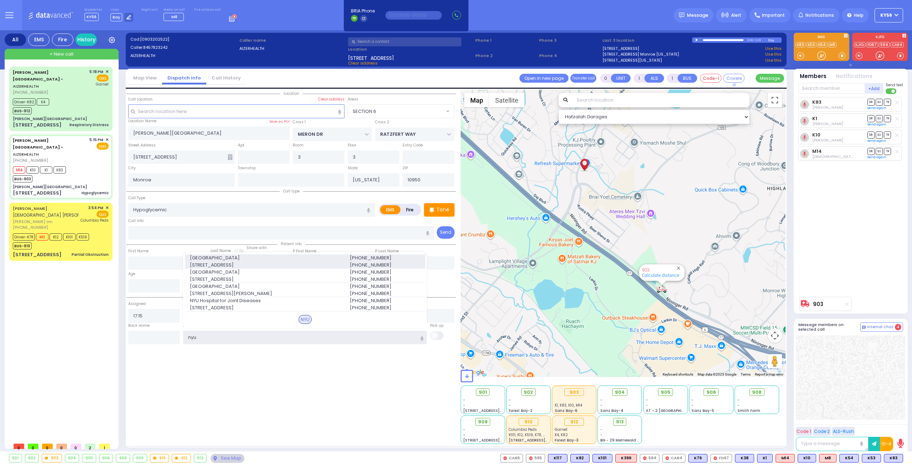
type input "nyu"
click at [252, 261] on span "[STREET_ADDRESS]" at bounding box center [265, 264] width 151 height 7
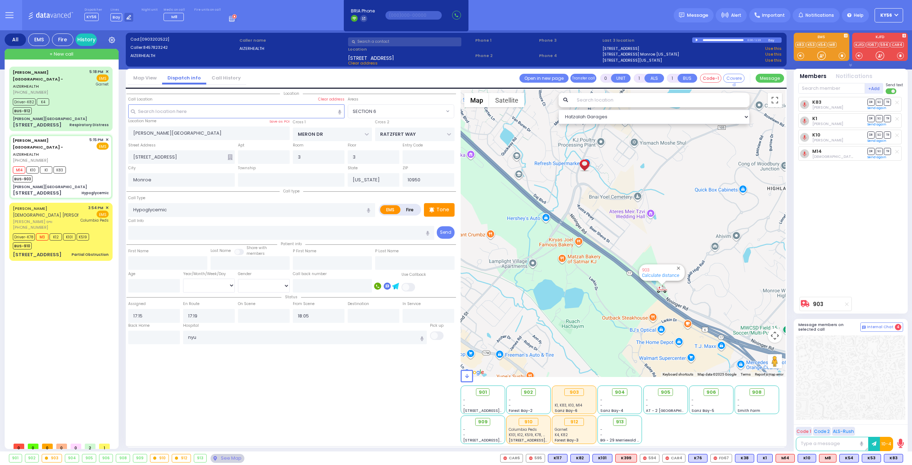
select select
radio input "true"
select select
type input "[GEOGRAPHIC_DATA]"
select select "Hatzalah Garages"
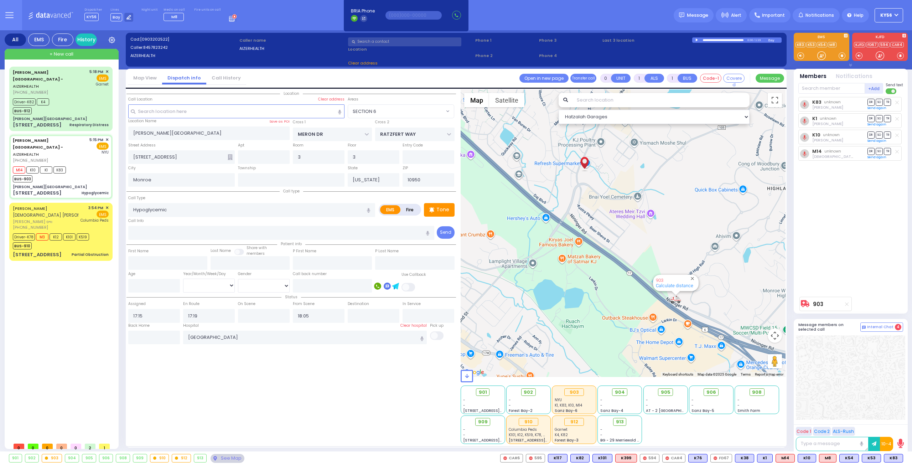
select select "SECTION 6"
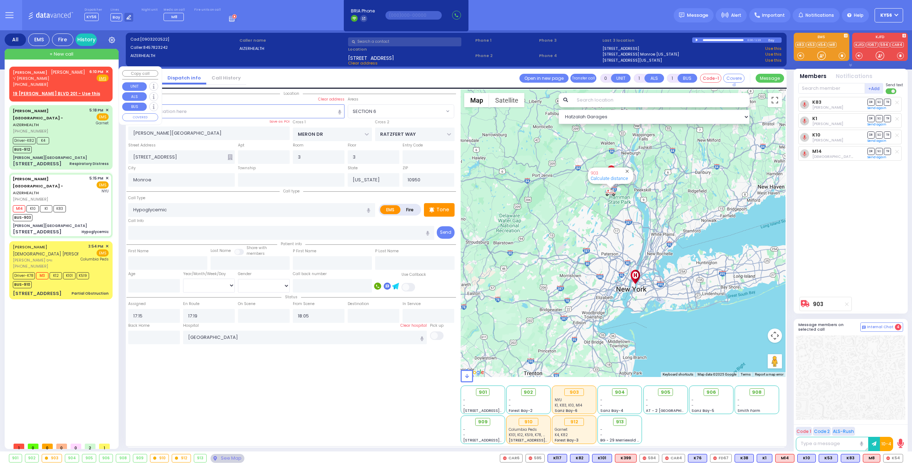
click at [106, 70] on span "✕" at bounding box center [106, 72] width 3 height 6
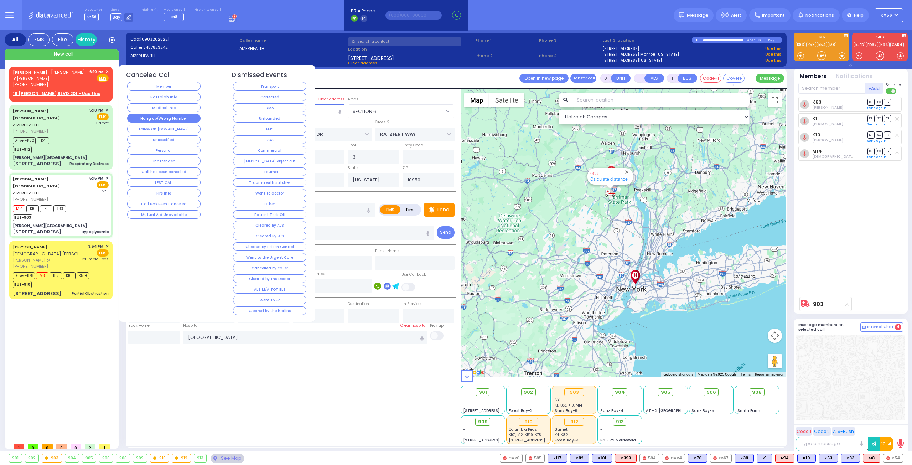
click at [185, 116] on button "Hang up/Wrong Number" at bounding box center [163, 118] width 73 height 9
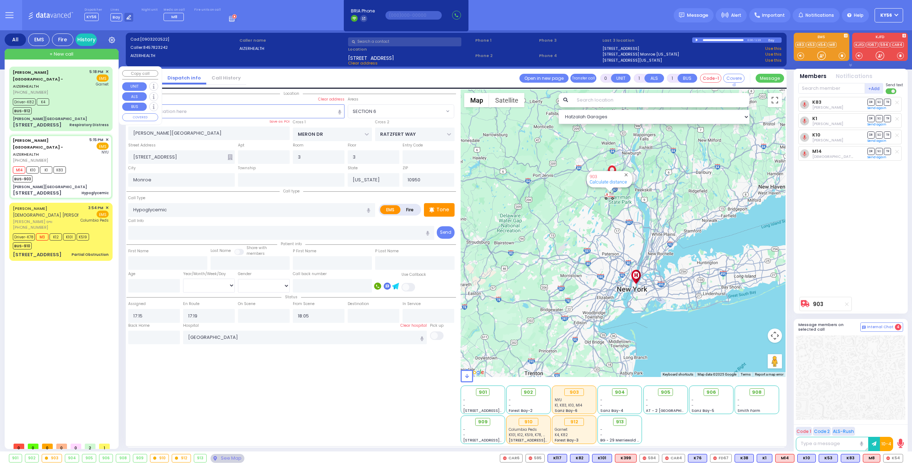
type input "6"
select select
radio input "true"
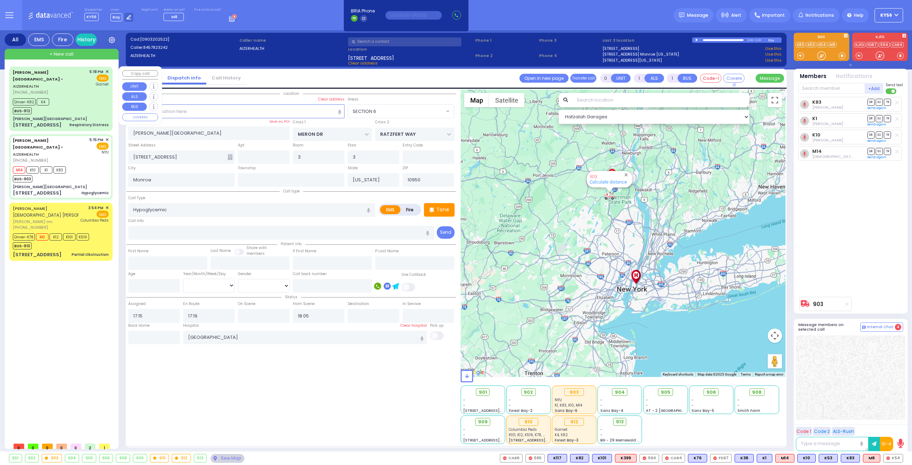
type input "Unknown"
select select "Year"
select select "SECTION 6"
select select "Hatzalah Garages"
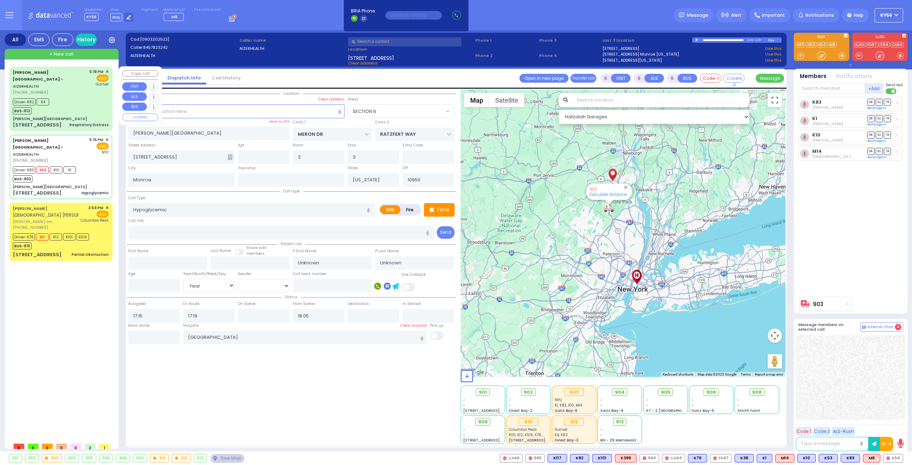
select select
radio input "true"
select select "Year"
type input "17:23"
select select "Hatzalah Garages"
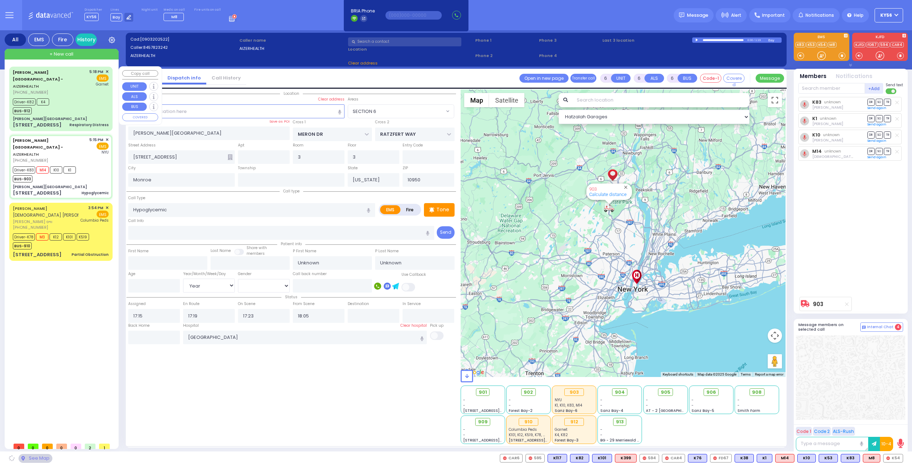
select select "SECTION 6"
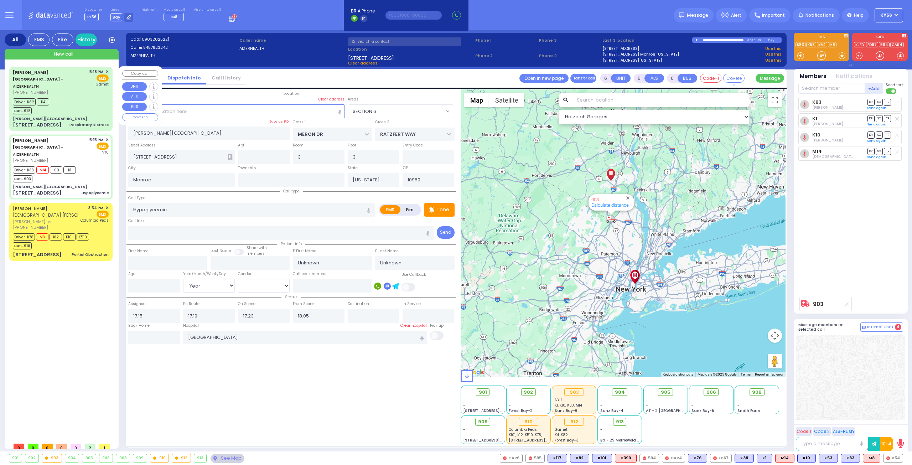
select select
radio input "true"
type input "Anna"
type input "Brach"
type input "75"
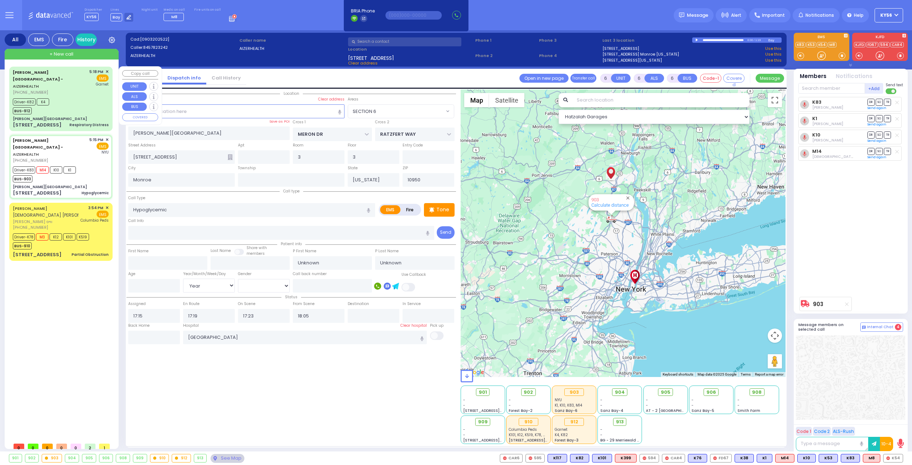
select select "Year"
select select "[DEMOGRAPHIC_DATA]"
select select "Hatzalah Garages"
select select "SECTION 6"
select select
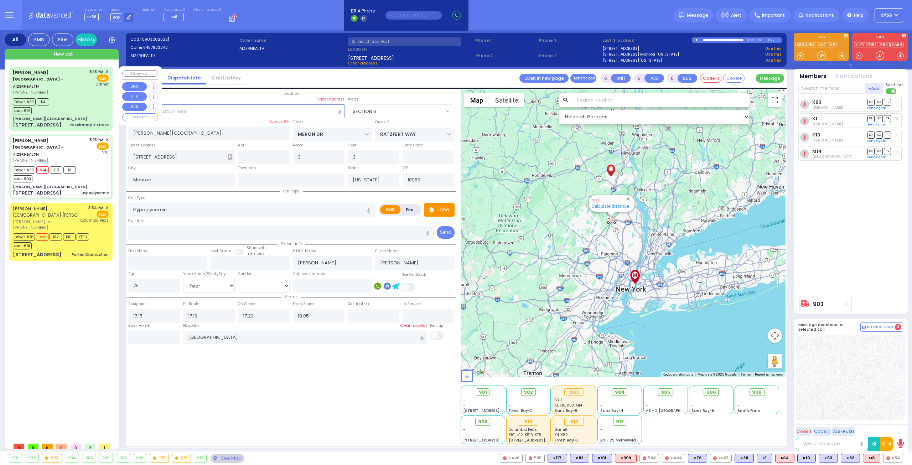
radio input "true"
select select "Year"
select select "[DEMOGRAPHIC_DATA]"
select select "Hatzalah Garages"
select select "SECTION 6"
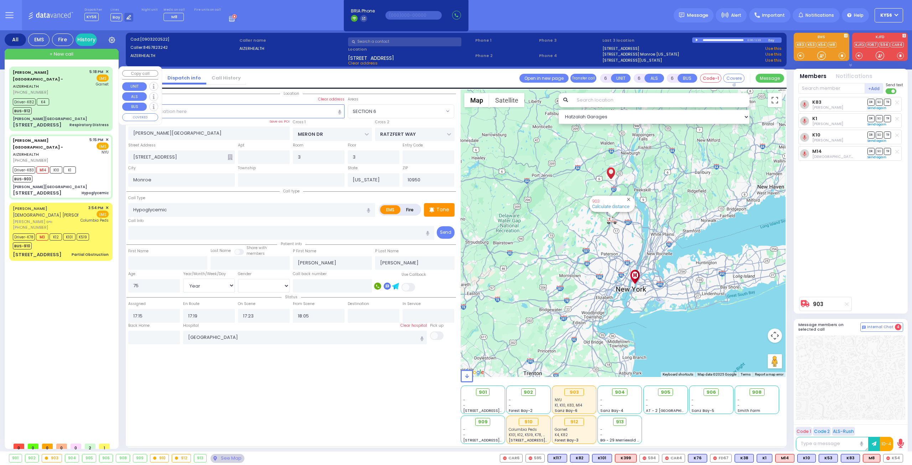
select select
radio input "true"
select select "Year"
select select "[DEMOGRAPHIC_DATA]"
select select "Hatzalah Garages"
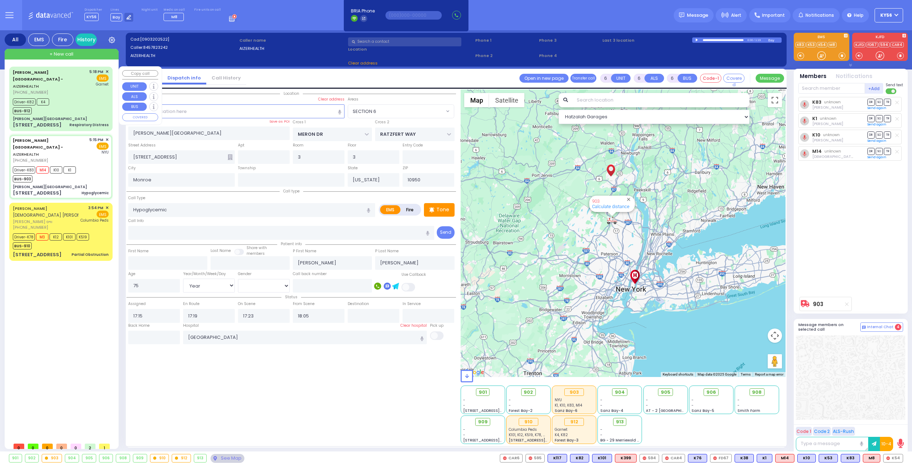
select select "SECTION 6"
select select
radio input "true"
select select "Year"
select select "[DEMOGRAPHIC_DATA]"
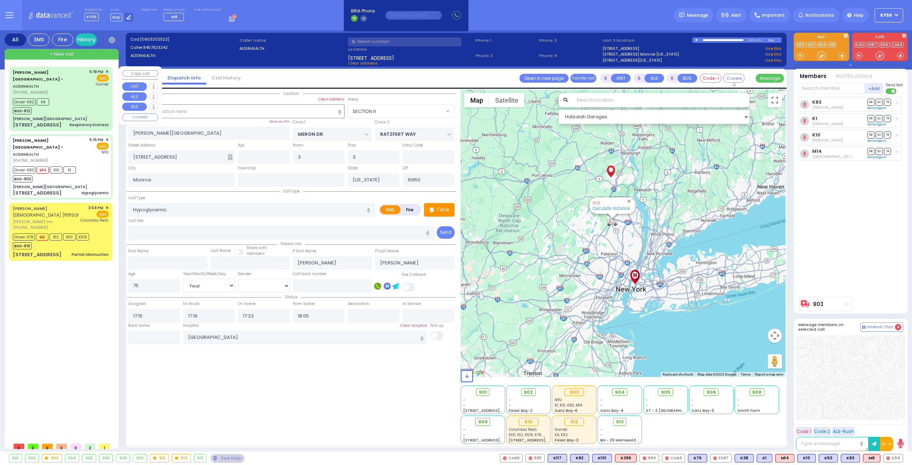
select select "Hatzalah Garages"
select select "SECTION 6"
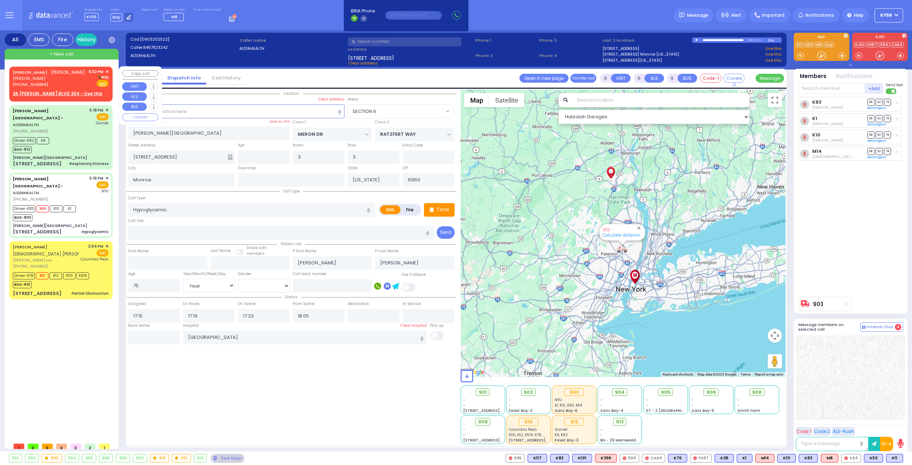
click at [52, 94] on u "26 GETZIL BERGER BLVD 204 - Use this" at bounding box center [57, 93] width 89 height 6
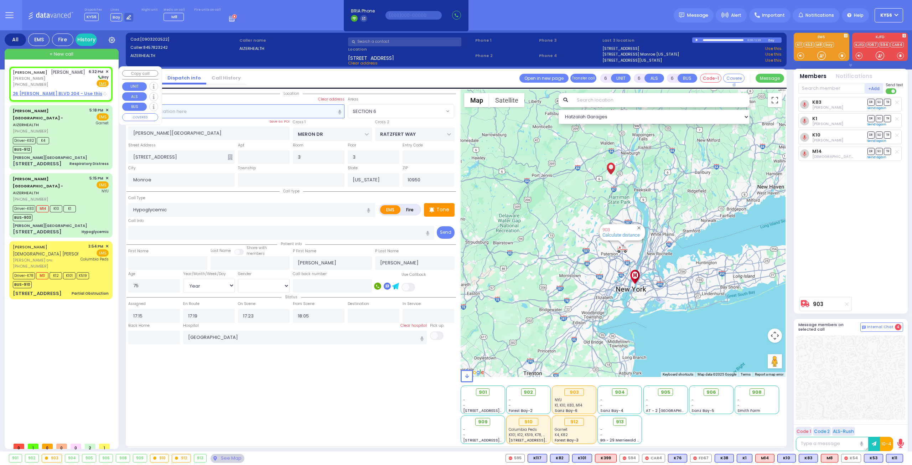
type input "2"
type input "1"
select select
radio input "true"
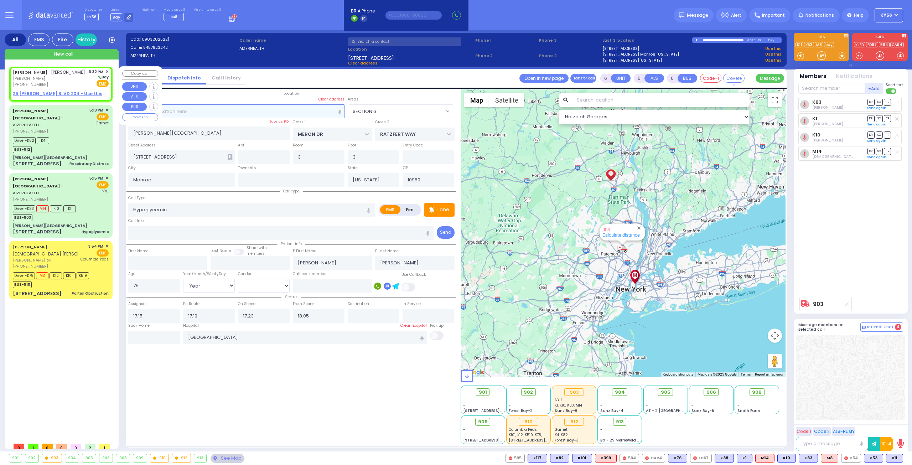
type input "JOEL"
type input "TANNENBAUM"
select select
type input "18:32"
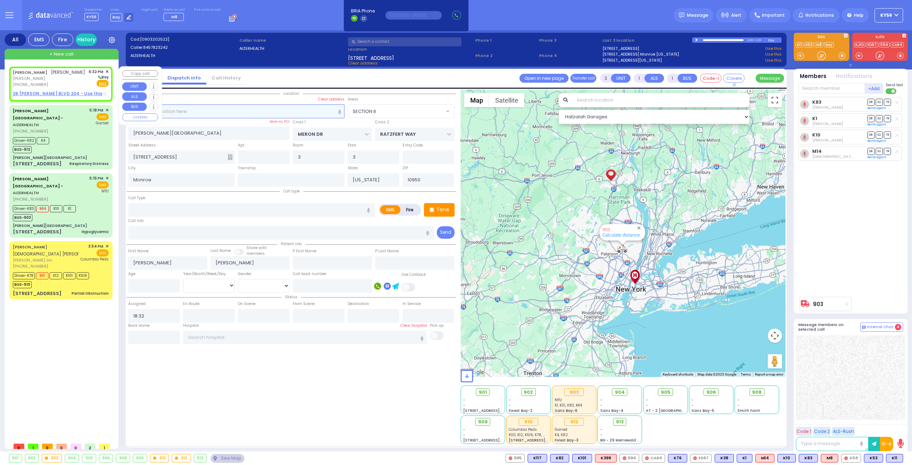
select select "Hatzalah Garages"
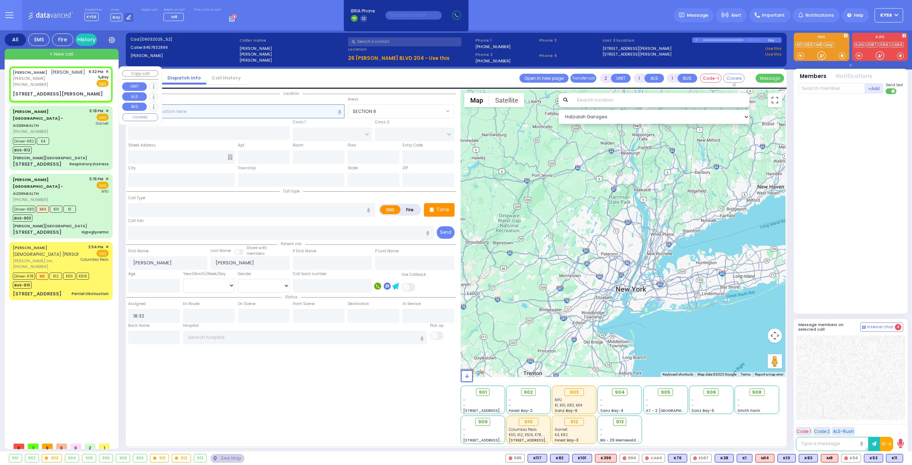
select select
radio input "true"
select select
select select "Hatzalah Garages"
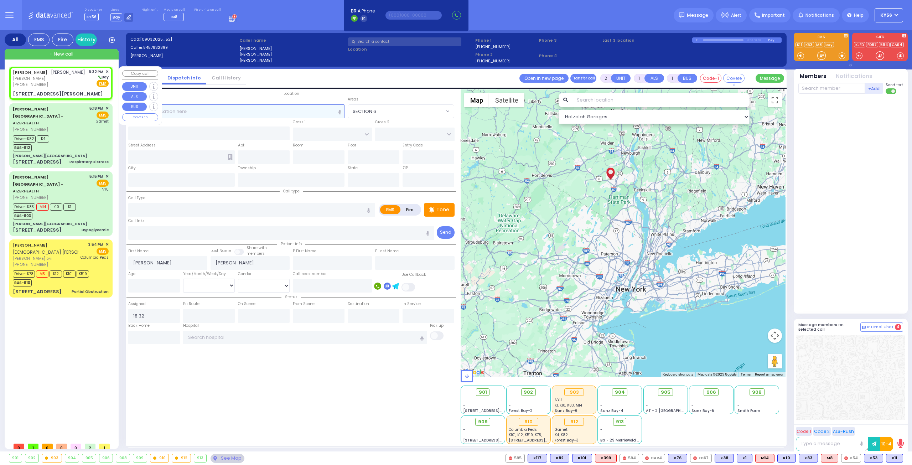
select select
radio input "true"
select select
select select "Hatzalah Garages"
type input "KAHAN DR"
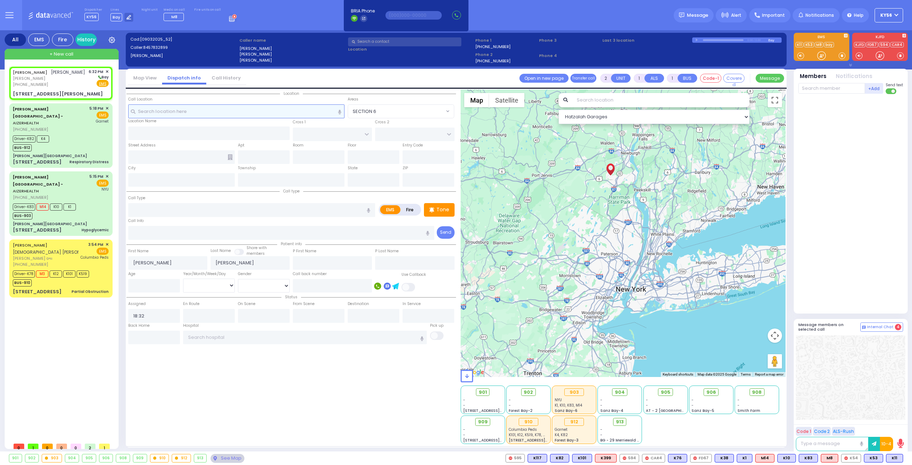
type input "KERESTIER COURT"
type input "26 GETZIL BERGER BLVD"
type input "204"
type input "Monroe"
type input "[US_STATE]"
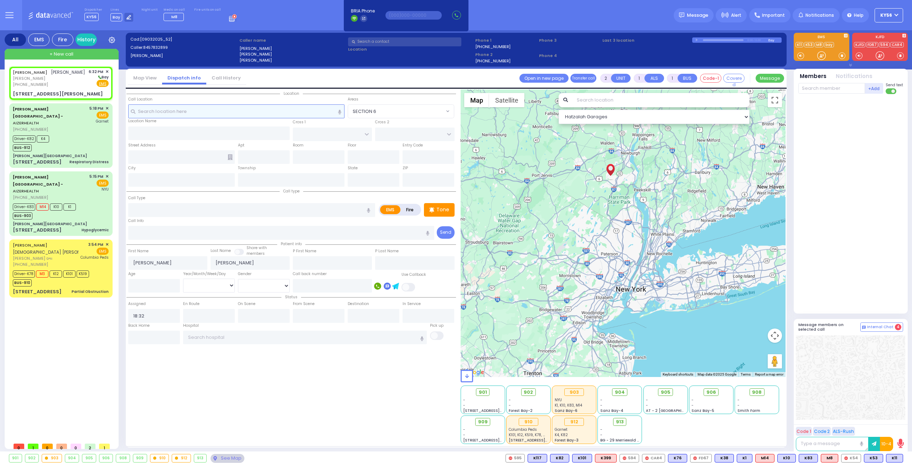
type input "10950"
select select
radio input "true"
select select
select select "Hatzalah Garages"
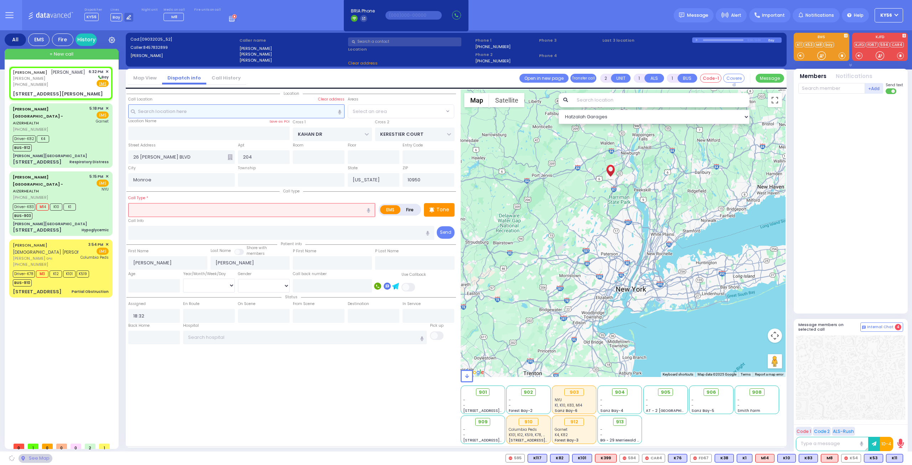
select select "SECTION 4"
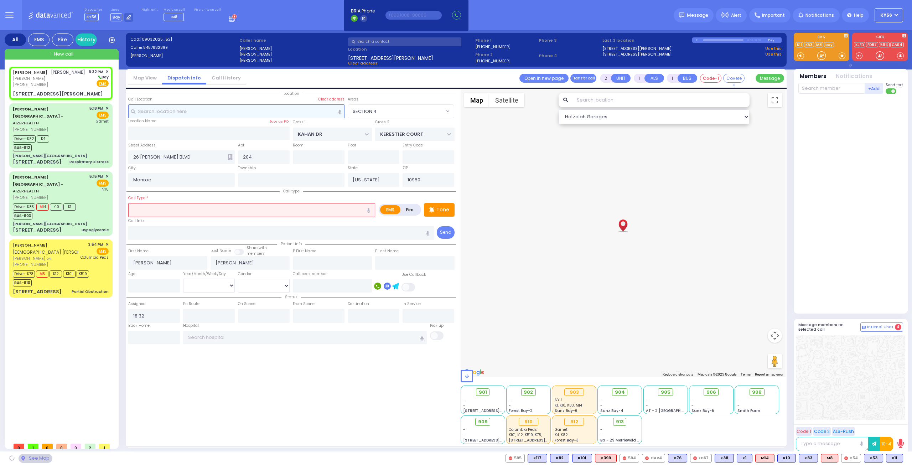
select select "SECTION 4"
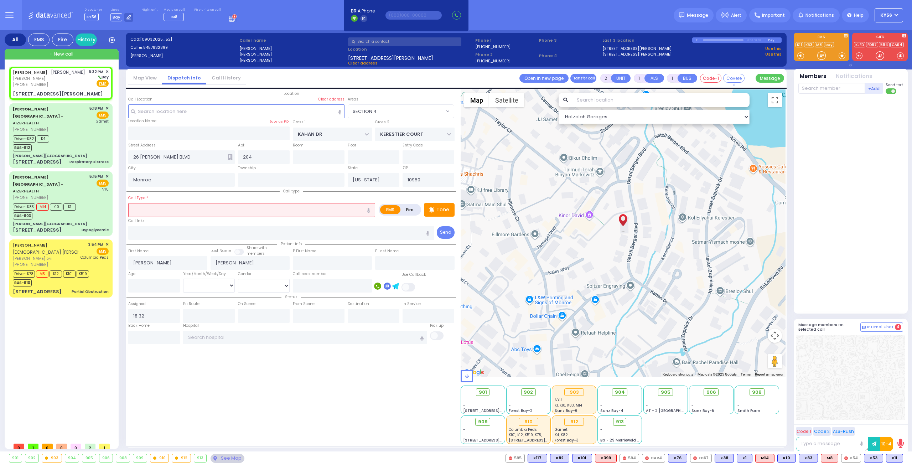
click at [189, 210] on input "text" at bounding box center [251, 210] width 247 height 14
select select
radio input "true"
select select
select select "Hatzalah Garages"
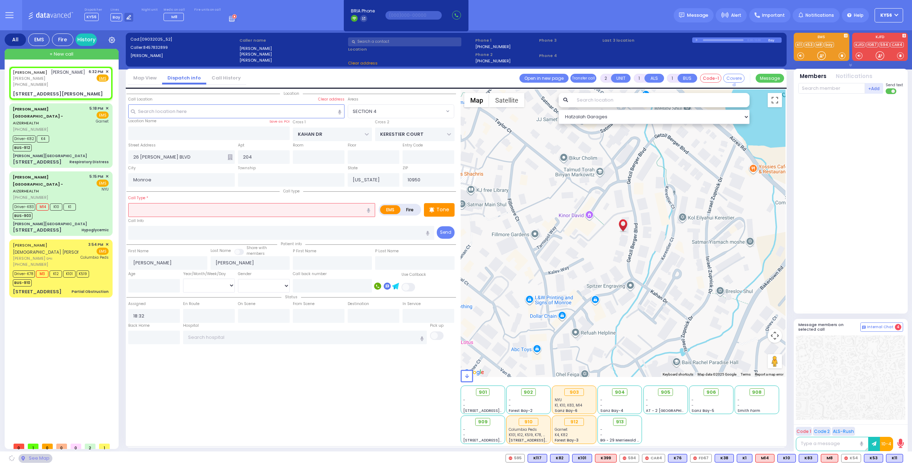
select select "SECTION 4"
click at [174, 208] on input "text" at bounding box center [251, 210] width 247 height 14
type input "p"
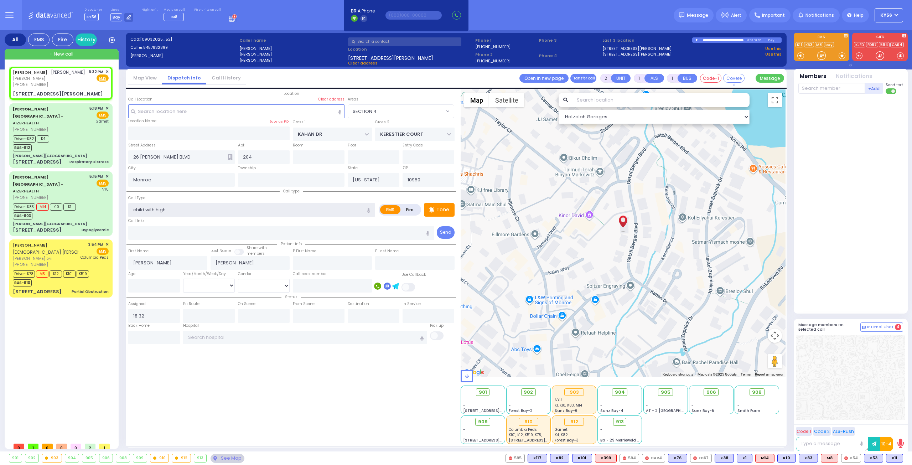
type input "child with high"
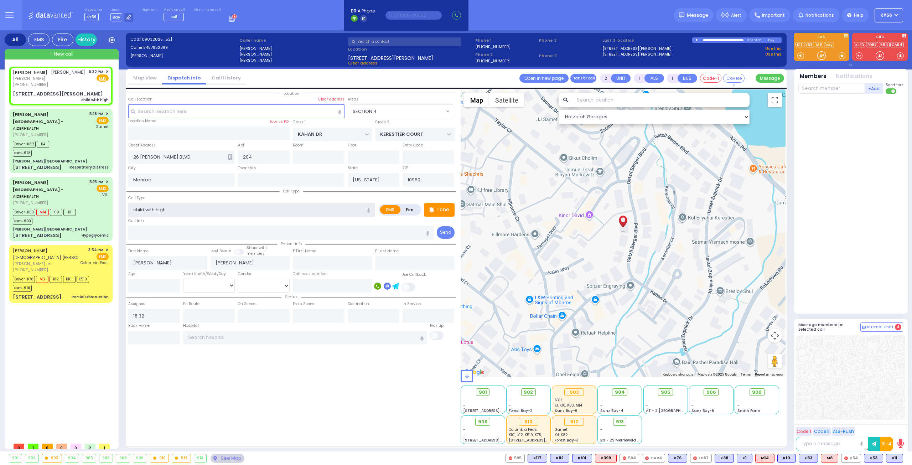
select select
radio input "true"
select select
select select "Hatzalah Garages"
select select "SECTION 4"
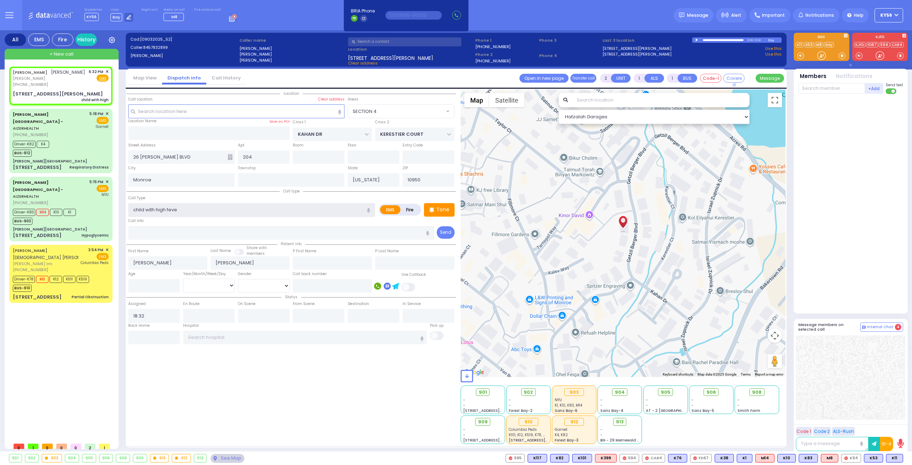
type input "child with high fever"
select select
radio input "true"
select select
select select "Hatzalah Garages"
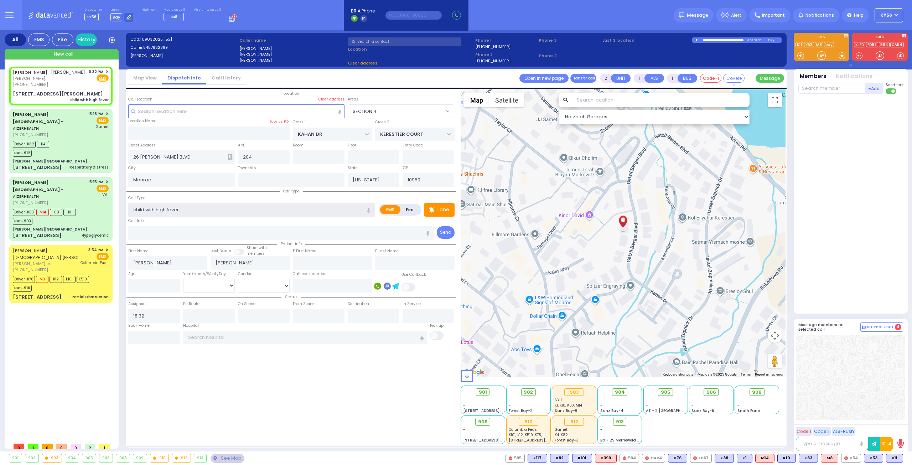
select select "SECTION 4"
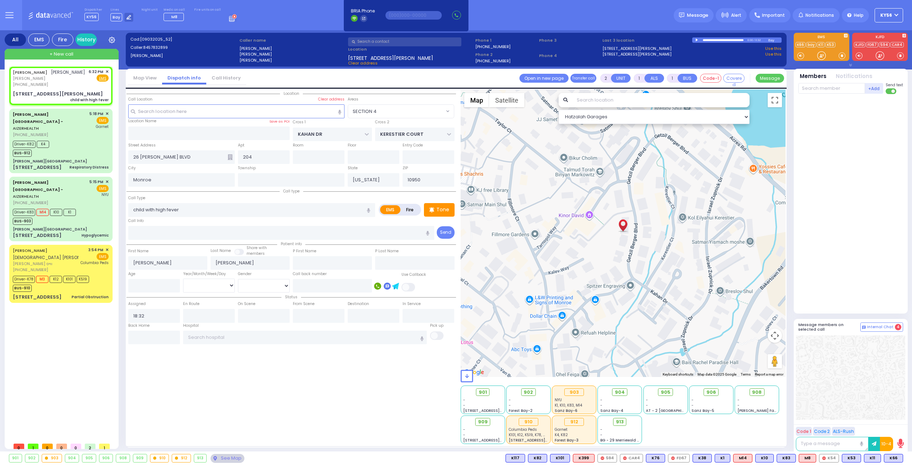
select select "SECTION 4"
select select
type input "child with high fever"
click at [838, 86] on input "text" at bounding box center [831, 88] width 67 height 11
select select
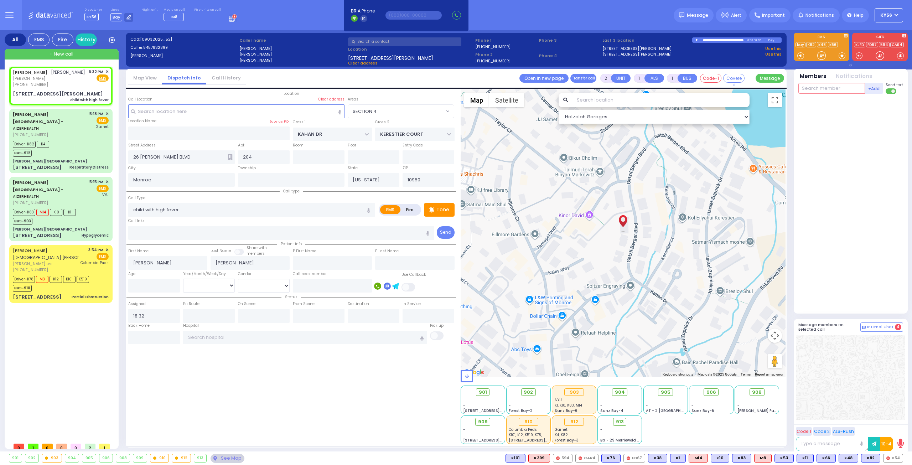
radio input "true"
select select
select select "Hatzalah Garages"
select select "SECTION 4"
click at [579, 404] on button "Assign Bus With Members" at bounding box center [590, 404] width 68 height 11
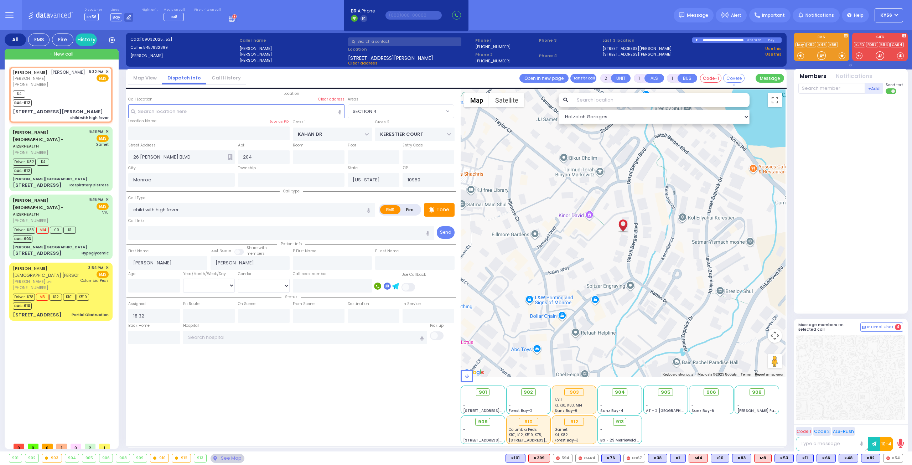
select select
radio input "true"
select select
type input "18:36"
select select "Hatzalah Garages"
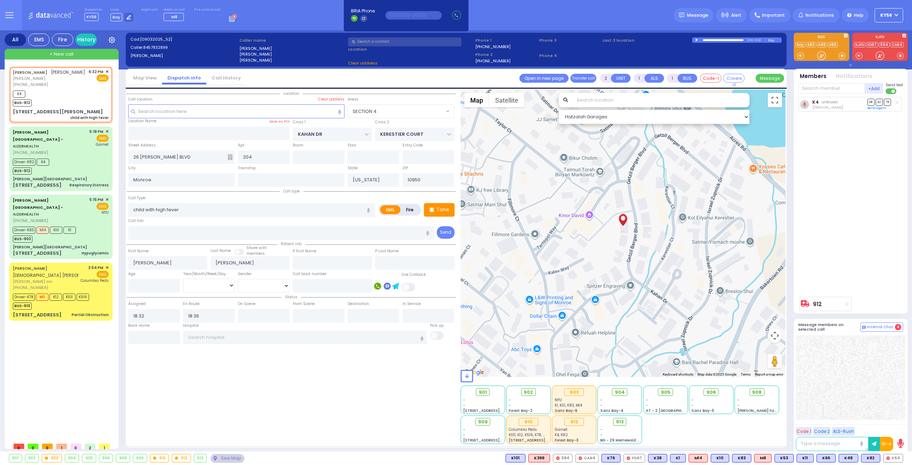
select select
radio input "true"
select select
select select "Hatzalah Garages"
select select "SECTION 4"
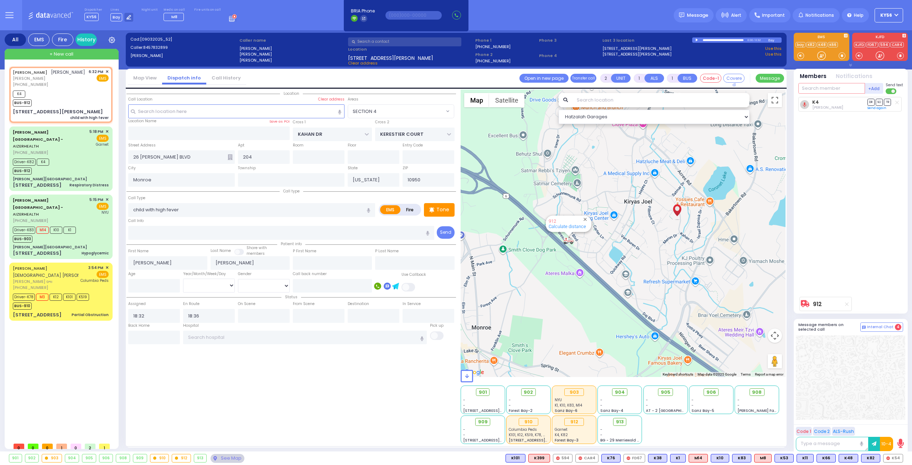
click at [820, 88] on input "text" at bounding box center [831, 88] width 67 height 11
type input "48"
click at [828, 103] on div "KY48" at bounding box center [822, 102] width 36 height 7
select select
radio input "true"
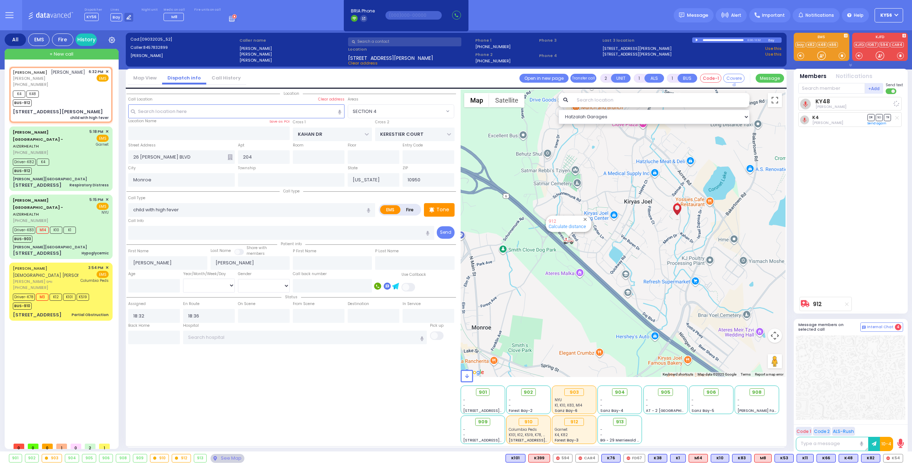
select select
select select "Hatzalah Garages"
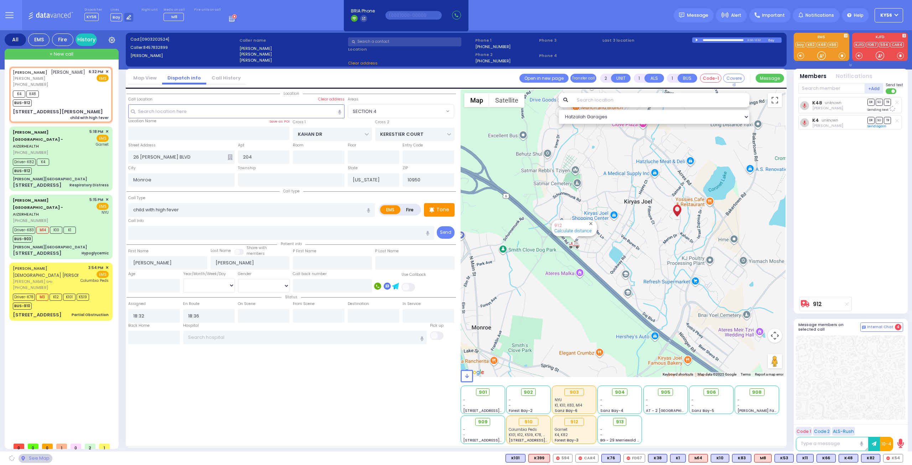
select select "SECTION 4"
click at [825, 89] on input "text" at bounding box center [831, 88] width 67 height 11
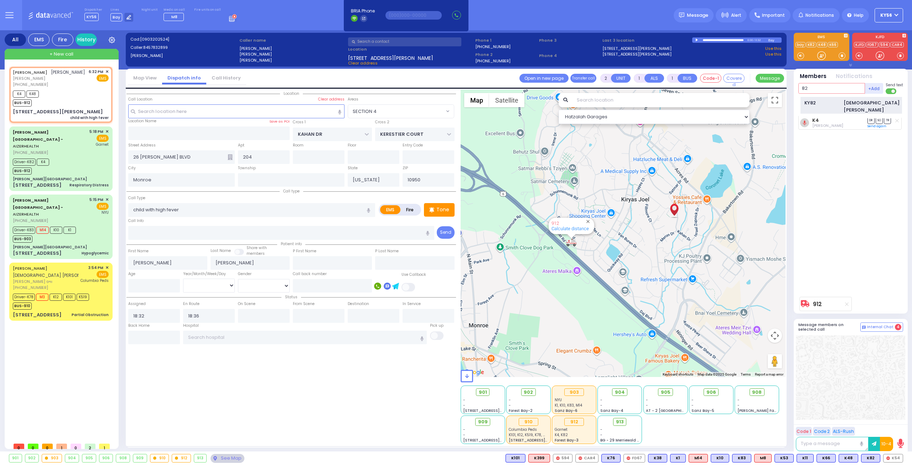
type input "82"
click at [831, 101] on div "KY82" at bounding box center [822, 102] width 36 height 7
select select
radio input "true"
select select
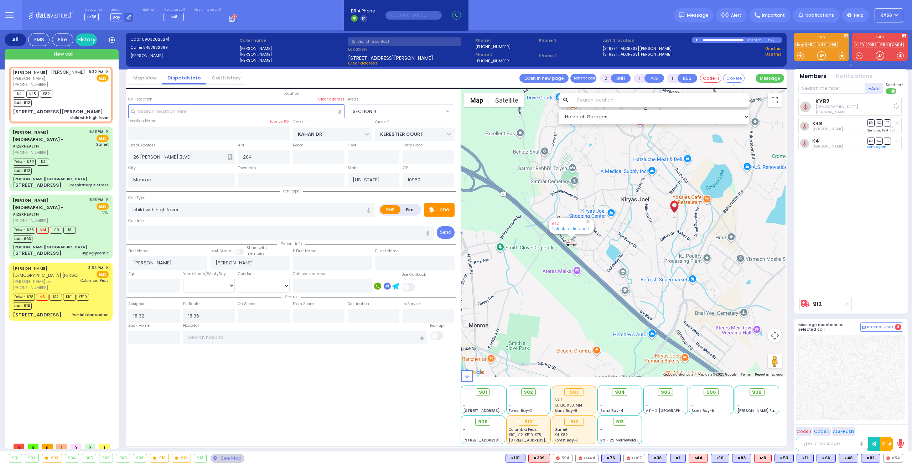
select select "Hatzalah Garages"
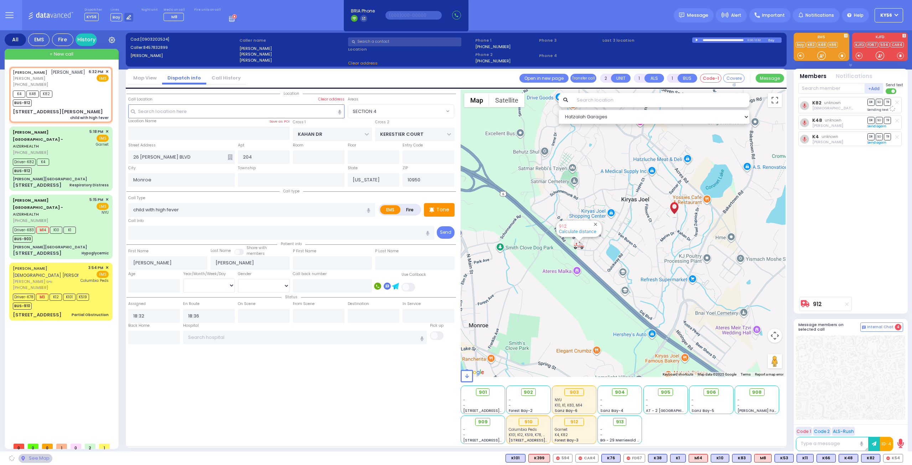
select select "SECTION 4"
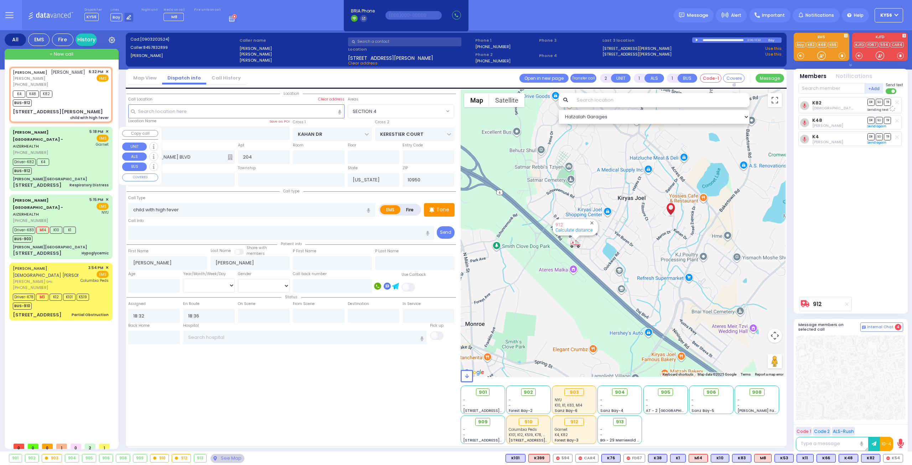
click at [66, 157] on div "Driver-K82 K4 BUS-912" at bounding box center [61, 166] width 96 height 18
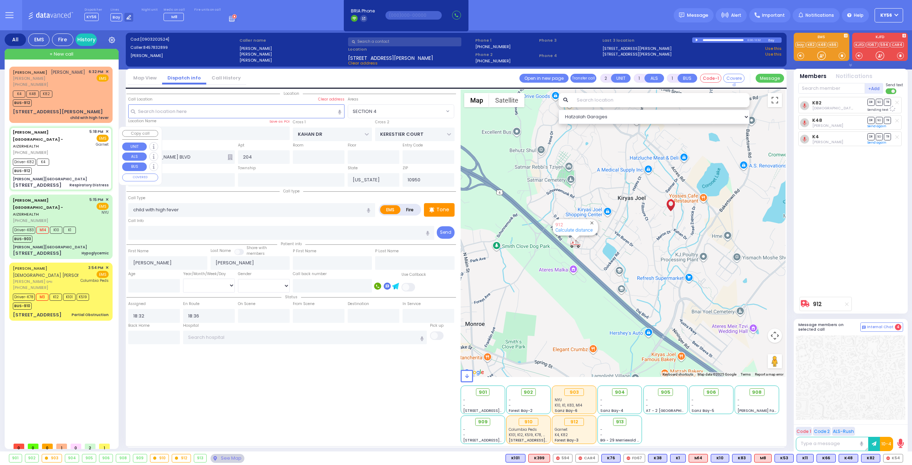
type input "6"
select select
type input "Respiratory Distress"
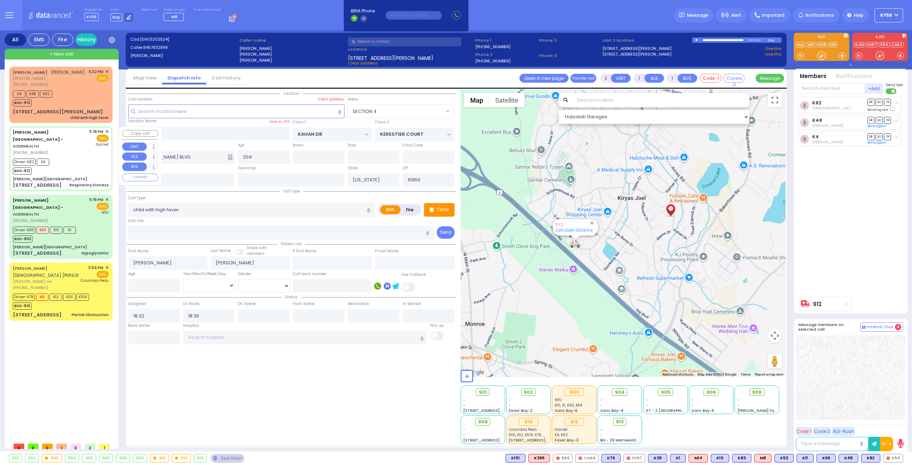
radio input "true"
type input "[PERSON_NAME]"
type input "[PERSON_NAME] [PERSON_NAME]"
type input "1"
select select "Year"
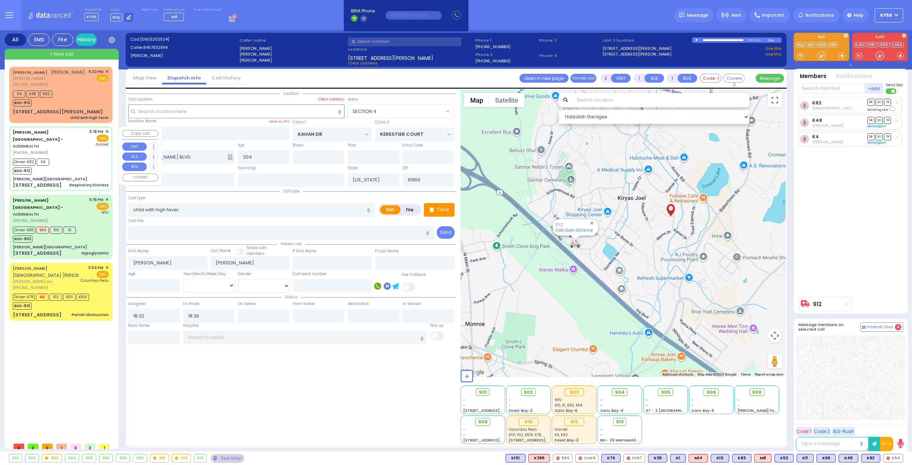
select select "[DEMOGRAPHIC_DATA]"
type input "17:18"
type input "17:20"
type input "17:22"
type input "17:32"
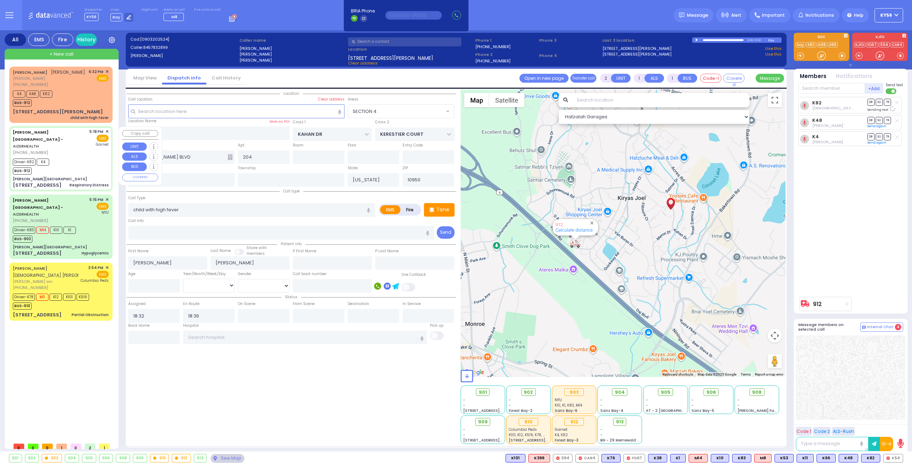
type input "17:49"
type input "[GEOGRAPHIC_DATA]"
select select "Hatzalah Garages"
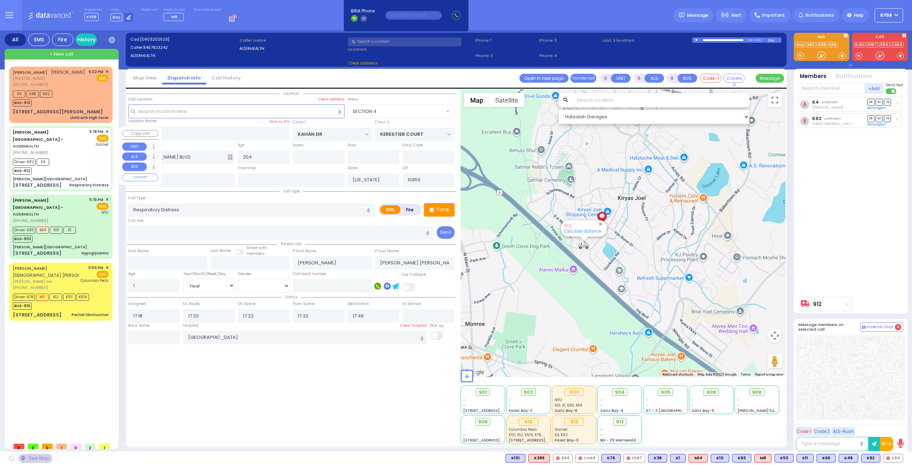
type input "[PERSON_NAME][GEOGRAPHIC_DATA]"
type input "[PERSON_NAME] DR"
type input "[PERSON_NAME]"
type input "[STREET_ADDRESS]"
type input "11"
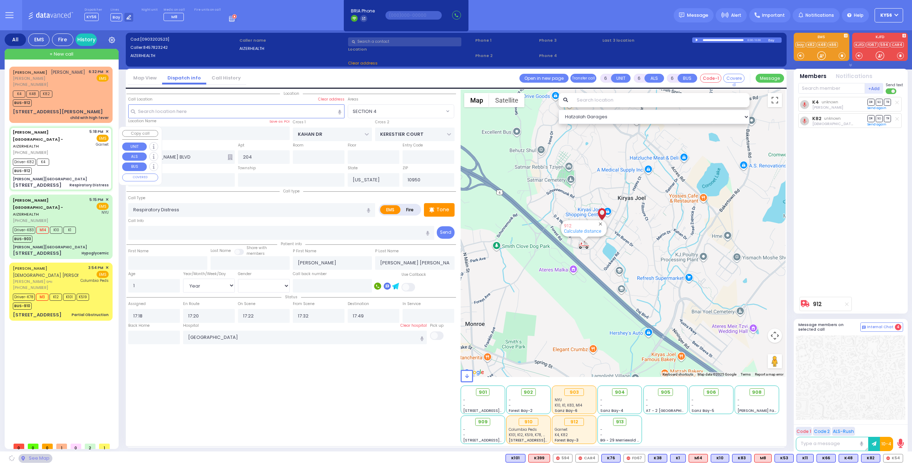
type input "[PERSON_NAME]"
select select "SECTION 2"
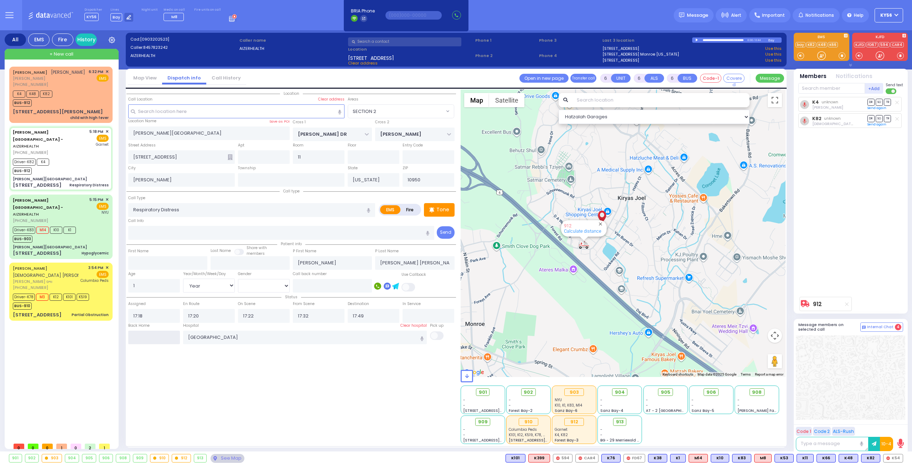
click at [159, 338] on input "text" at bounding box center [154, 338] width 52 height 14
type input "18:36"
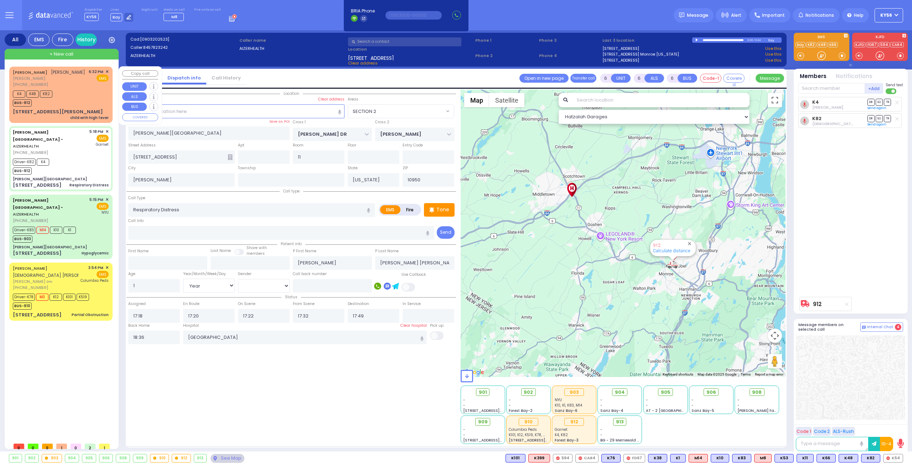
click at [66, 98] on div "K4 K48 K82 BUS-912" at bounding box center [61, 98] width 96 height 18
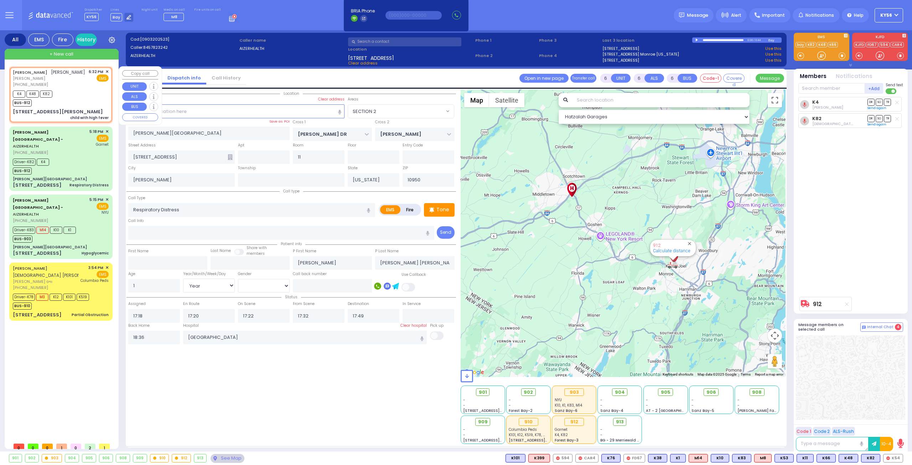
type input "2"
type input "1"
select select
type input "child with high fever"
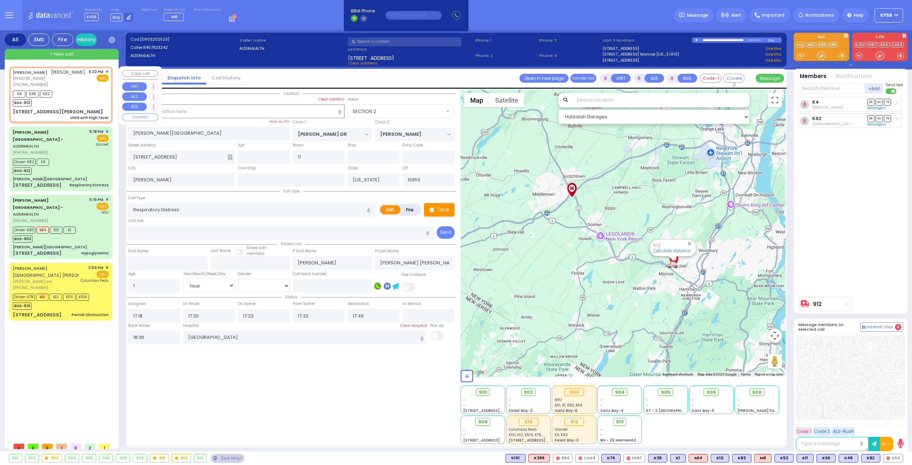
radio input "true"
type input "JOEL"
type input "TANNENBAUM"
select select
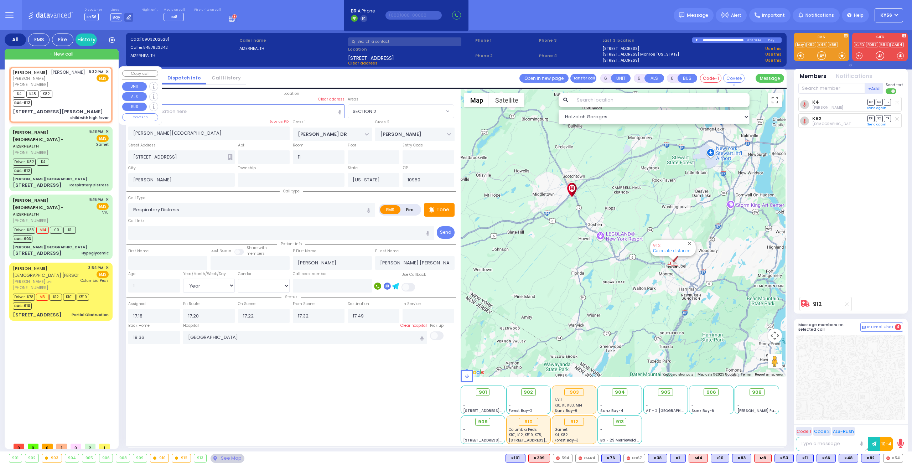
type input "18:32"
type input "18:36"
select select "Hatzalah Garages"
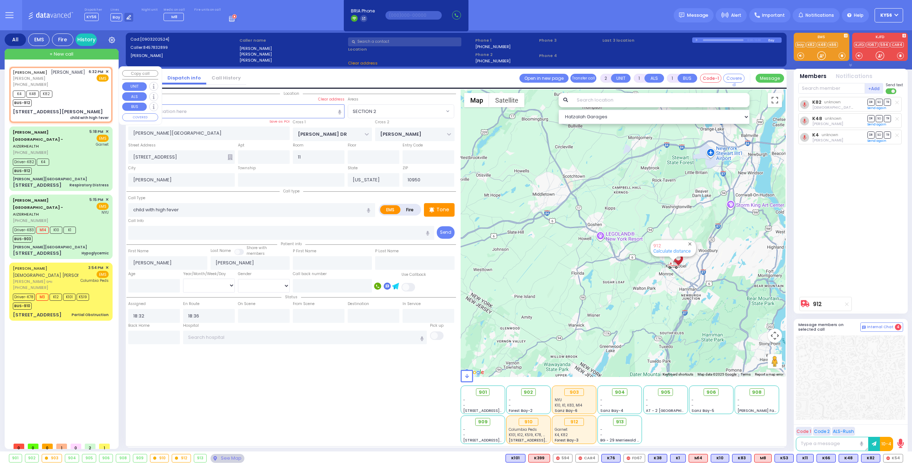
type input "KAHAN DR"
type input "KERESTIER COURT"
type input "26 GETZIL BERGER BLVD"
type input "204"
type input "Monroe"
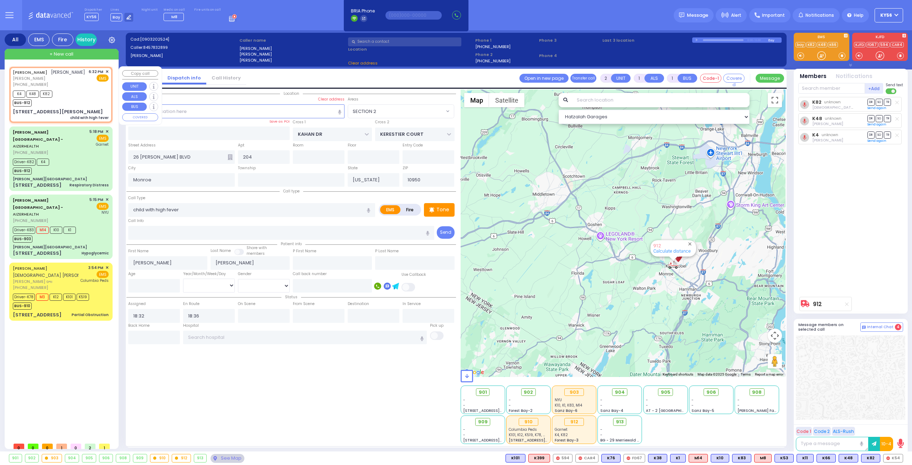
select select "SECTION 4"
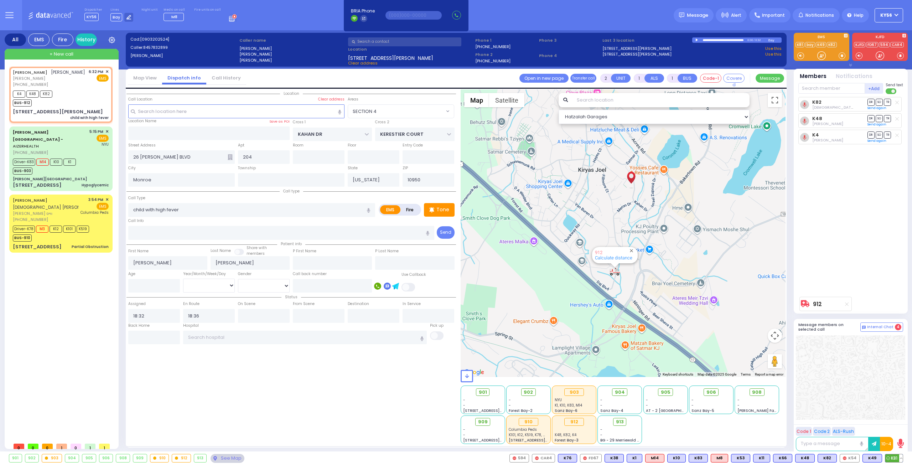
click at [896, 460] on span "K81" at bounding box center [893, 458] width 17 height 8
select select
radio input "true"
select select
select select "Hatzalah Garages"
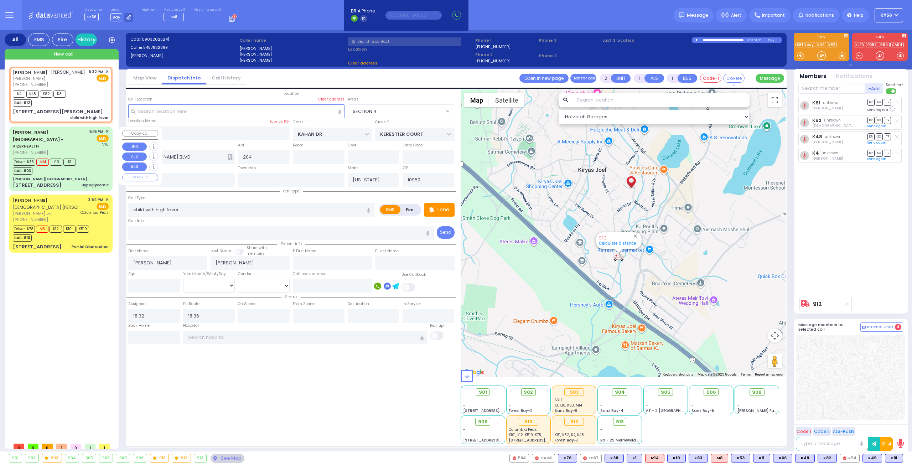
select select "SECTION 4"
click at [83, 167] on div "Aizer Health Center - AIZERHEALTH (845) 782-3242 5:15 PM ✕ EMS M14" at bounding box center [61, 159] width 100 height 62
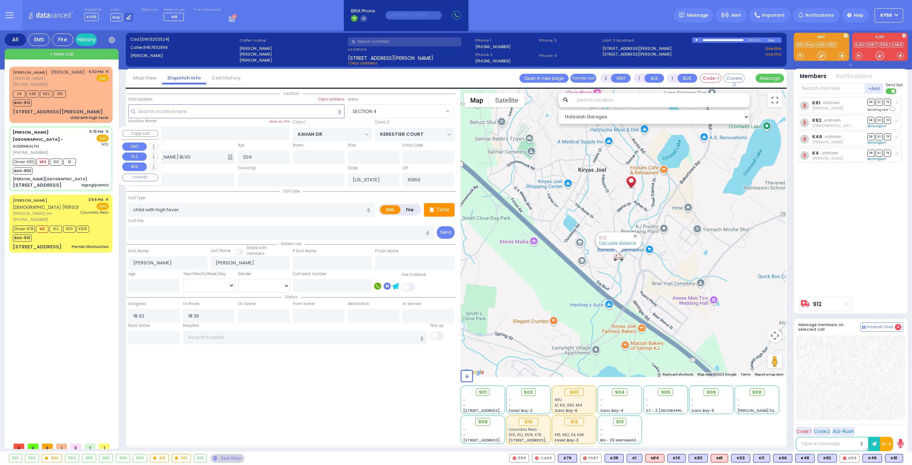
type input "6"
select select
type input "Hypoglycemic"
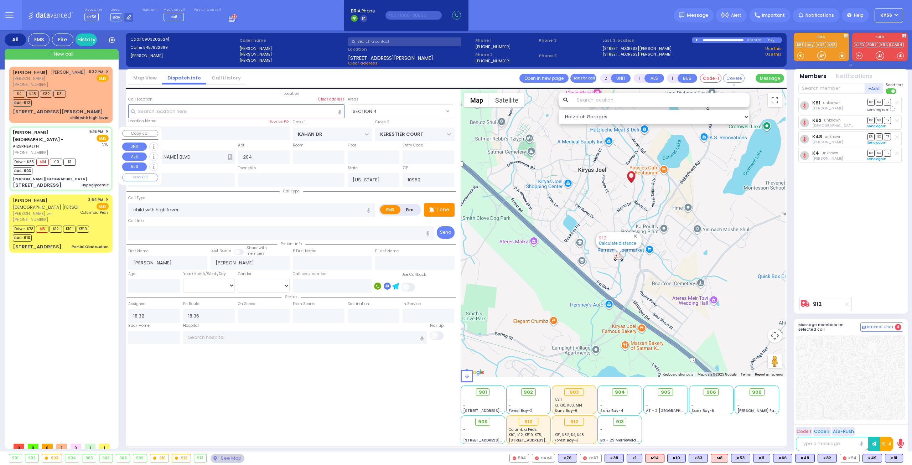
radio input "true"
type input "Anna"
type input "Brach"
type input "75"
select select "Year"
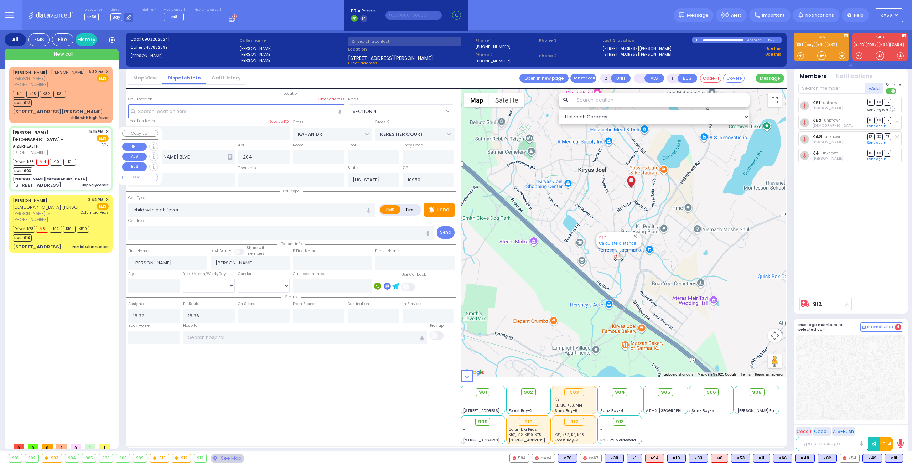
select select "[DEMOGRAPHIC_DATA]"
type input "17:15"
type input "17:19"
type input "17:23"
type input "18:05"
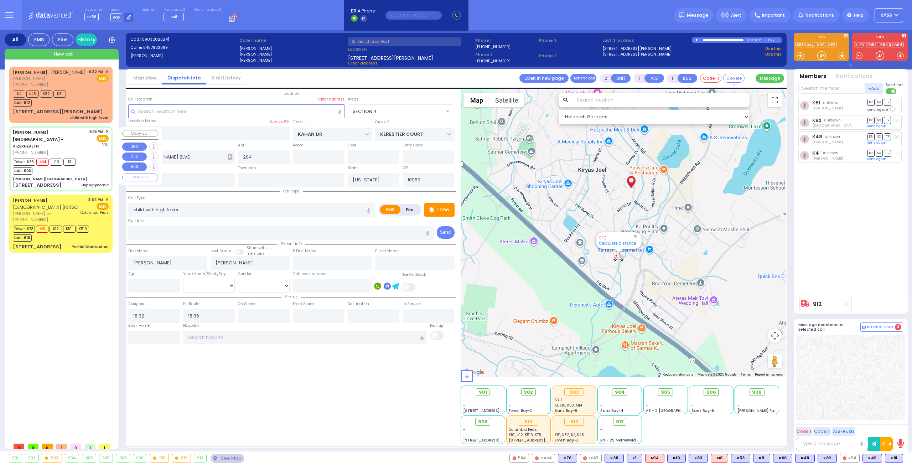
type input "[GEOGRAPHIC_DATA]"
select select "Hatzalah Garages"
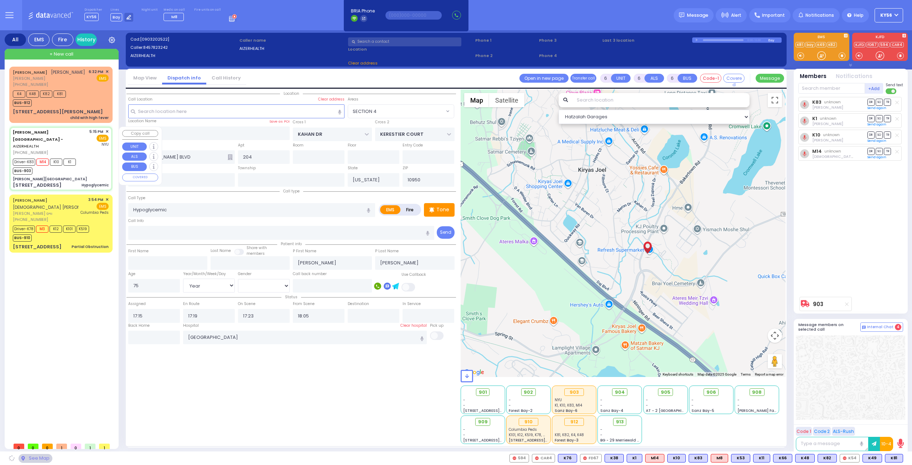
type input "[PERSON_NAME][GEOGRAPHIC_DATA]"
type input "MERON DR"
type input "RATZFERT WAY"
type input "[STREET_ADDRESS]"
type input "3"
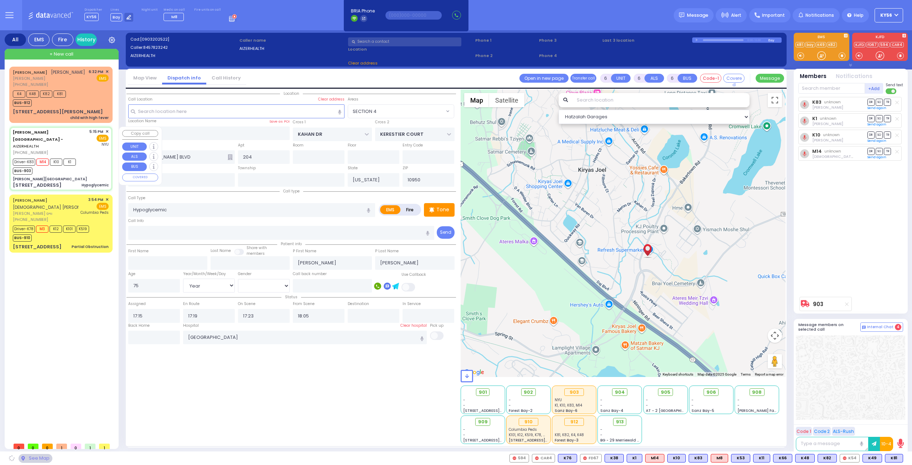
type input "3"
select select "SECTION 6"
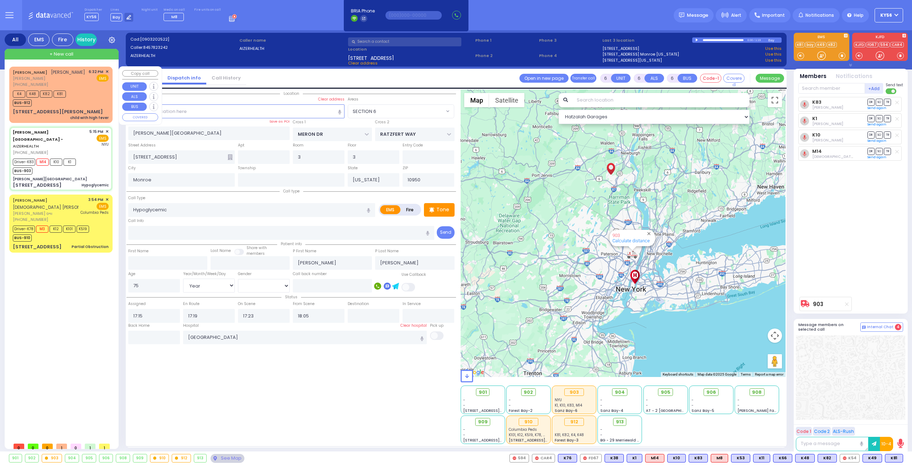
click at [74, 105] on div "K4 K48 K82 K81 BUS-912" at bounding box center [61, 98] width 96 height 18
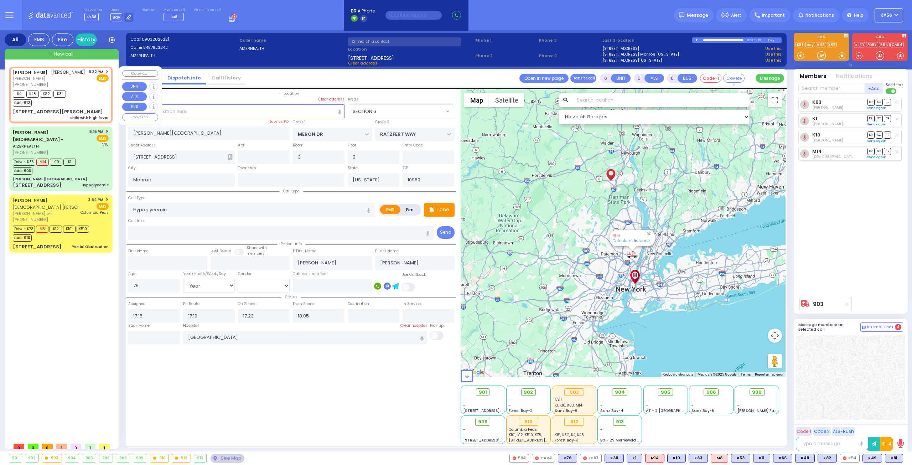
type input "2"
type input "1"
select select
type input "child with high fever"
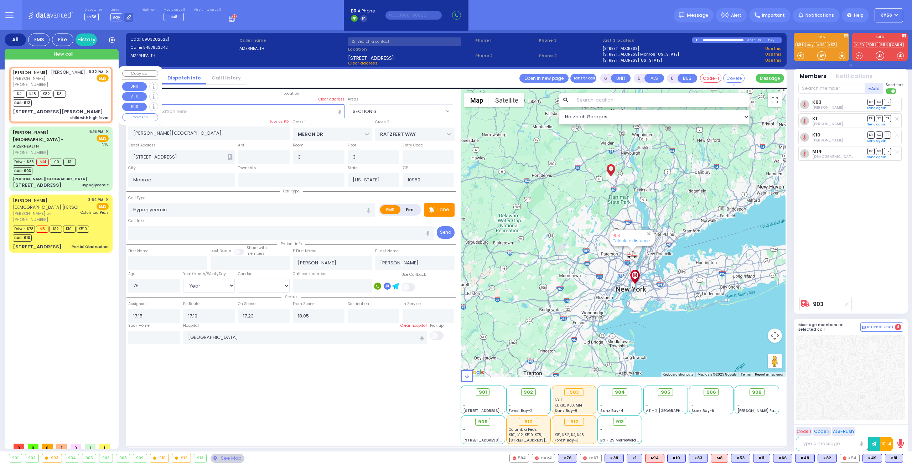
radio input "true"
type input "JOEL"
type input "TANNENBAUM"
select select
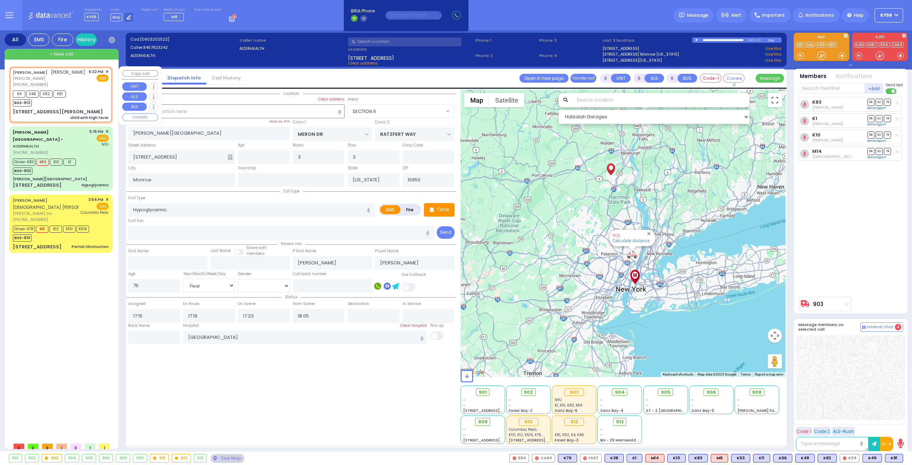
type input "18:32"
type input "18:36"
select select "Hatzalah Garages"
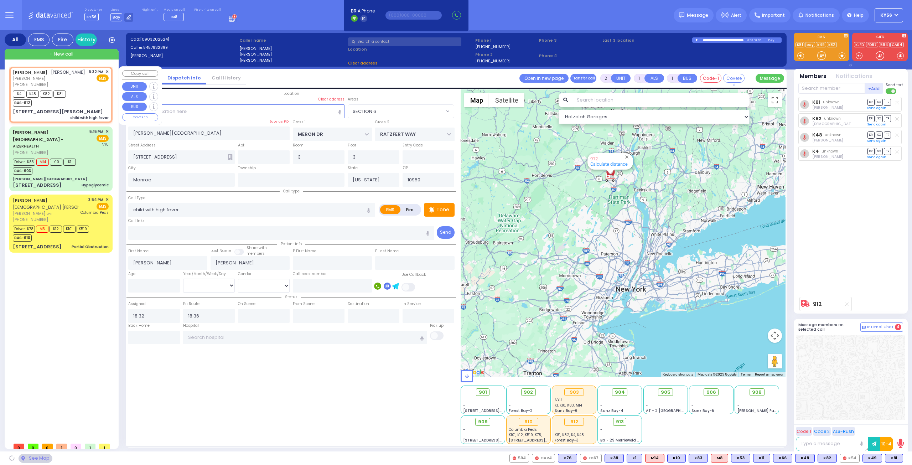
type input "KAHAN DR"
type input "KERESTIER COURT"
type input "26 GETZIL BERGER BLVD"
type input "204"
select select "SECTION 4"
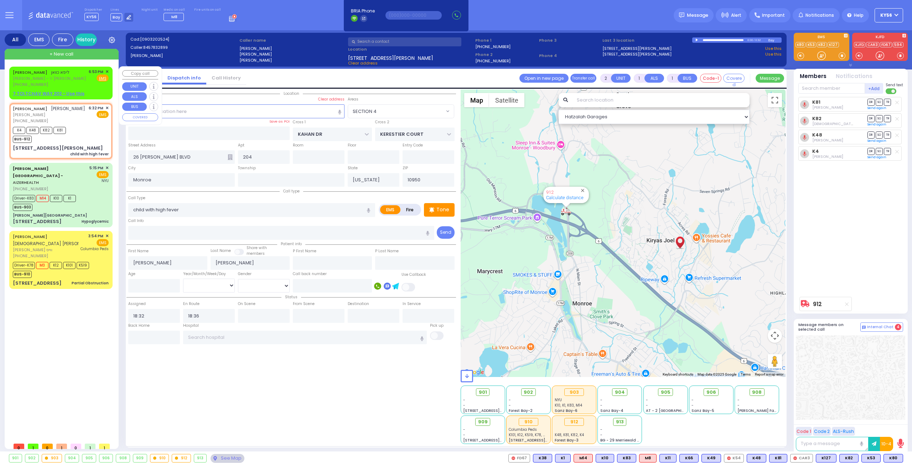
click at [105, 71] on span "✕" at bounding box center [106, 72] width 3 height 6
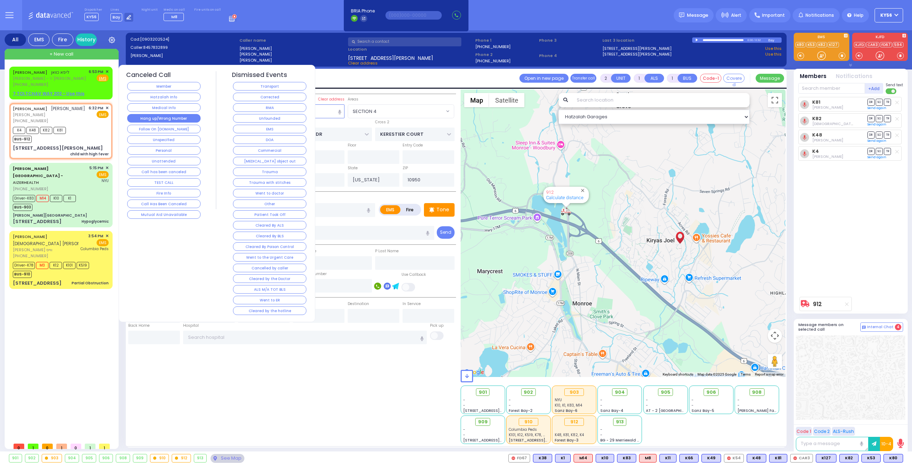
click at [176, 120] on button "Hang up/Wrong Number" at bounding box center [163, 118] width 73 height 9
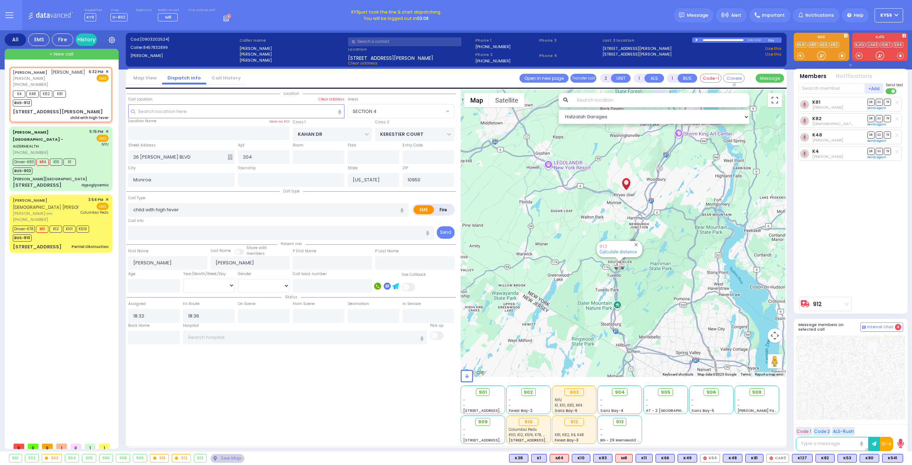
type input "6"
select select
radio input "true"
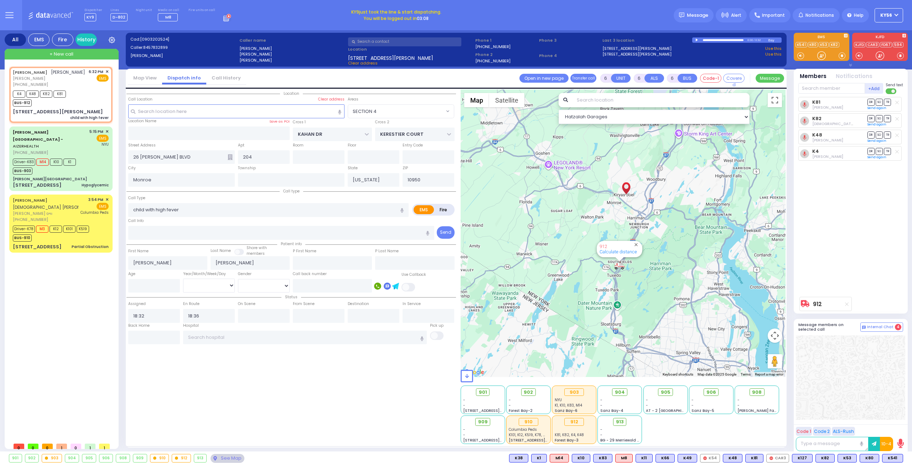
type input "Unknown"
select select "Year"
select select "Hatzalah Garages"
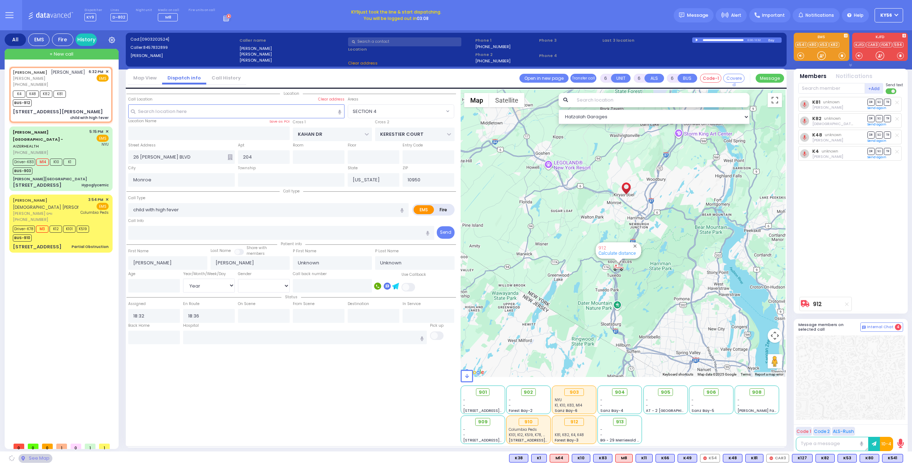
select select "SECTION 4"
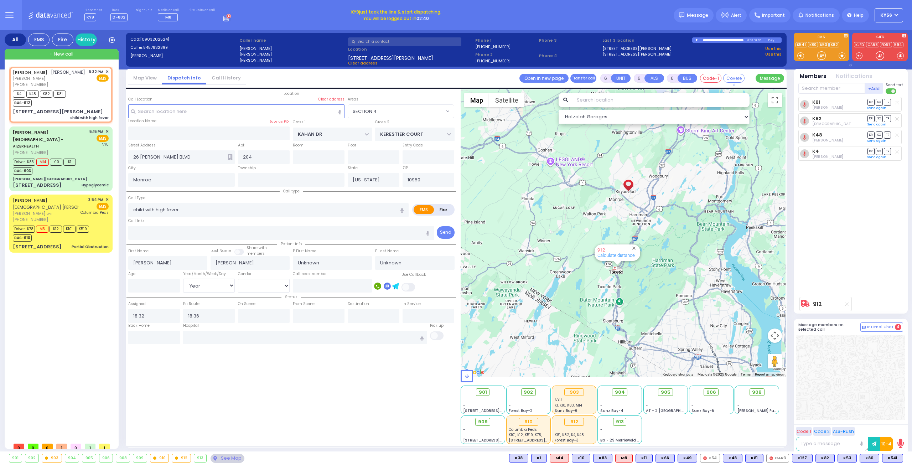
select select
radio input "true"
select select "Year"
select select "Hatzalah Garages"
select select "SECTION 4"
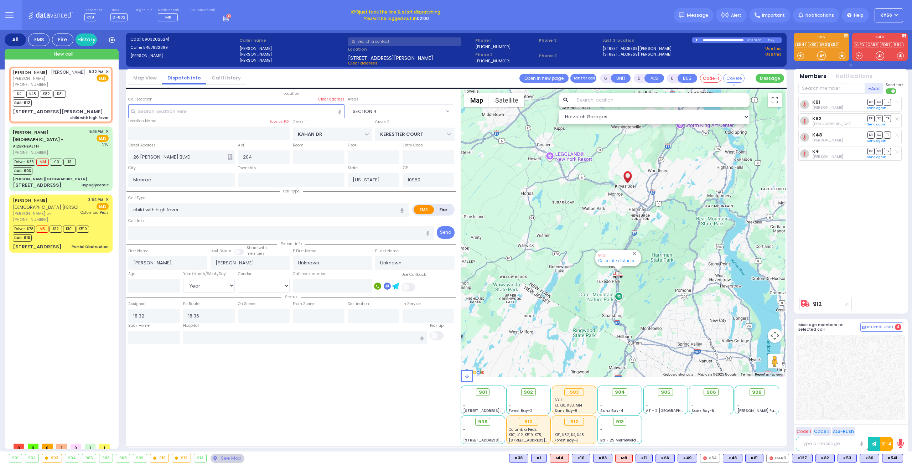
select select
radio input "true"
select select "Year"
select select "Hatzalah Garages"
select select "SECTION 4"
